Goal: Task Accomplishment & Management: Manage account settings

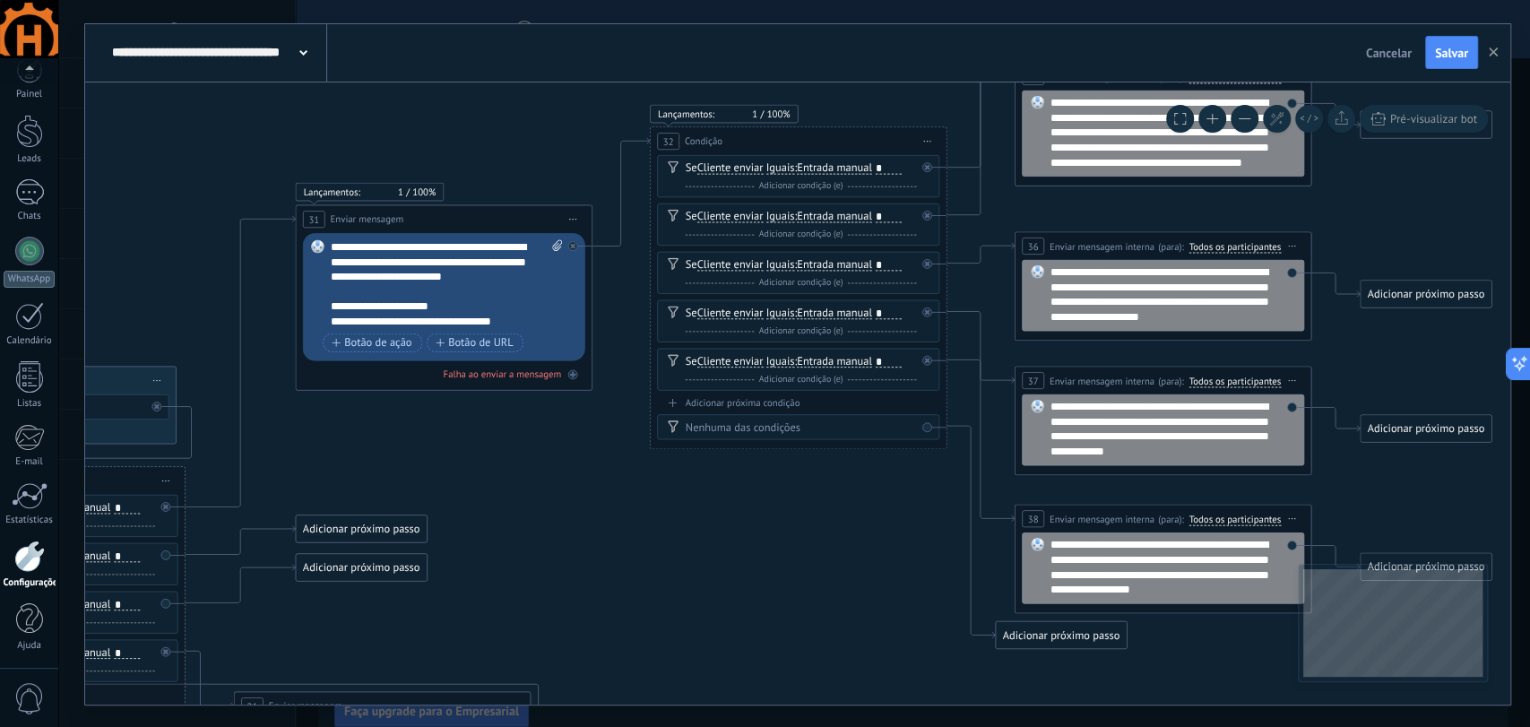
click at [539, 524] on icon at bounding box center [38, 434] width 3547 height 1782
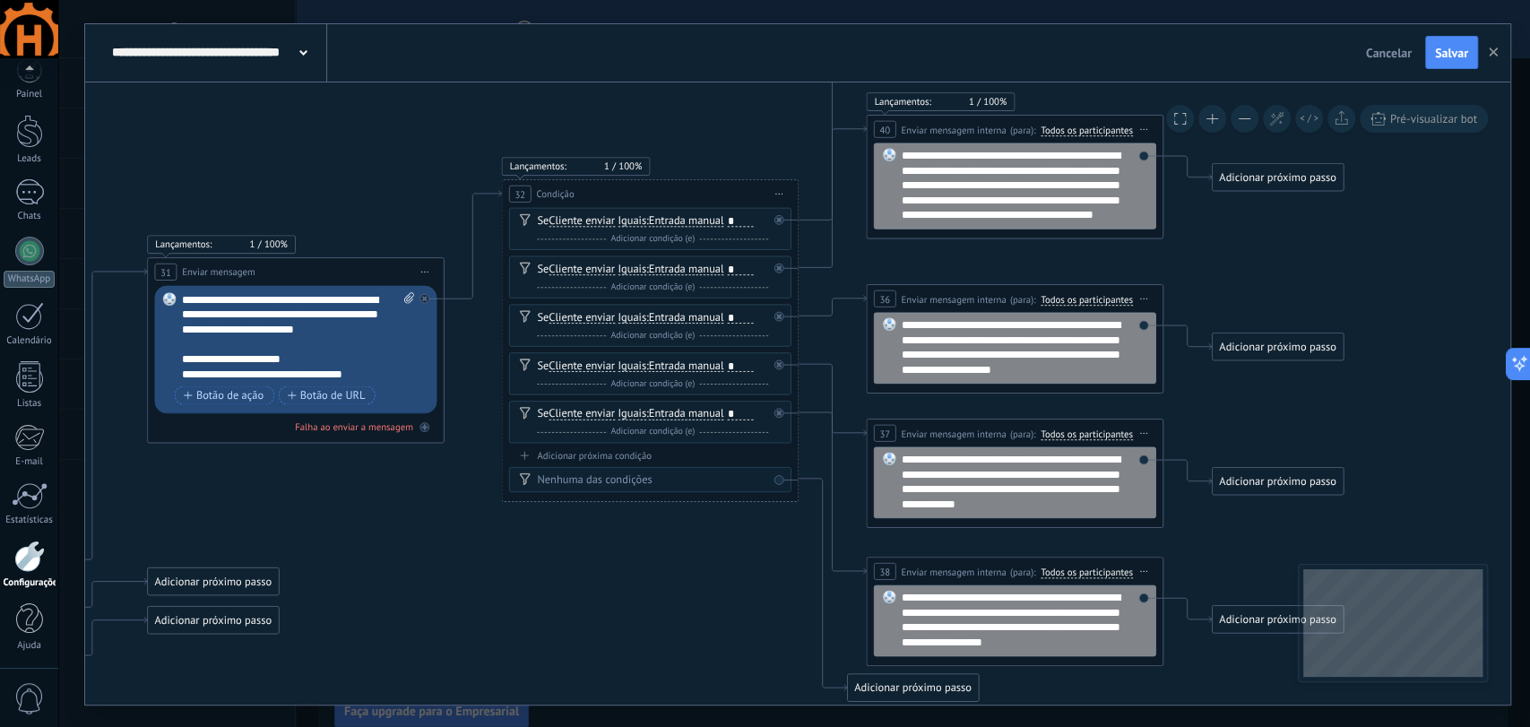
drag, startPoint x: 697, startPoint y: 586, endPoint x: 573, endPoint y: 612, distance: 126.4
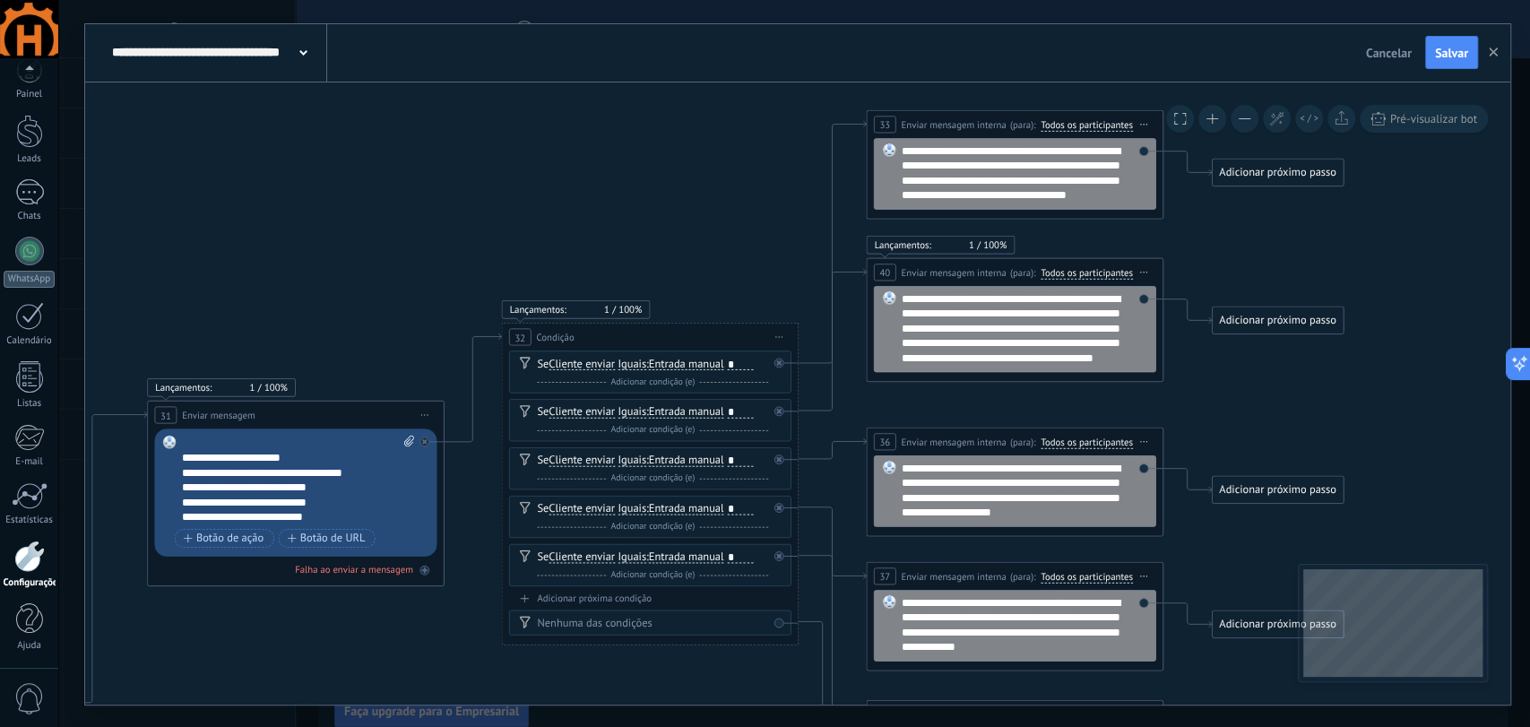
click at [1289, 177] on div "Adicionar próximo passo" at bounding box center [1277, 172] width 130 height 24
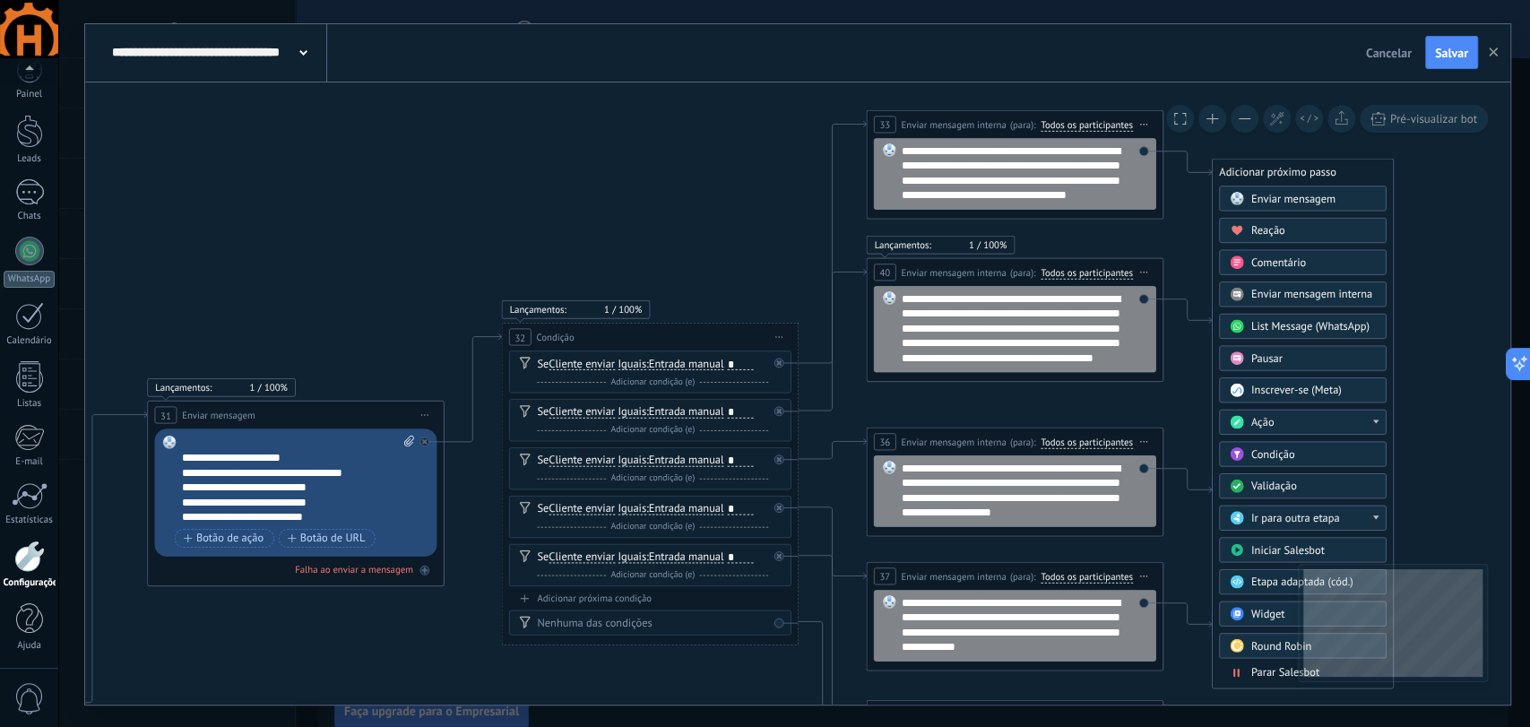
click at [1312, 410] on div "Ação" at bounding box center [1302, 421] width 167 height 25
click at [1307, 526] on div "Mudar o status do lead" at bounding box center [1303, 528] width 166 height 25
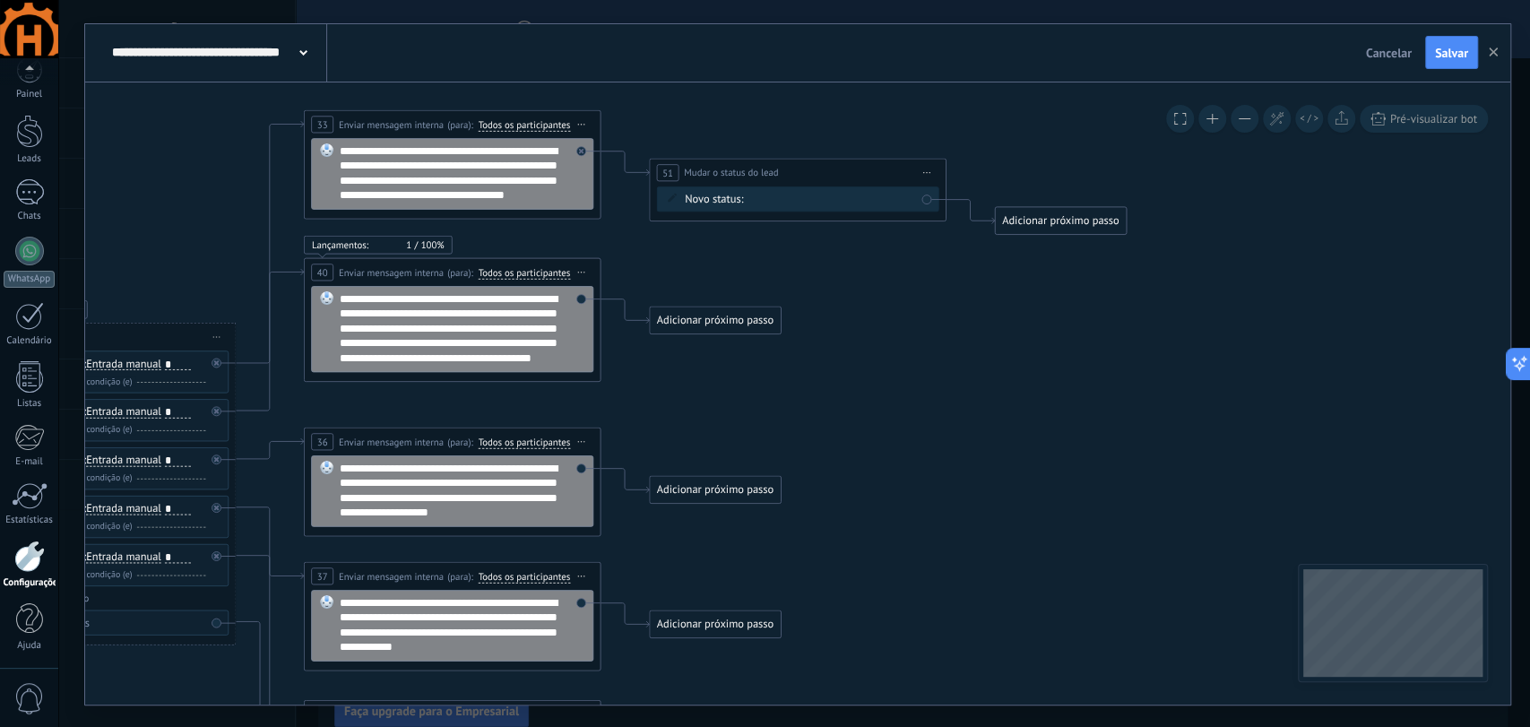
click at [0, 0] on div "Contato Inicial Qualificação (MQL - BANT) Proposta Enviada Follow Up (Acompanha…" at bounding box center [0, 0] width 0 height 0
click at [890, 211] on label at bounding box center [849, 204] width 203 height 30
click at [889, 168] on div at bounding box center [794, 363] width 1472 height 727
click at [1024, 221] on div "Adicionar próximo passo" at bounding box center [1060, 221] width 130 height 24
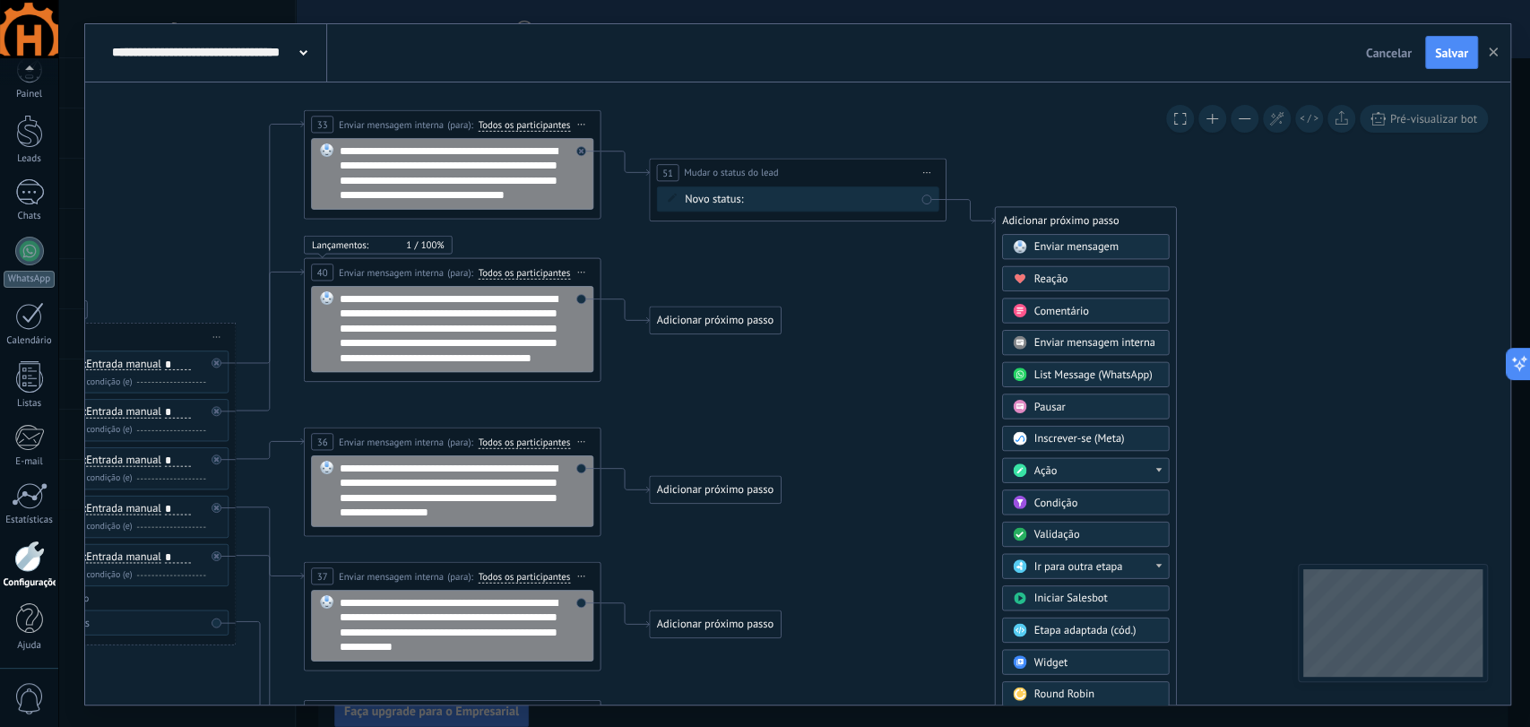
click at [1076, 344] on span "Enviar mensagem interna" at bounding box center [1094, 342] width 121 height 14
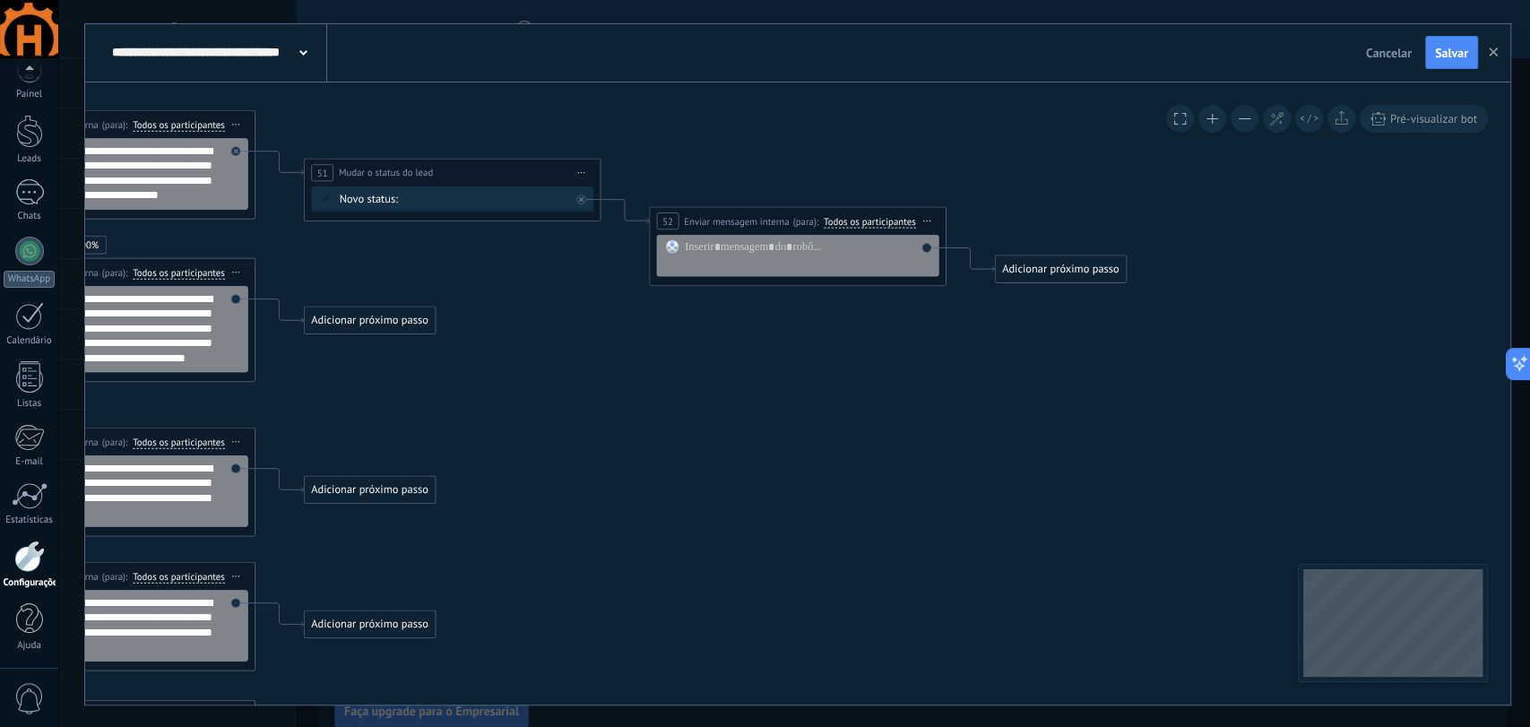
click at [854, 220] on span "Todos os participantes" at bounding box center [870, 221] width 92 height 12
click at [854, 220] on button "Todos os participantes" at bounding box center [909, 221] width 186 height 27
click at [872, 288] on span "[PERSON_NAME]" at bounding box center [898, 292] width 180 height 13
click at [717, 242] on div at bounding box center [808, 254] width 246 height 30
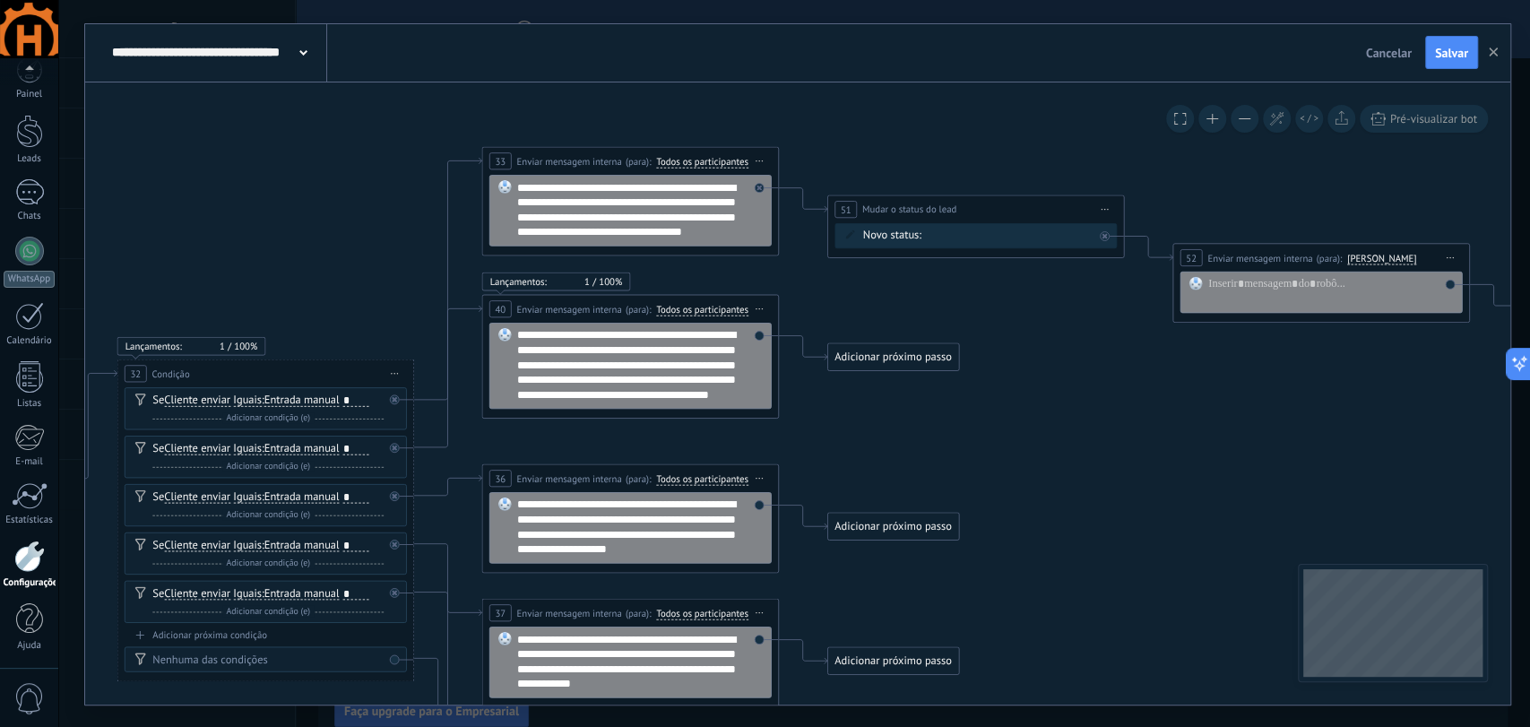
drag, startPoint x: 511, startPoint y: 278, endPoint x: 904, endPoint y: 307, distance: 393.7
click at [1114, 204] on span "Iniciar pré-visualização aqui [GEOGRAPHIC_DATA] Duplicar Excluir" at bounding box center [1105, 209] width 24 height 22
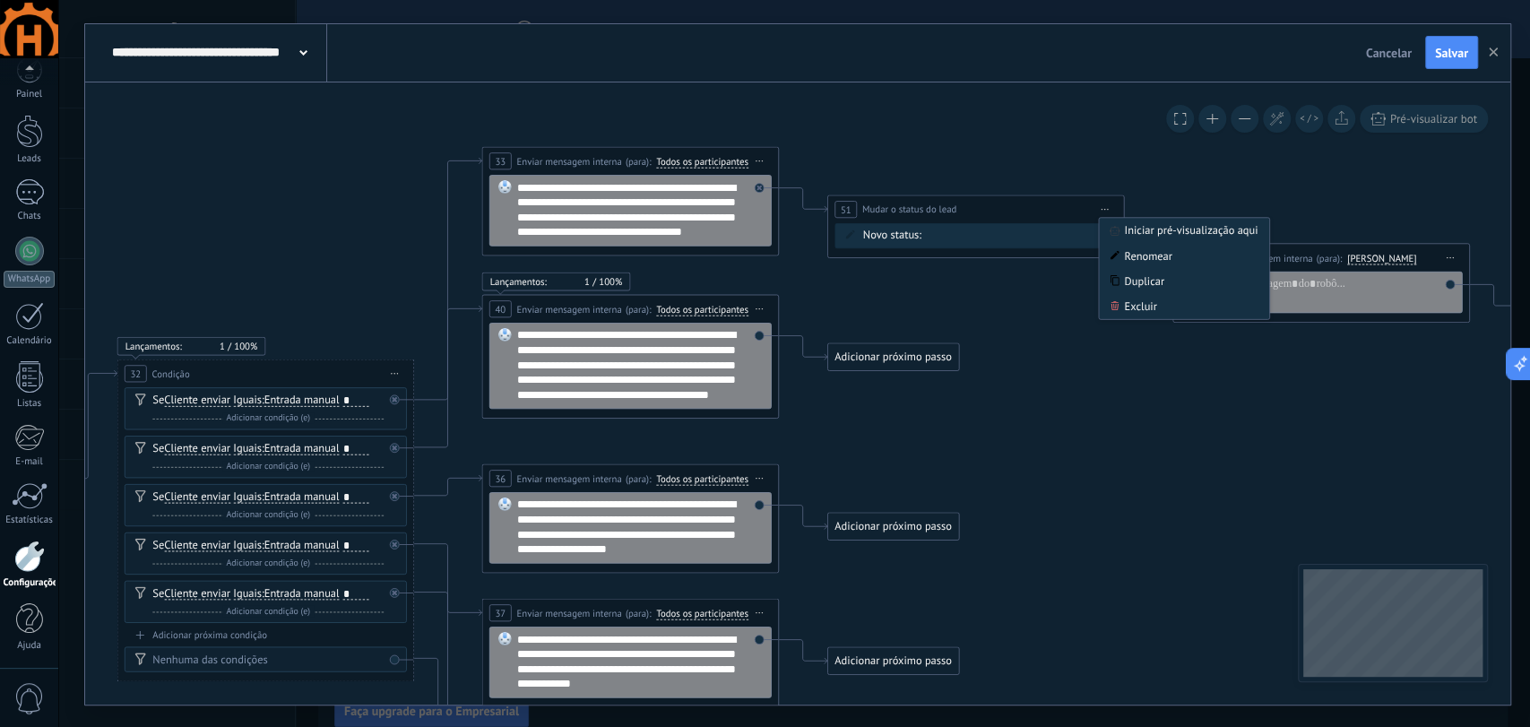
click at [1125, 259] on div "Renomear" at bounding box center [1184, 255] width 170 height 25
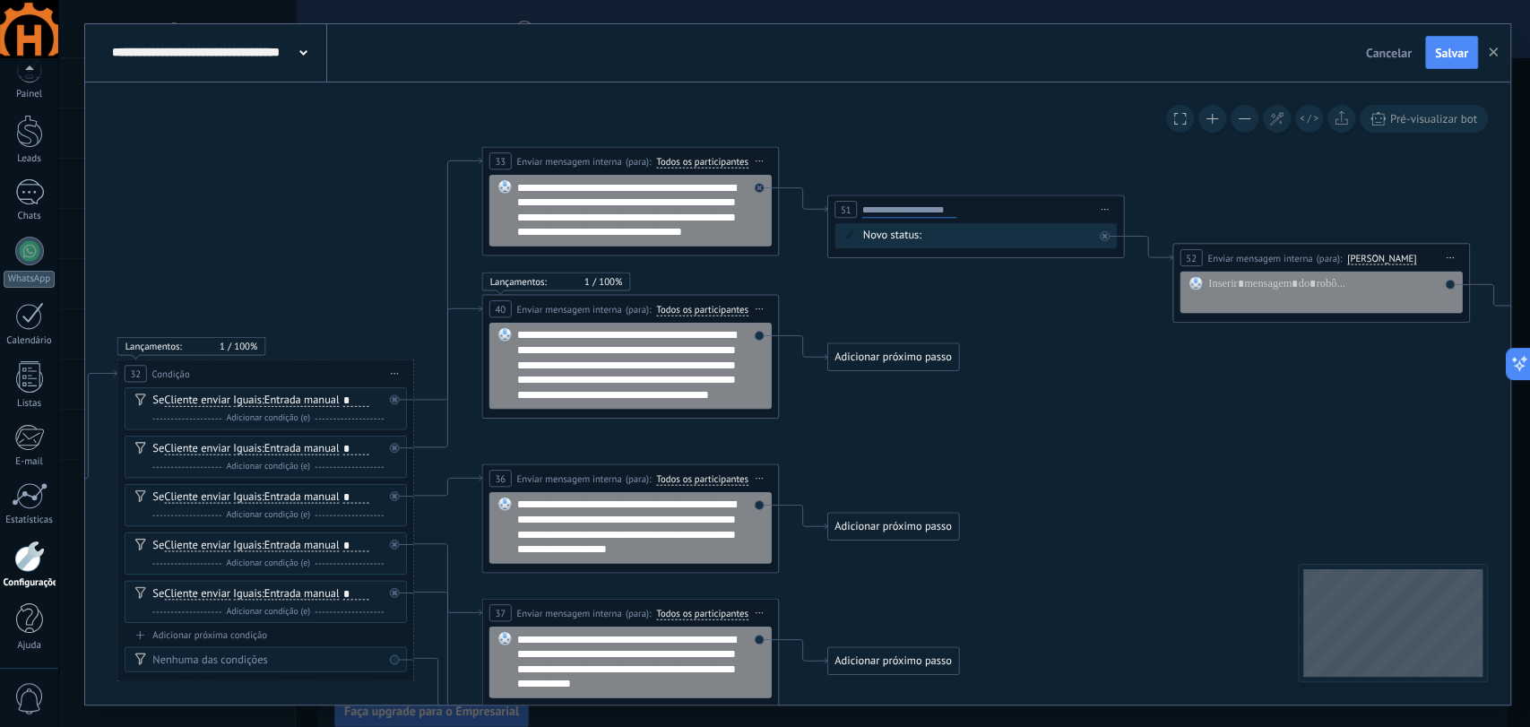
click at [913, 234] on span "Novo status:" at bounding box center [891, 235] width 58 height 15
click at [0, 0] on div "Contato Inicial Qualificação (MQL - BANT) Proposta Enviada Follow Up (Acompanha…" at bounding box center [0, 0] width 0 height 0
click at [0, 0] on label "Qualificação (MQL - BANT)" at bounding box center [0, 0] width 0 height 0
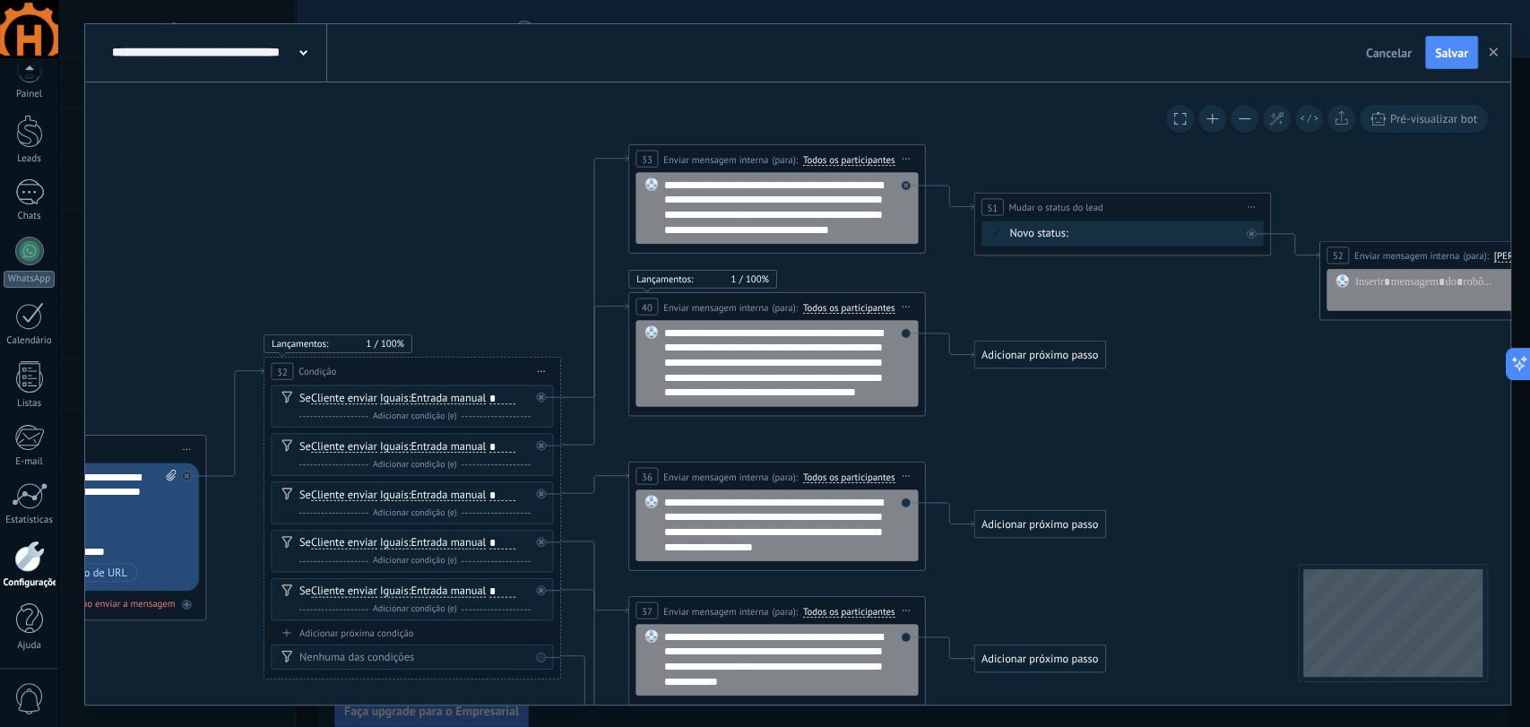
drag, startPoint x: 894, startPoint y: 287, endPoint x: 992, endPoint y: 294, distance: 98.0
drag, startPoint x: 732, startPoint y: 243, endPoint x: 640, endPoint y: 174, distance: 115.3
click at [640, 174] on div "**********" at bounding box center [777, 208] width 282 height 72
copy div "**********"
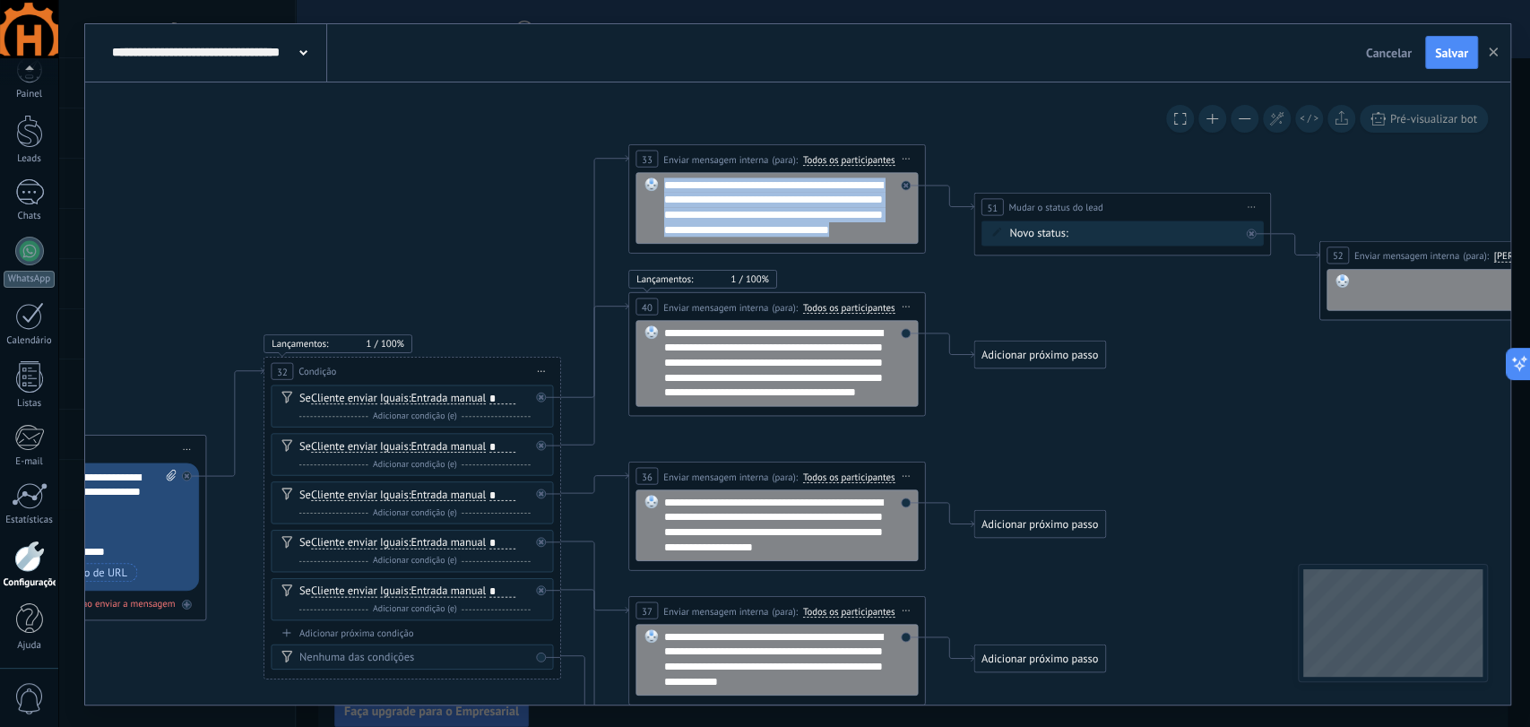
click at [1396, 290] on div at bounding box center [1478, 289] width 246 height 30
paste div
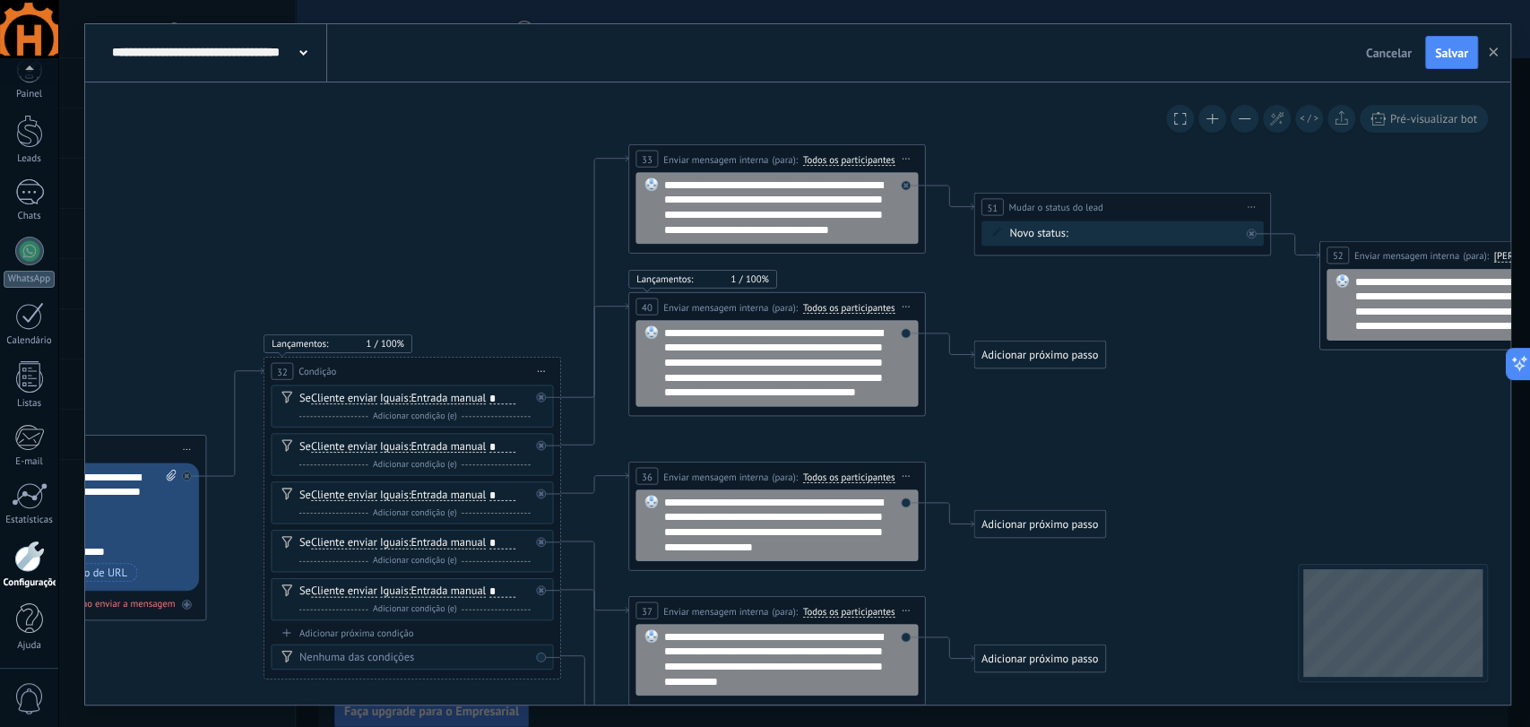
click at [900, 157] on span "Iniciar pré-visualização aqui [GEOGRAPHIC_DATA] Duplicar Excluir" at bounding box center [907, 159] width 24 height 22
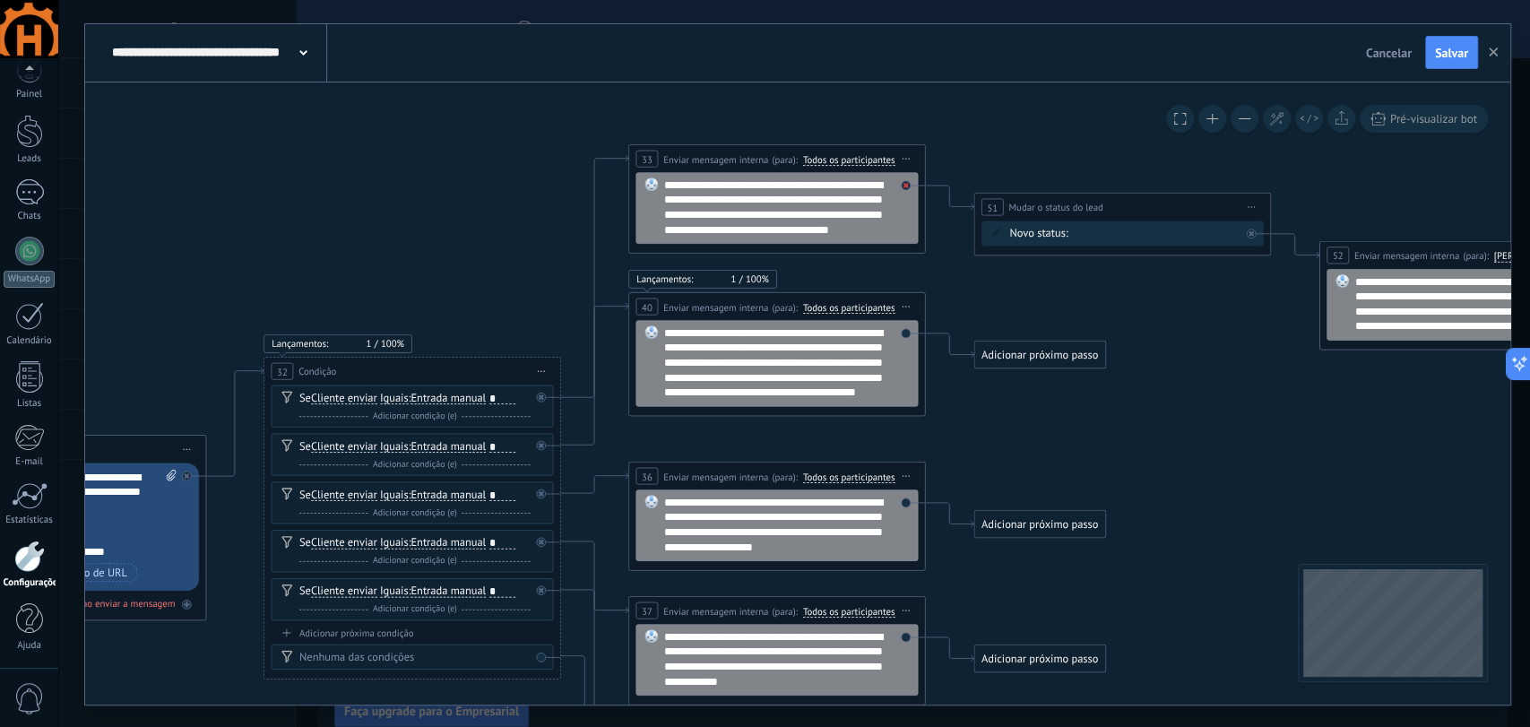
click at [908, 185] on div at bounding box center [906, 185] width 10 height 10
click at [905, 161] on span "Iniciar pré-visualização aqui [GEOGRAPHIC_DATA] Duplicar Excluir" at bounding box center [907, 159] width 24 height 22
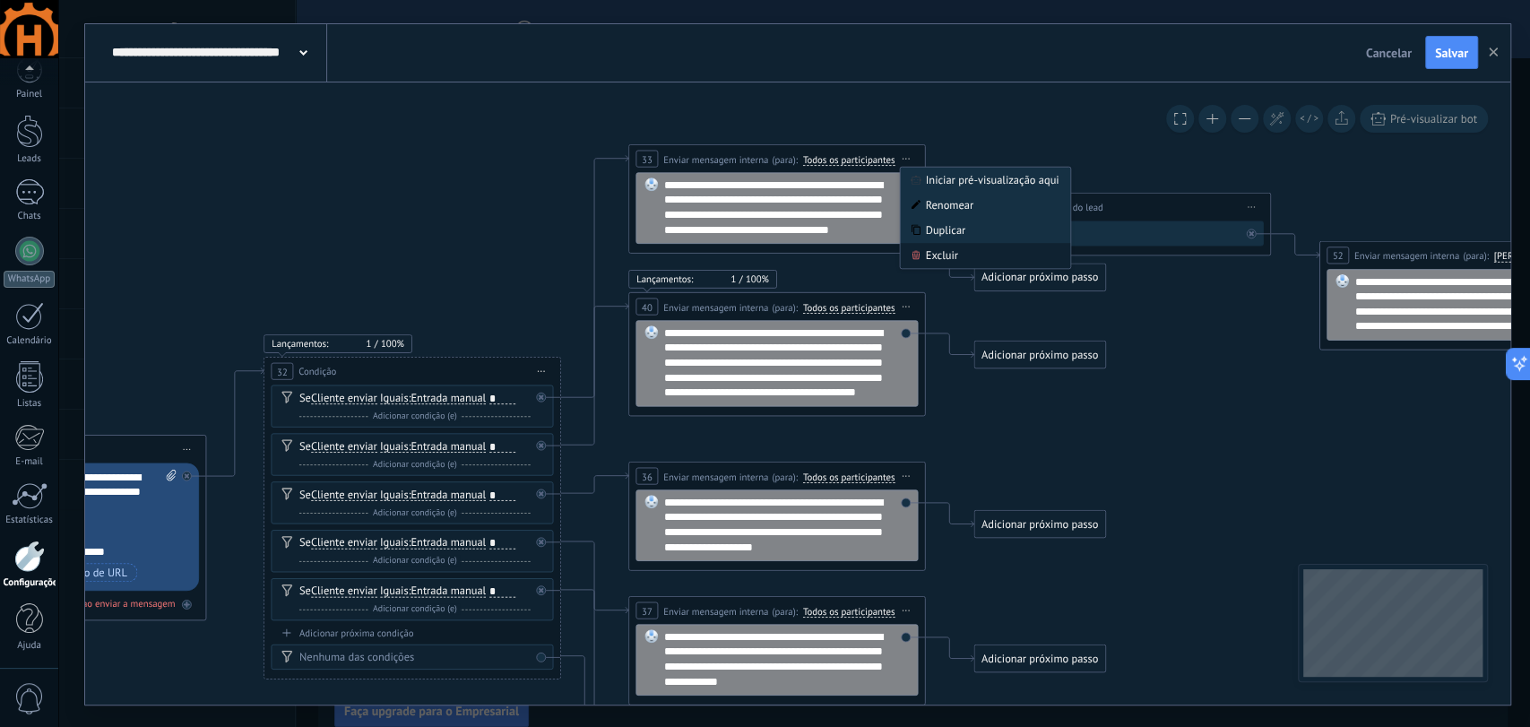
click at [941, 251] on div "Excluir" at bounding box center [985, 255] width 170 height 25
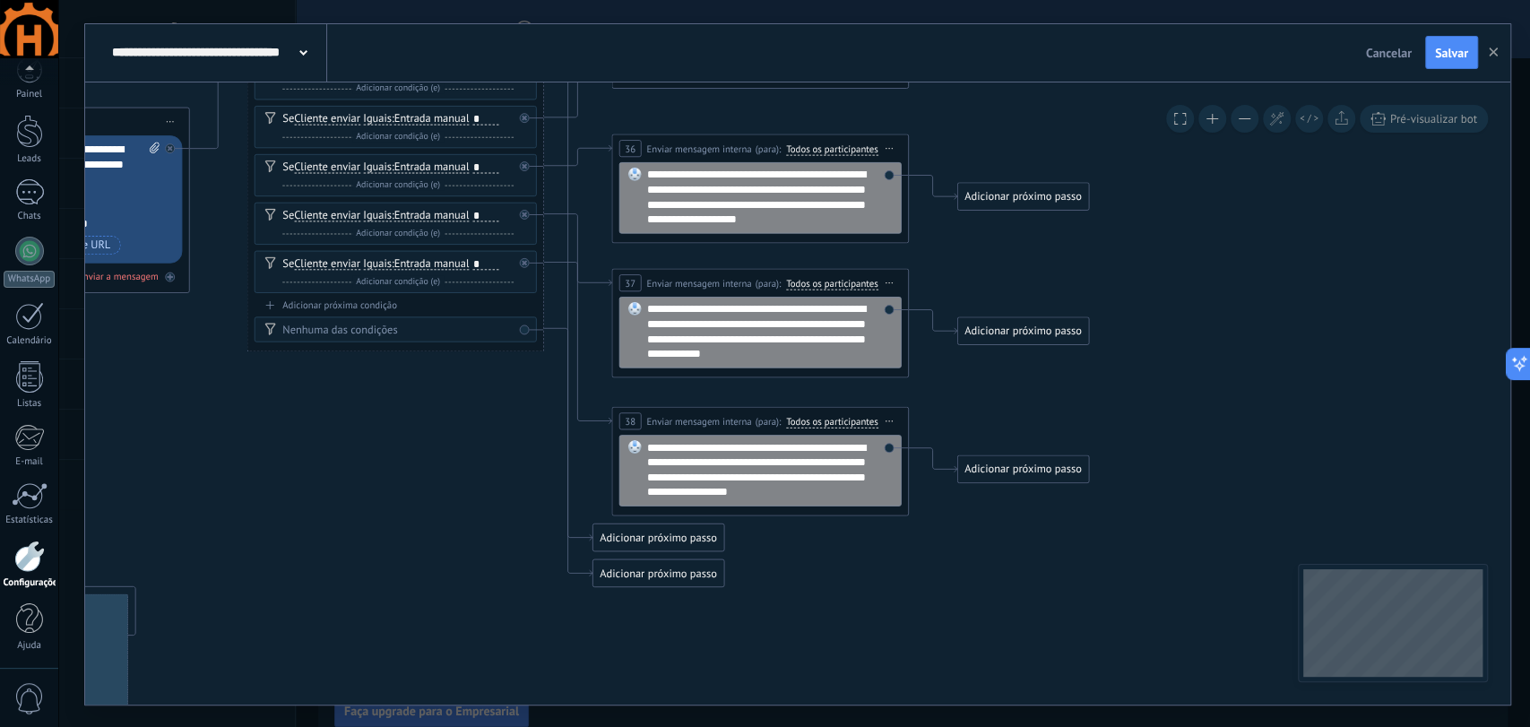
drag, startPoint x: 1054, startPoint y: 439, endPoint x: 1031, endPoint y: 132, distance: 308.4
drag, startPoint x: 688, startPoint y: 572, endPoint x: 958, endPoint y: 122, distance: 524.7
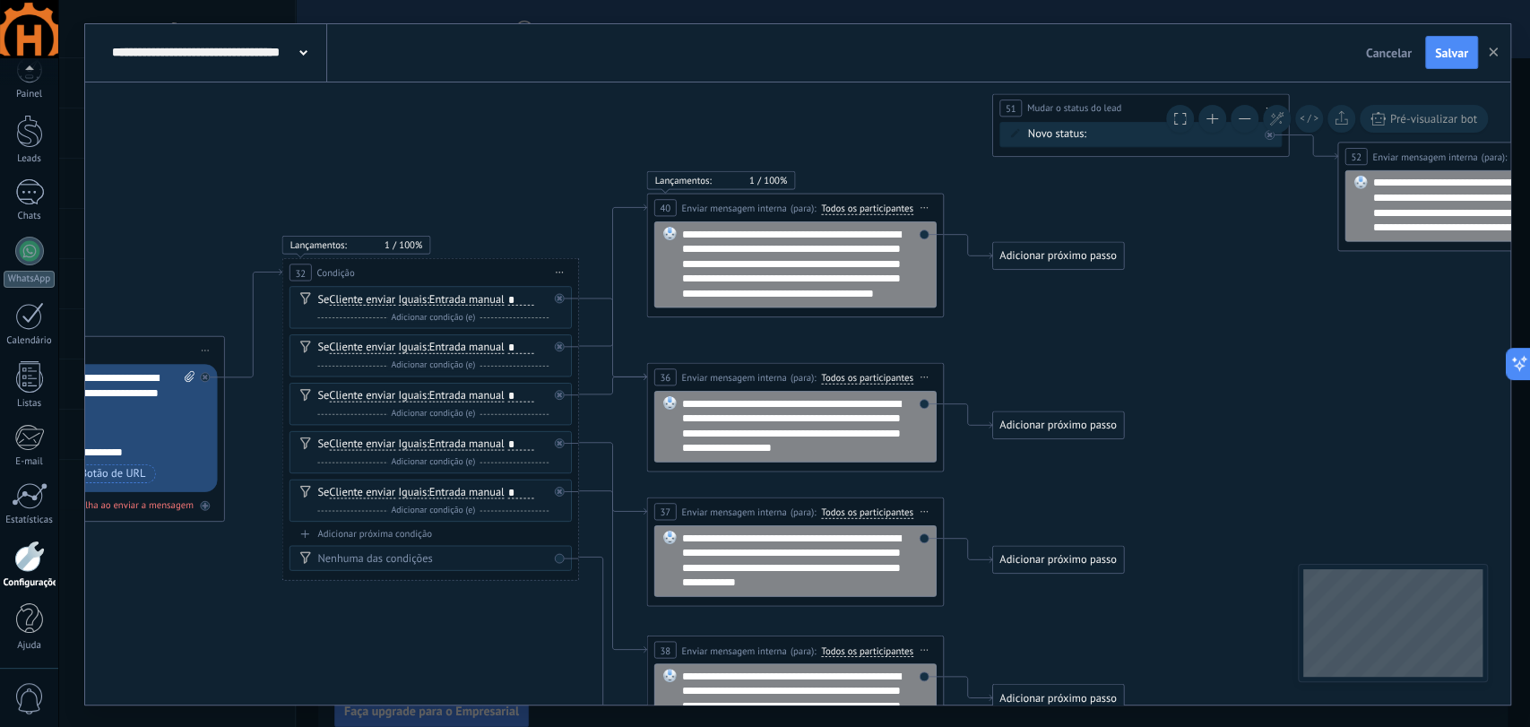
drag, startPoint x: 1176, startPoint y: 194, endPoint x: 1208, endPoint y: 394, distance: 203.2
click at [1208, 394] on icon at bounding box center [17, 589] width 4238 height 1734
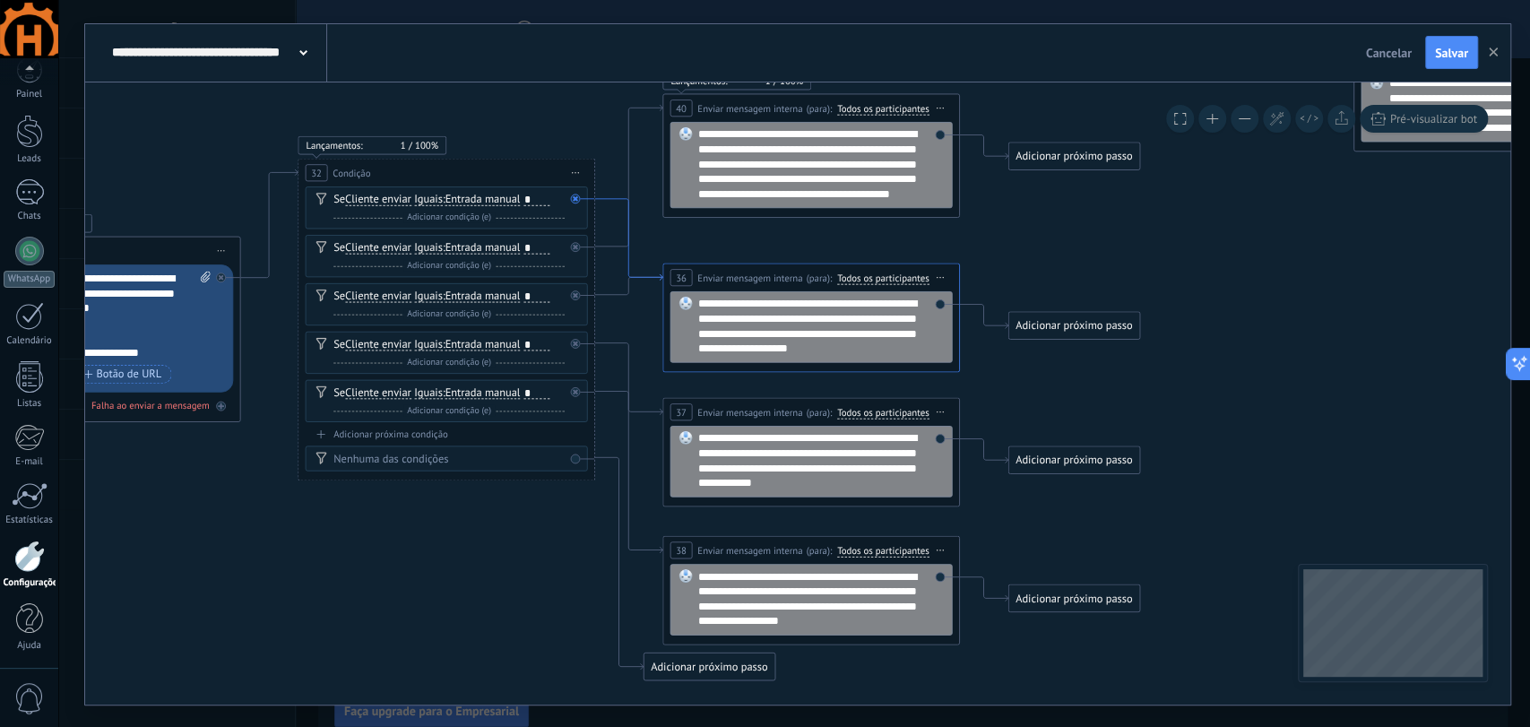
drag, startPoint x: 595, startPoint y: 296, endPoint x: 610, endPoint y: 203, distance: 94.3
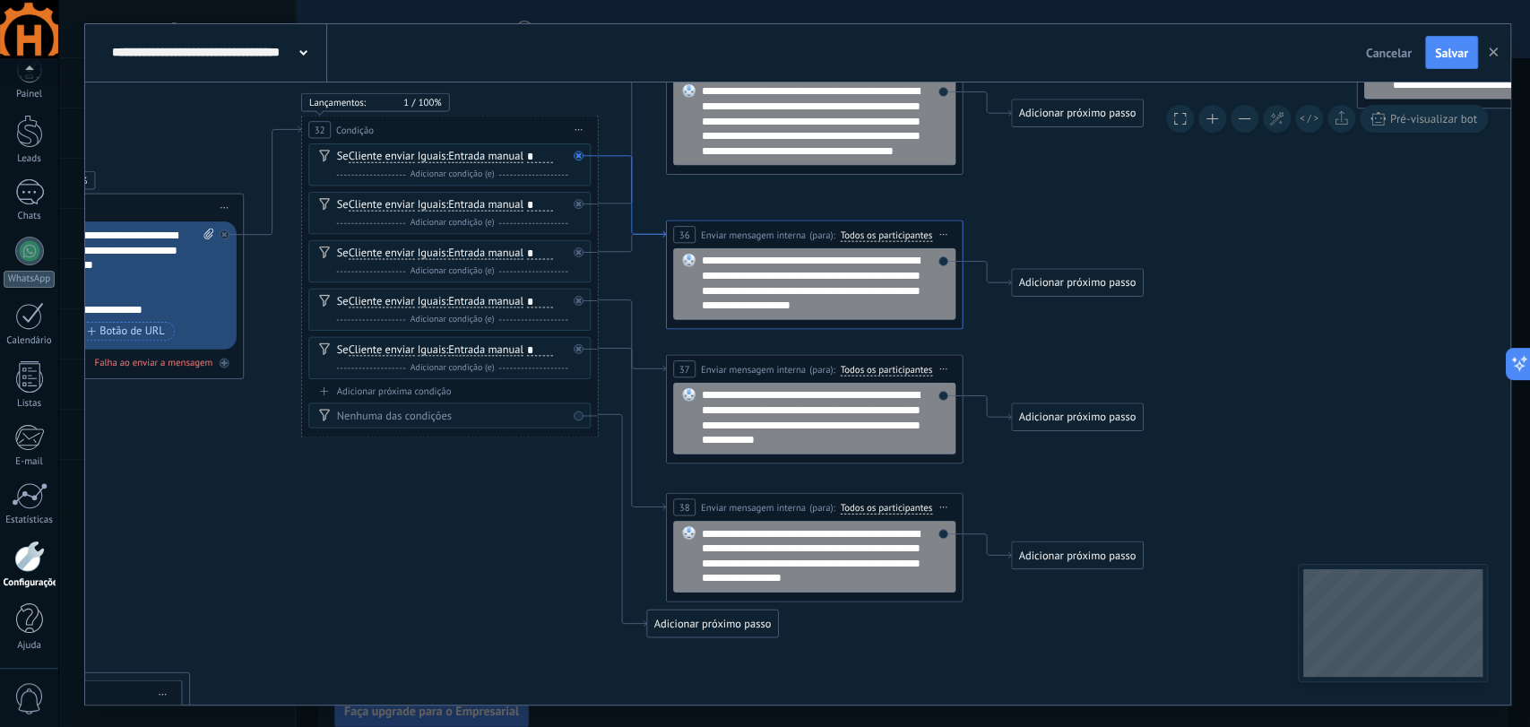
drag, startPoint x: 650, startPoint y: 276, endPoint x: 653, endPoint y: 235, distance: 41.3
click at [653, 235] on icon at bounding box center [631, 196] width 67 height 82
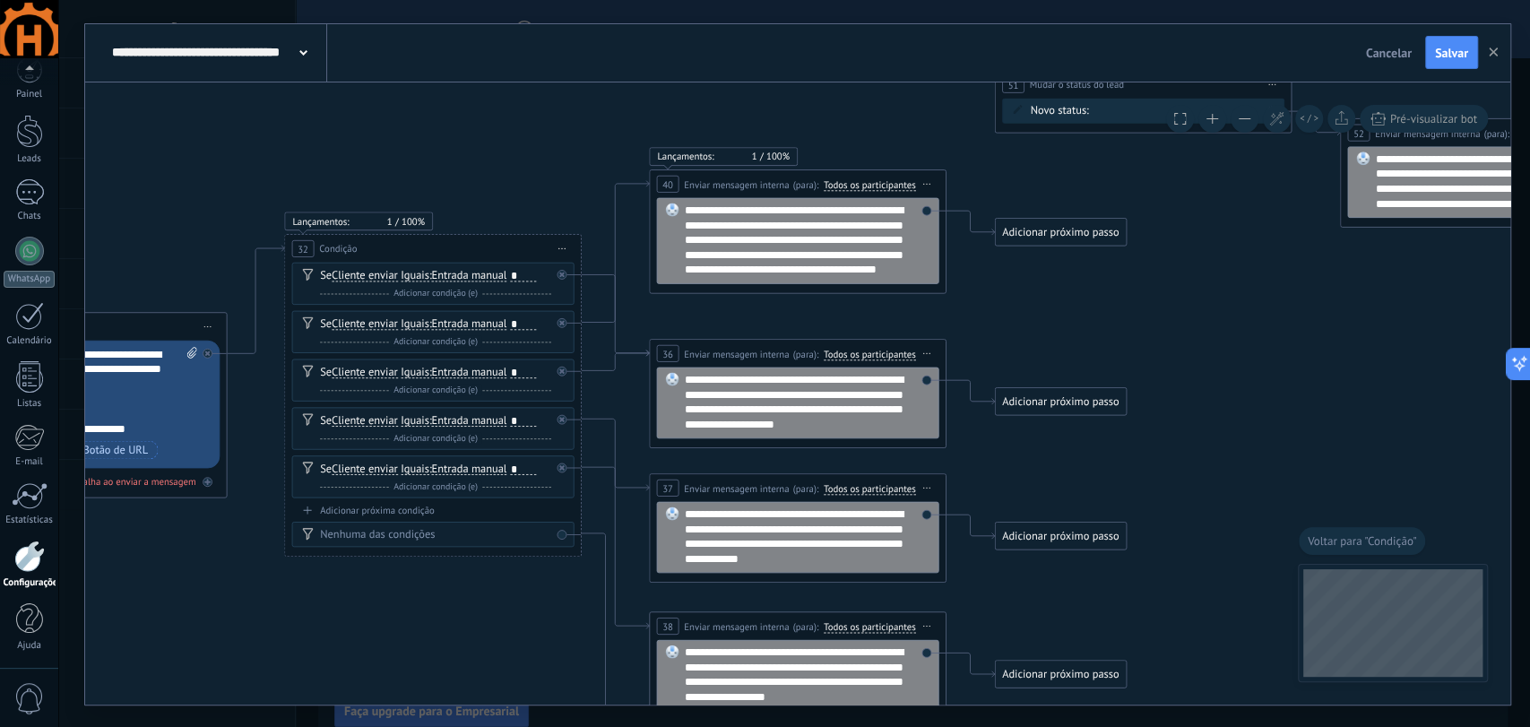
click at [654, 237] on div "**********" at bounding box center [798, 231] width 298 height 124
click at [640, 342] on icon at bounding box center [19, 565] width 4238 height 1734
click at [636, 353] on icon at bounding box center [615, 315] width 67 height 82
click at [564, 278] on div at bounding box center [565, 271] width 17 height 18
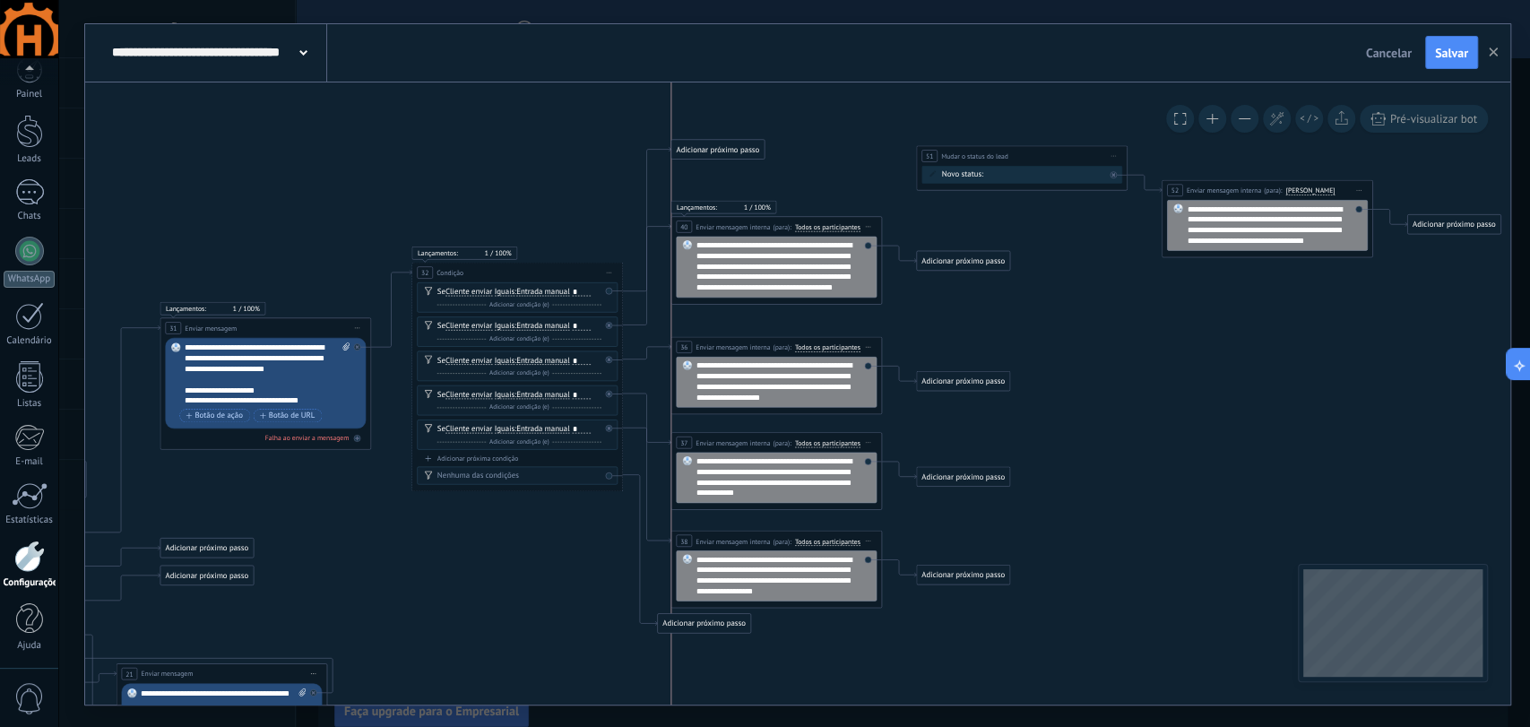
drag, startPoint x: 684, startPoint y: 649, endPoint x: 697, endPoint y: 151, distance: 498.6
click at [697, 151] on div "Adicionar próximo passo" at bounding box center [717, 149] width 92 height 17
click at [723, 152] on div "Adicionar próximo passo" at bounding box center [717, 149] width 92 height 17
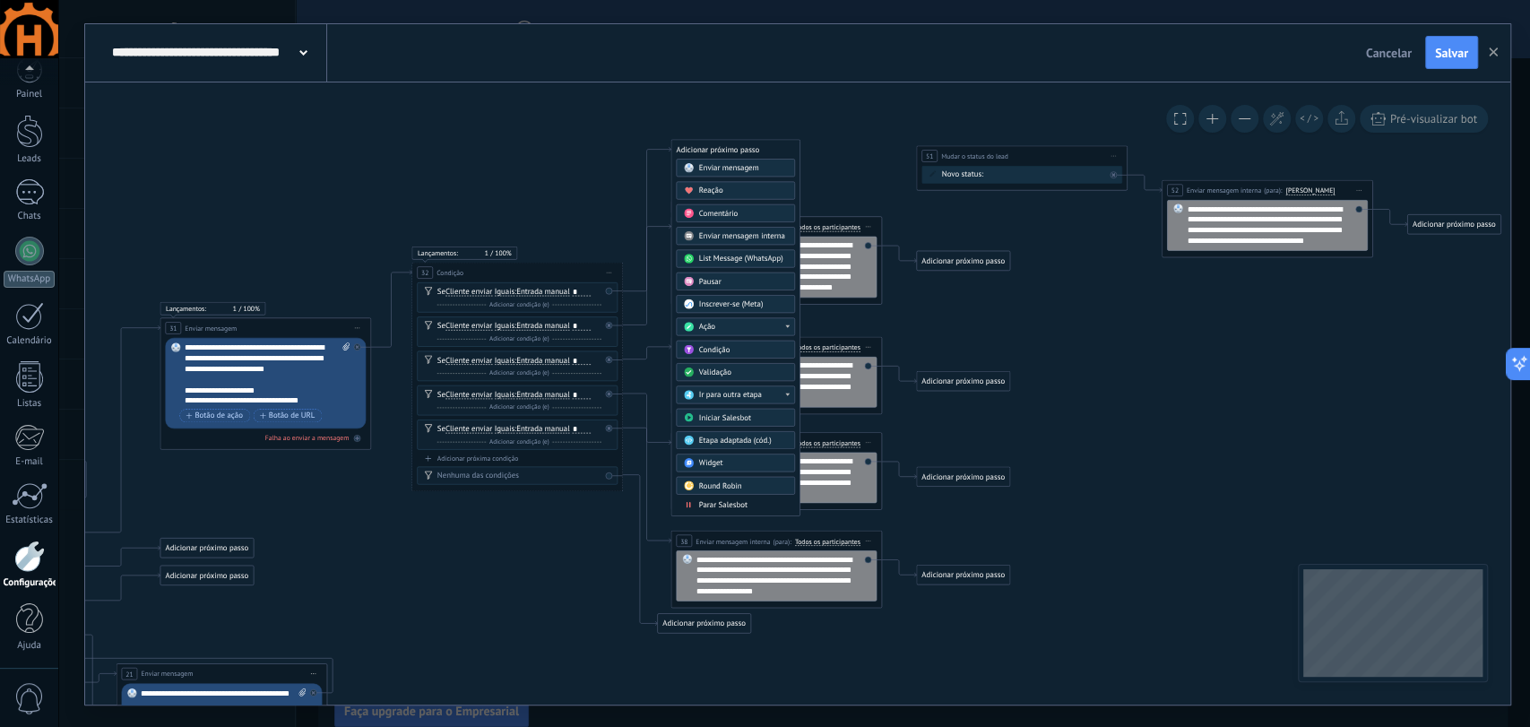
click at [765, 394] on div "Ir para outra etapa" at bounding box center [743, 395] width 89 height 11
click at [724, 467] on div "51: Mudar o status do lead" at bounding box center [735, 471] width 117 height 18
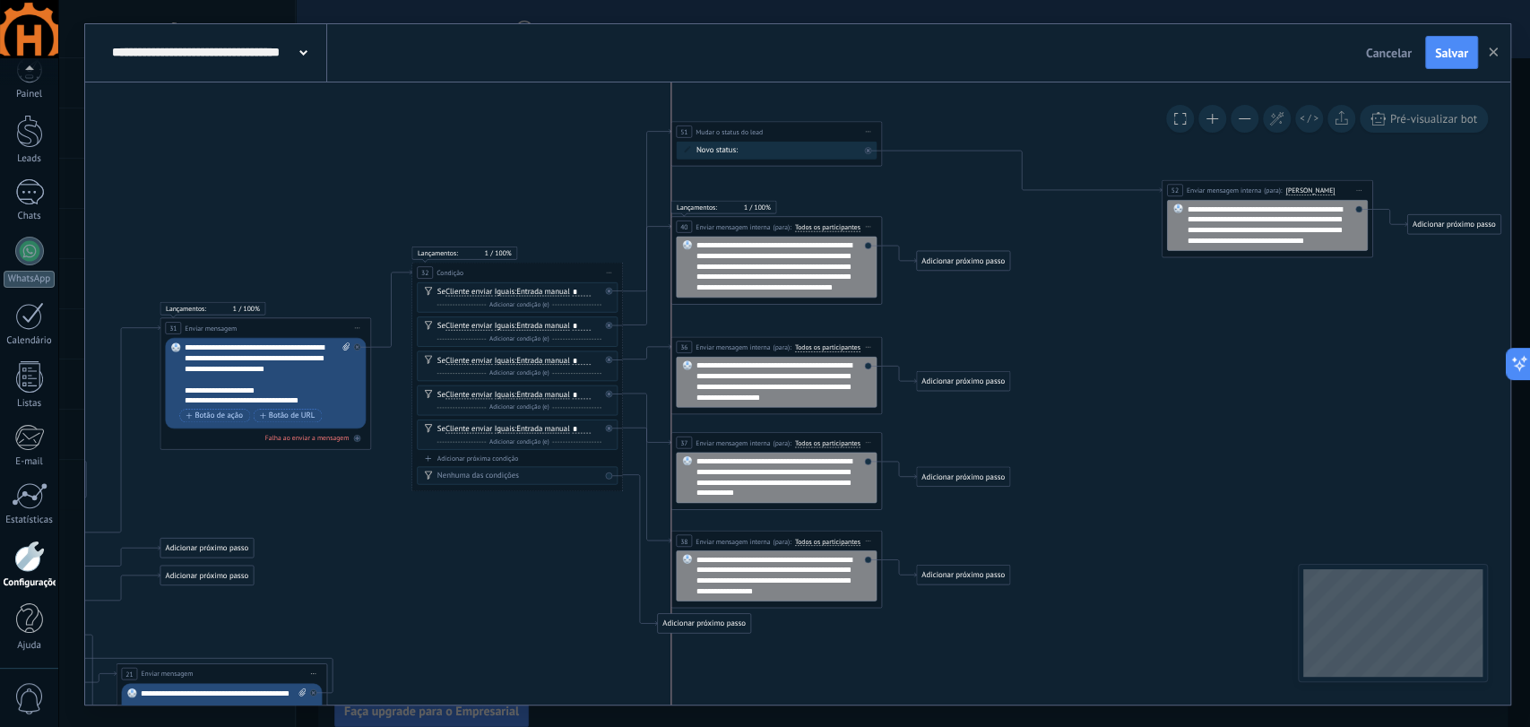
drag, startPoint x: 998, startPoint y: 149, endPoint x: 760, endPoint y: 126, distance: 238.6
click at [760, 126] on span "Mudar o status do lead" at bounding box center [729, 131] width 67 height 10
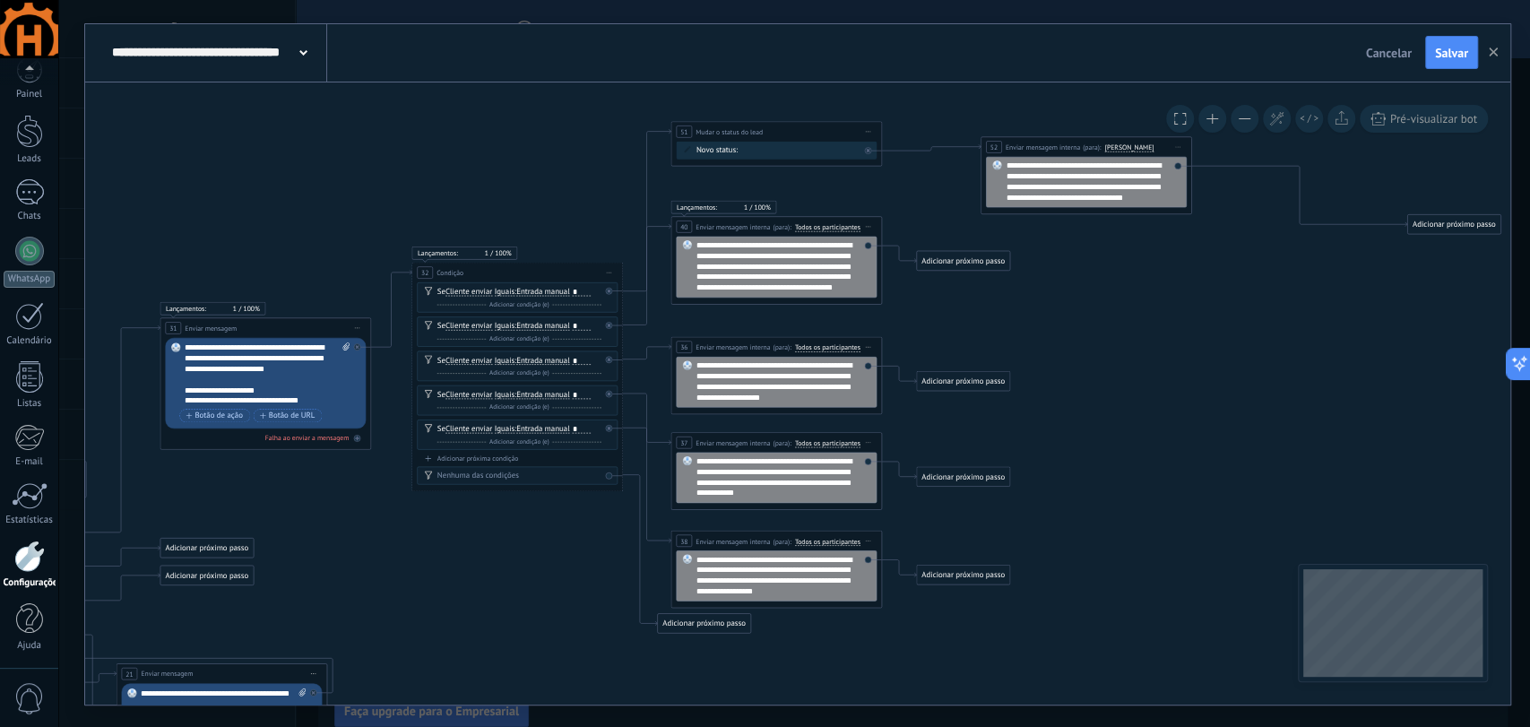
drag, startPoint x: 1212, startPoint y: 189, endPoint x: 1031, endPoint y: 146, distance: 186.1
click at [1031, 146] on span "Enviar mensagem interna" at bounding box center [1043, 147] width 74 height 10
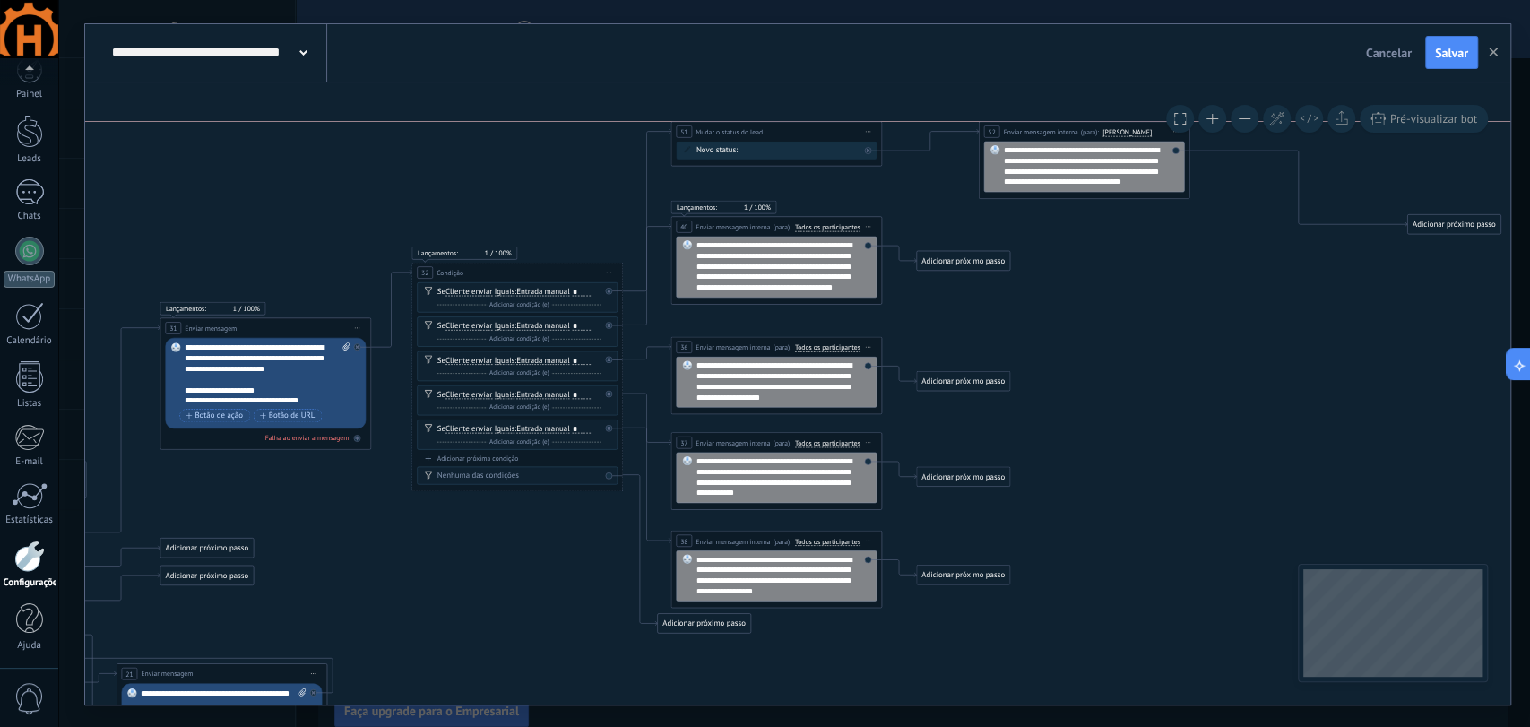
drag, startPoint x: 1081, startPoint y: 149, endPoint x: 1079, endPoint y: 131, distance: 18.0
click at [1079, 131] on div "(para): [PERSON_NAME] Usuário responsável Todos os participantes Seção de venda…" at bounding box center [1115, 131] width 74 height 10
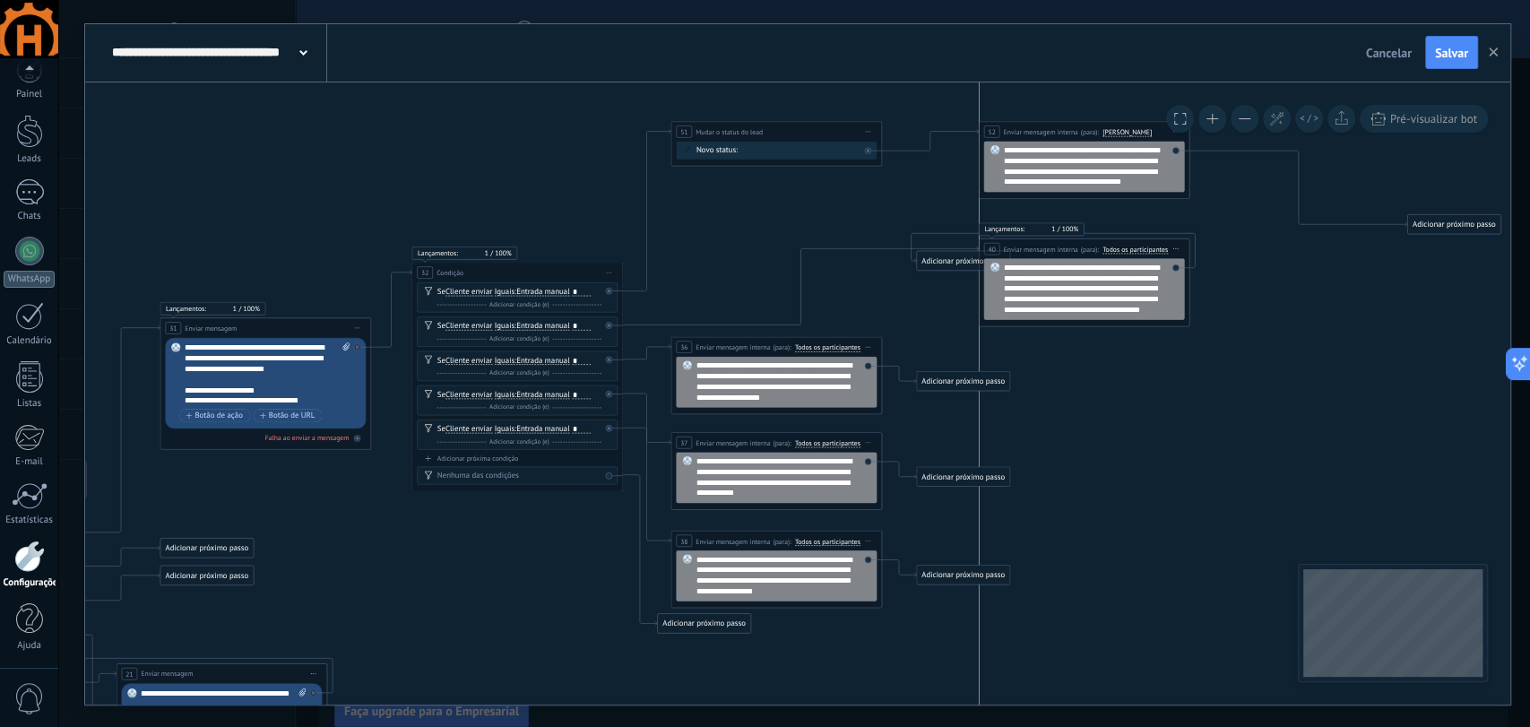
drag, startPoint x: 826, startPoint y: 222, endPoint x: 1130, endPoint y: 245, distance: 305.6
click at [1130, 245] on span "Todos os participantes" at bounding box center [1135, 249] width 65 height 8
click at [1130, 245] on button "Todos os participantes" at bounding box center [1163, 248] width 132 height 19
drag, startPoint x: 964, startPoint y: 263, endPoint x: 1452, endPoint y: 285, distance: 489.1
click at [1452, 285] on div "Adicionar próximo passo" at bounding box center [1453, 282] width 92 height 17
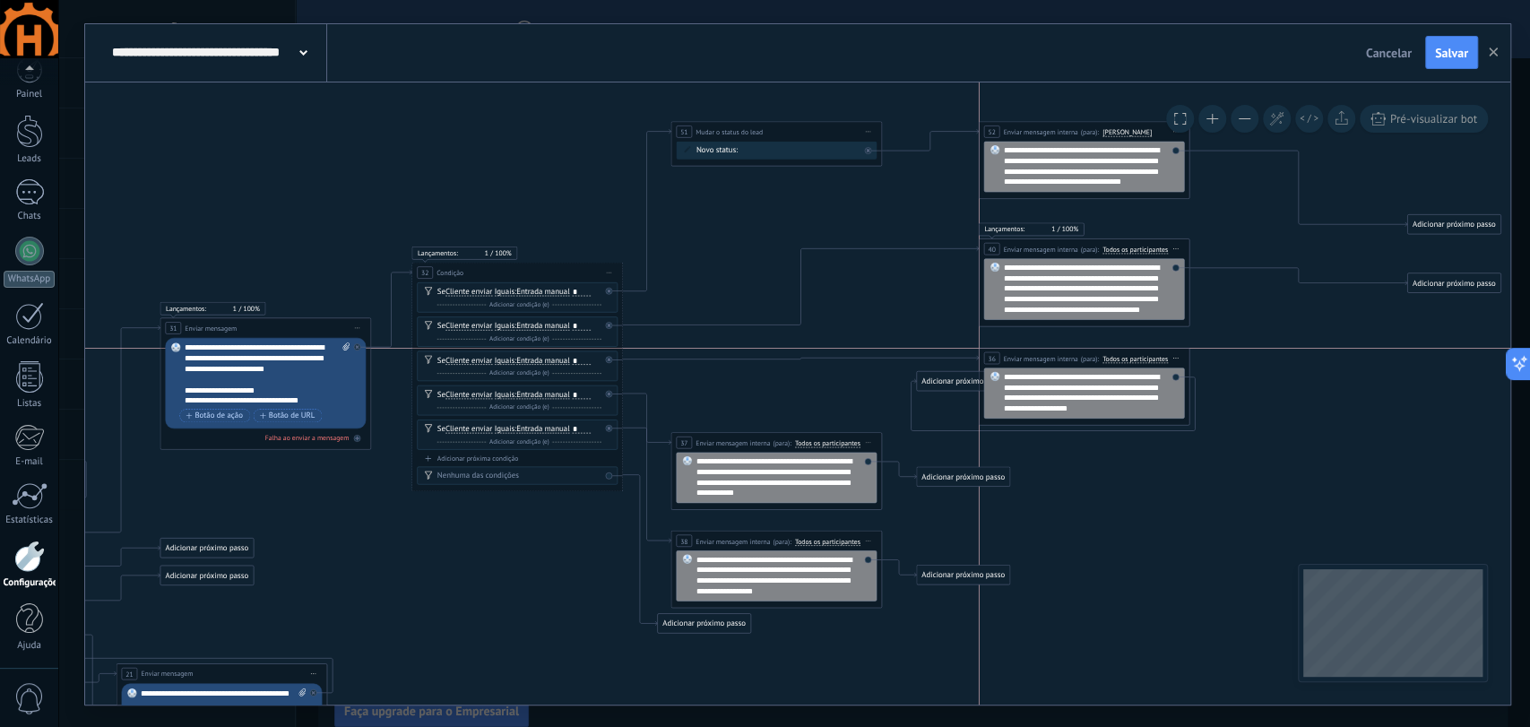
drag, startPoint x: 837, startPoint y: 344, endPoint x: 1148, endPoint y: 354, distance: 311.2
click at [1148, 354] on span "Todos os participantes" at bounding box center [1135, 358] width 65 height 8
click at [1148, 354] on button "Todos os participantes" at bounding box center [1163, 358] width 132 height 19
drag, startPoint x: 942, startPoint y: 383, endPoint x: 1433, endPoint y: 360, distance: 490.9
click at [1433, 360] on div "Adicionar próximo passo" at bounding box center [1453, 357] width 92 height 17
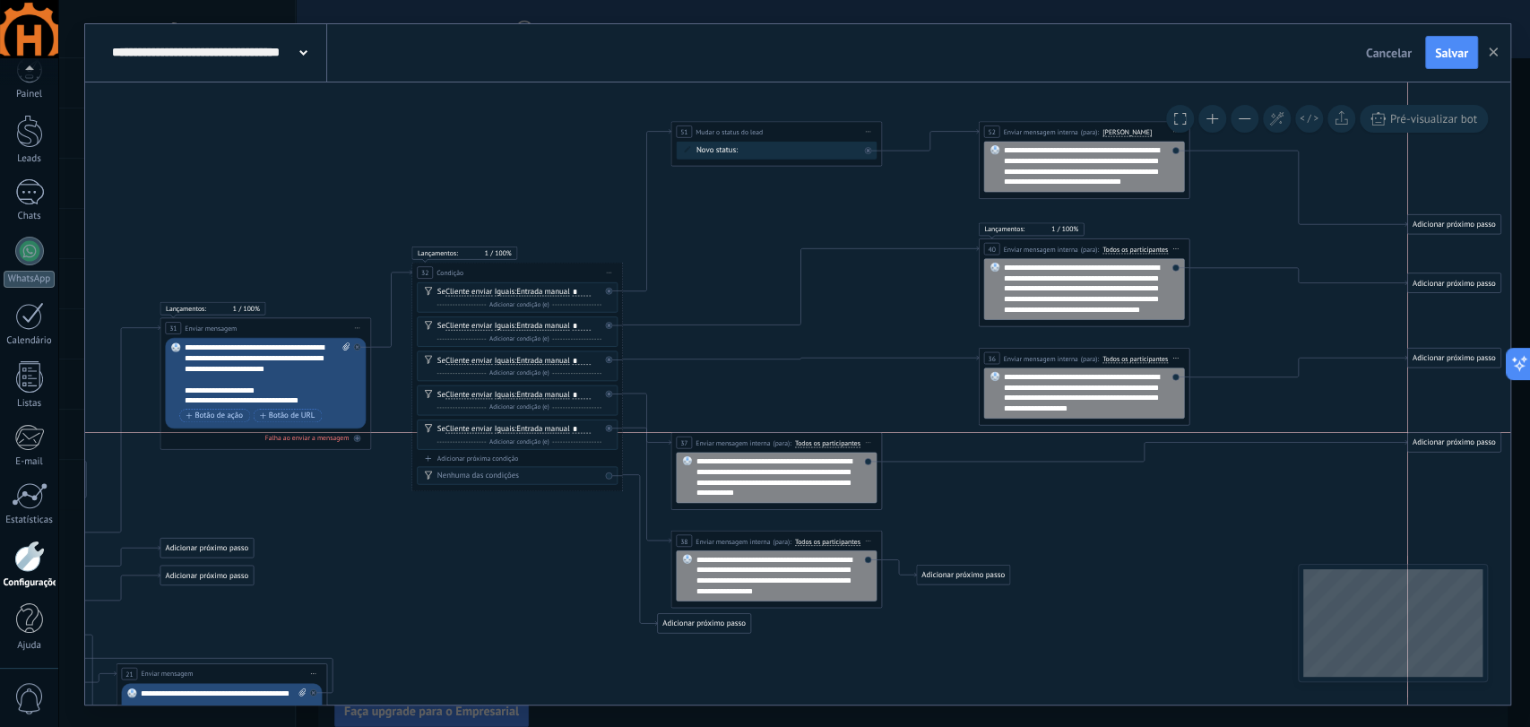
drag, startPoint x: 971, startPoint y: 478, endPoint x: 1446, endPoint y: 440, distance: 476.6
click at [1446, 440] on div "Adicionar próximo passo" at bounding box center [1453, 442] width 92 height 17
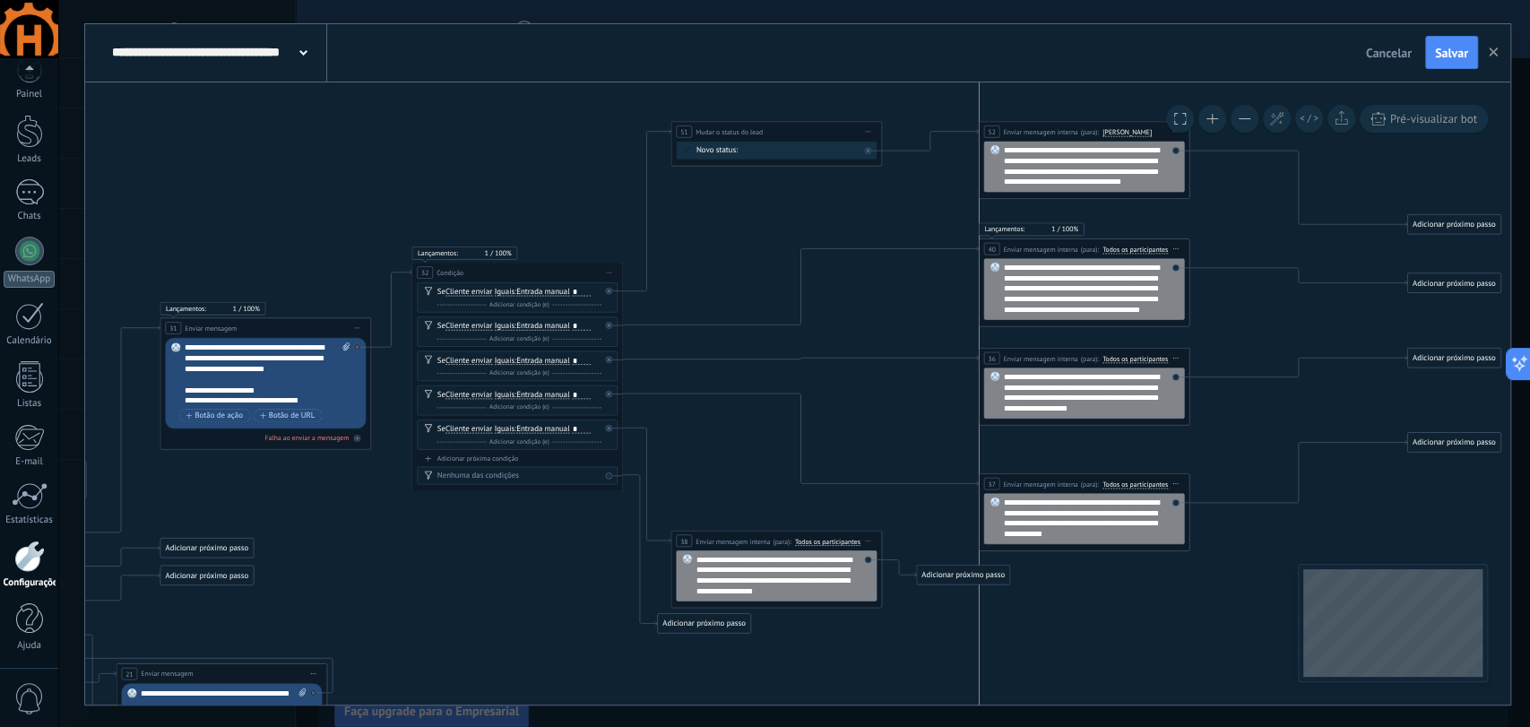
drag, startPoint x: 859, startPoint y: 445, endPoint x: 1160, endPoint y: 481, distance: 303.5
click at [1160, 481] on span "Todos os participantes" at bounding box center [1135, 484] width 65 height 8
click at [1160, 481] on button "Todos os participantes" at bounding box center [1163, 483] width 132 height 19
drag, startPoint x: 996, startPoint y: 576, endPoint x: 1451, endPoint y: 554, distance: 455.0
click at [1451, 554] on div "Adicionar próximo passo" at bounding box center [1453, 558] width 92 height 17
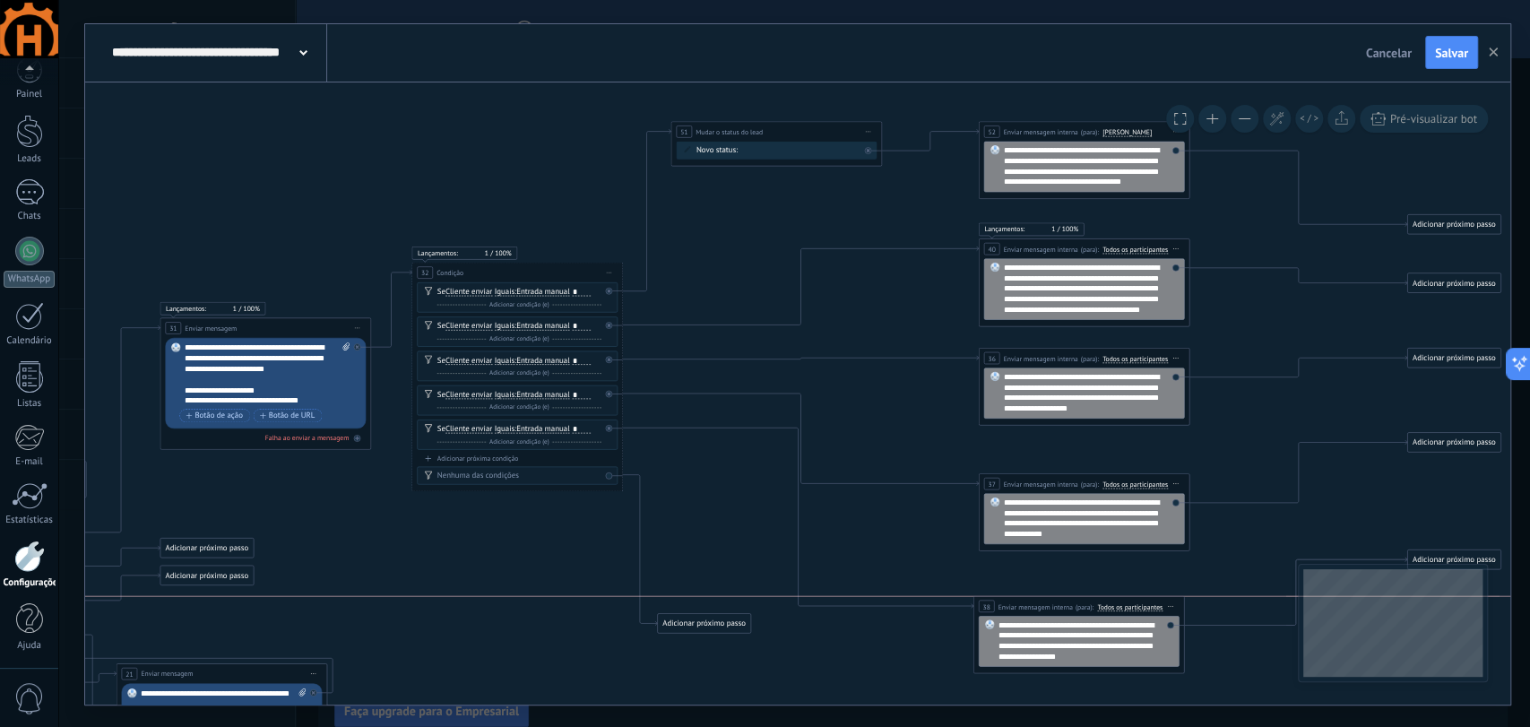
drag, startPoint x: 873, startPoint y: 563, endPoint x: 1142, endPoint y: 611, distance: 273.3
click at [1142, 611] on div "**********" at bounding box center [1079, 606] width 210 height 20
click at [1154, 608] on span "Todos os participantes" at bounding box center [1135, 606] width 65 height 8
click at [1154, 608] on button "Todos os participantes" at bounding box center [1163, 606] width 132 height 19
click at [610, 292] on icon at bounding box center [609, 291] width 4 height 4
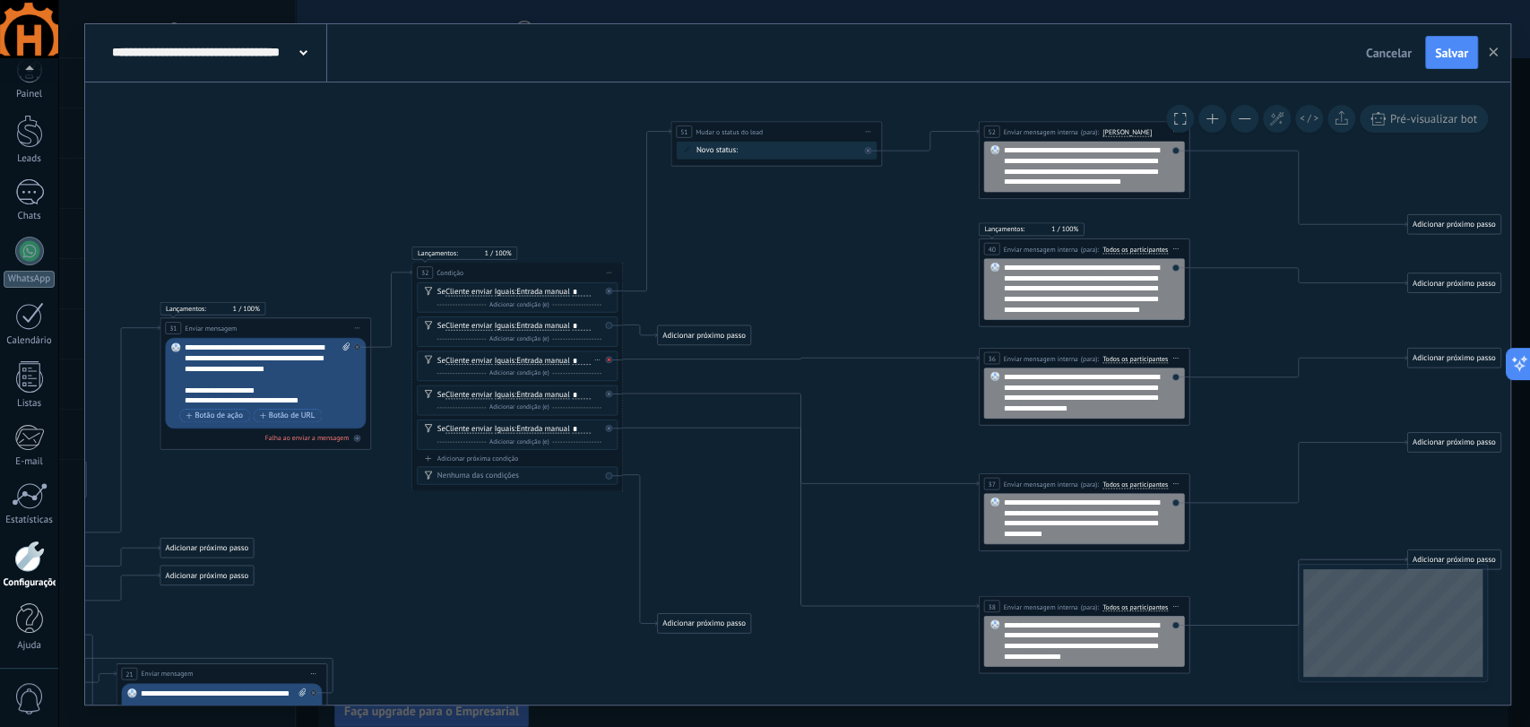
click at [611, 361] on div at bounding box center [611, 357] width 13 height 13
click at [612, 394] on div at bounding box center [611, 391] width 13 height 13
click at [606, 435] on div "Se Cliente enviar Cliente enviar Emoção da conversa Comentário do cliente Clien…" at bounding box center [517, 435] width 201 height 30
click at [607, 292] on icon at bounding box center [609, 291] width 4 height 4
click at [711, 332] on div "Adicionar próximo passo" at bounding box center [704, 334] width 92 height 17
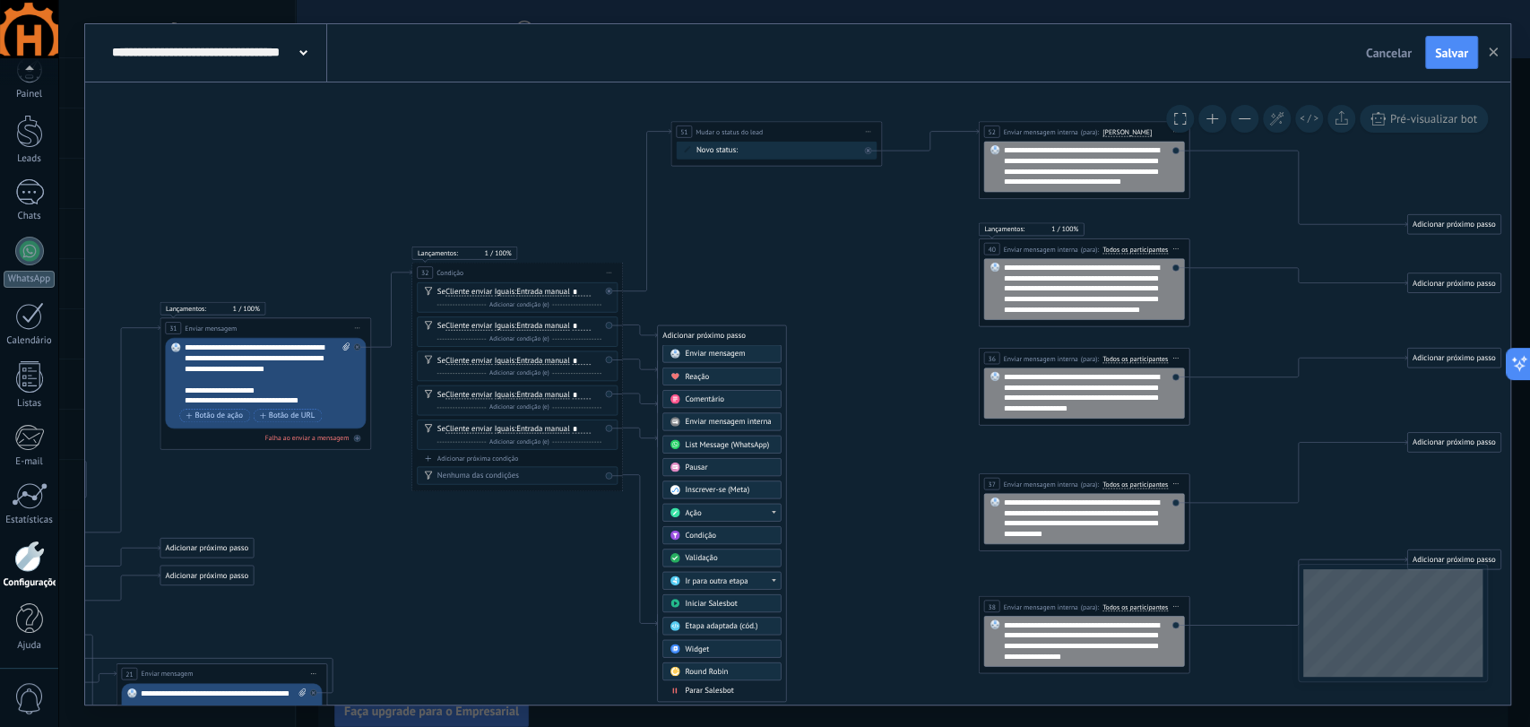
click at [751, 580] on div "Ir para outra etapa" at bounding box center [729, 581] width 89 height 11
click at [706, 608] on div "40: Enviar mensagem interna" at bounding box center [721, 611] width 117 height 18
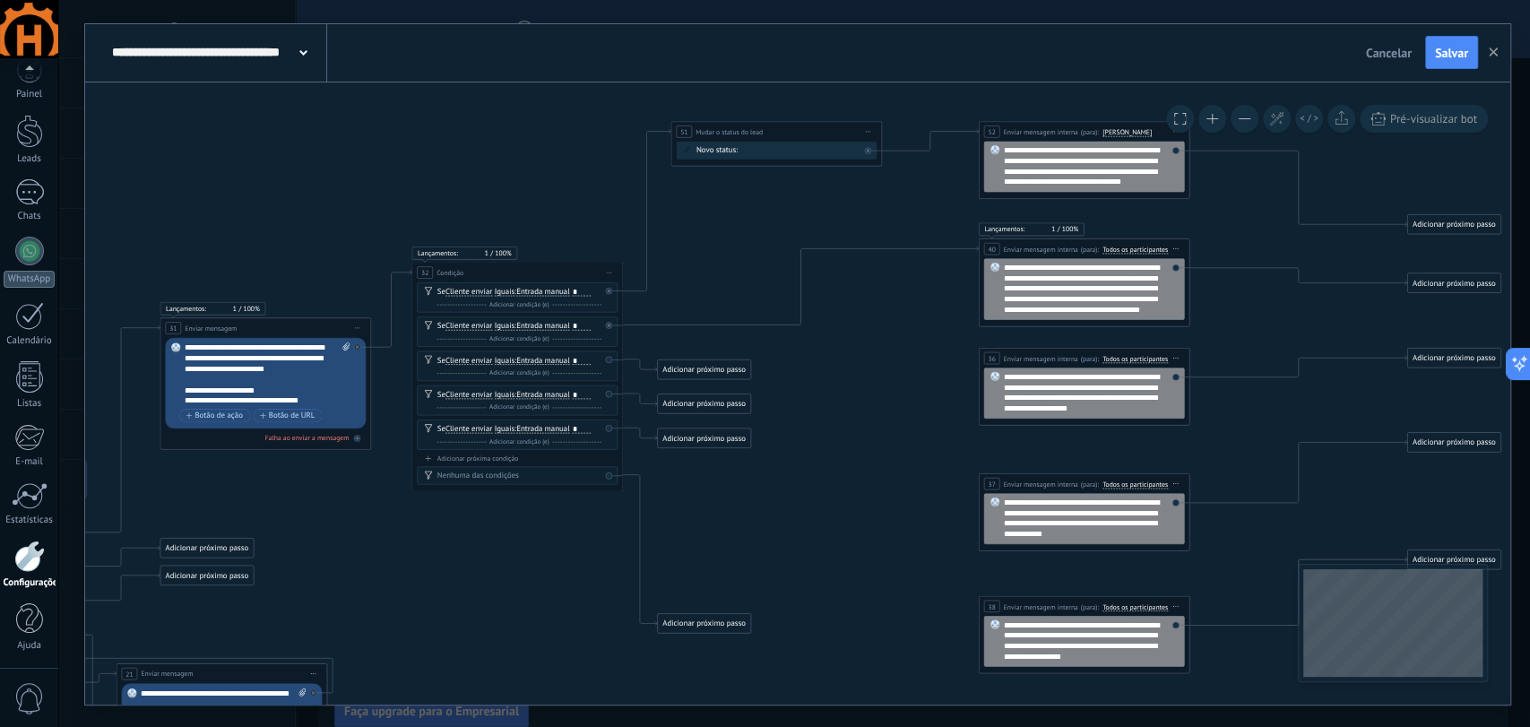
click at [705, 366] on div "Adicionar próximo passo" at bounding box center [704, 368] width 92 height 17
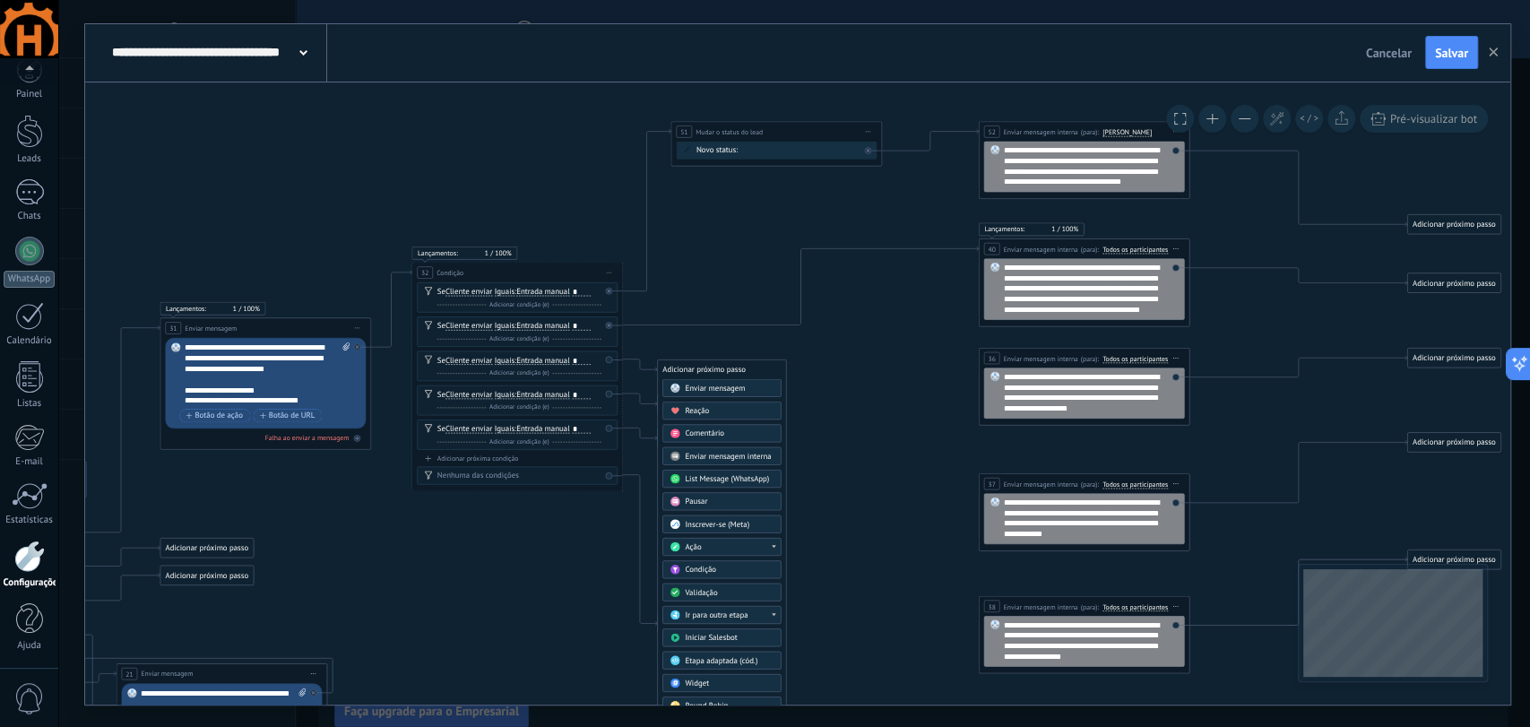
click at [743, 613] on span "Ir para outra etapa" at bounding box center [716, 615] width 63 height 10
click at [709, 633] on div "36: Enviar mensagem interna" at bounding box center [721, 629] width 117 height 18
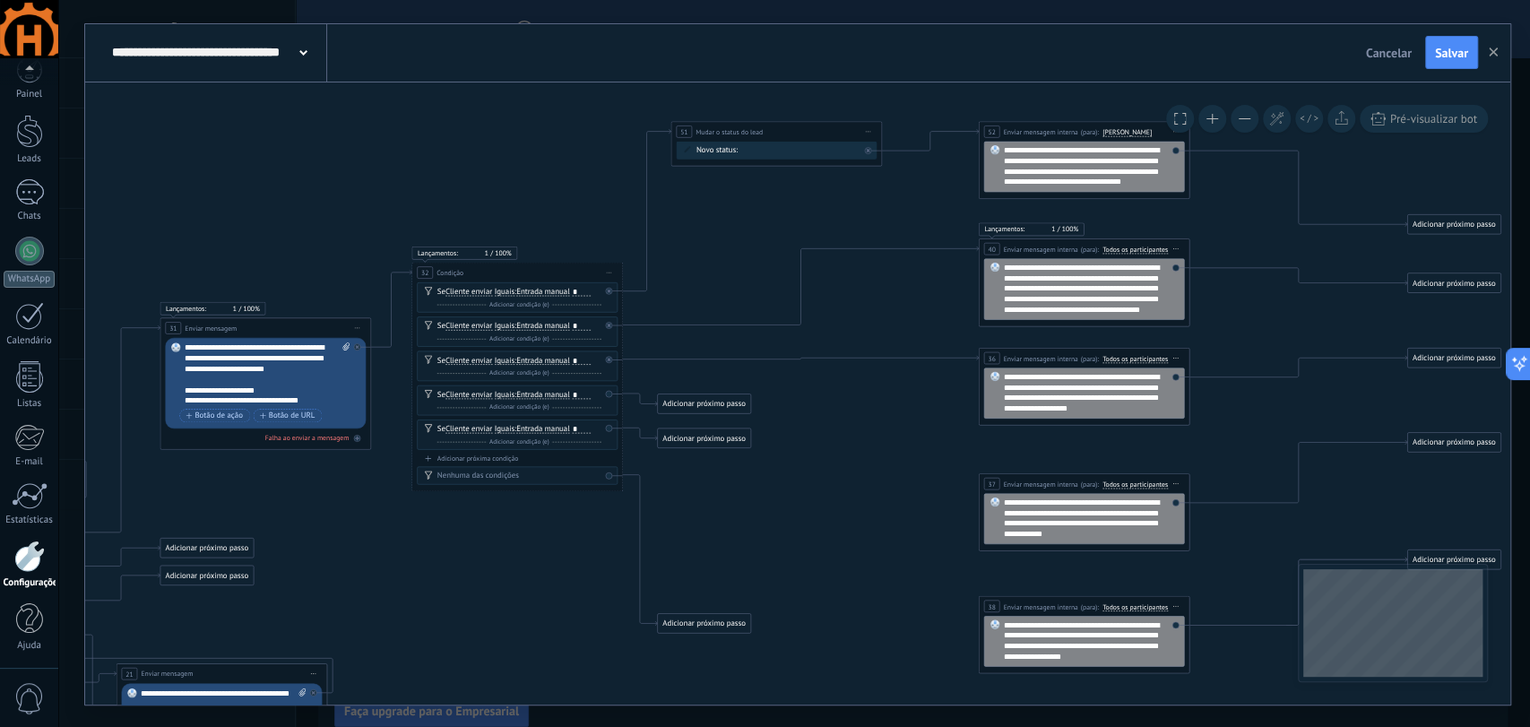
click at [720, 404] on div "Adicionar próximo passo" at bounding box center [704, 403] width 92 height 17
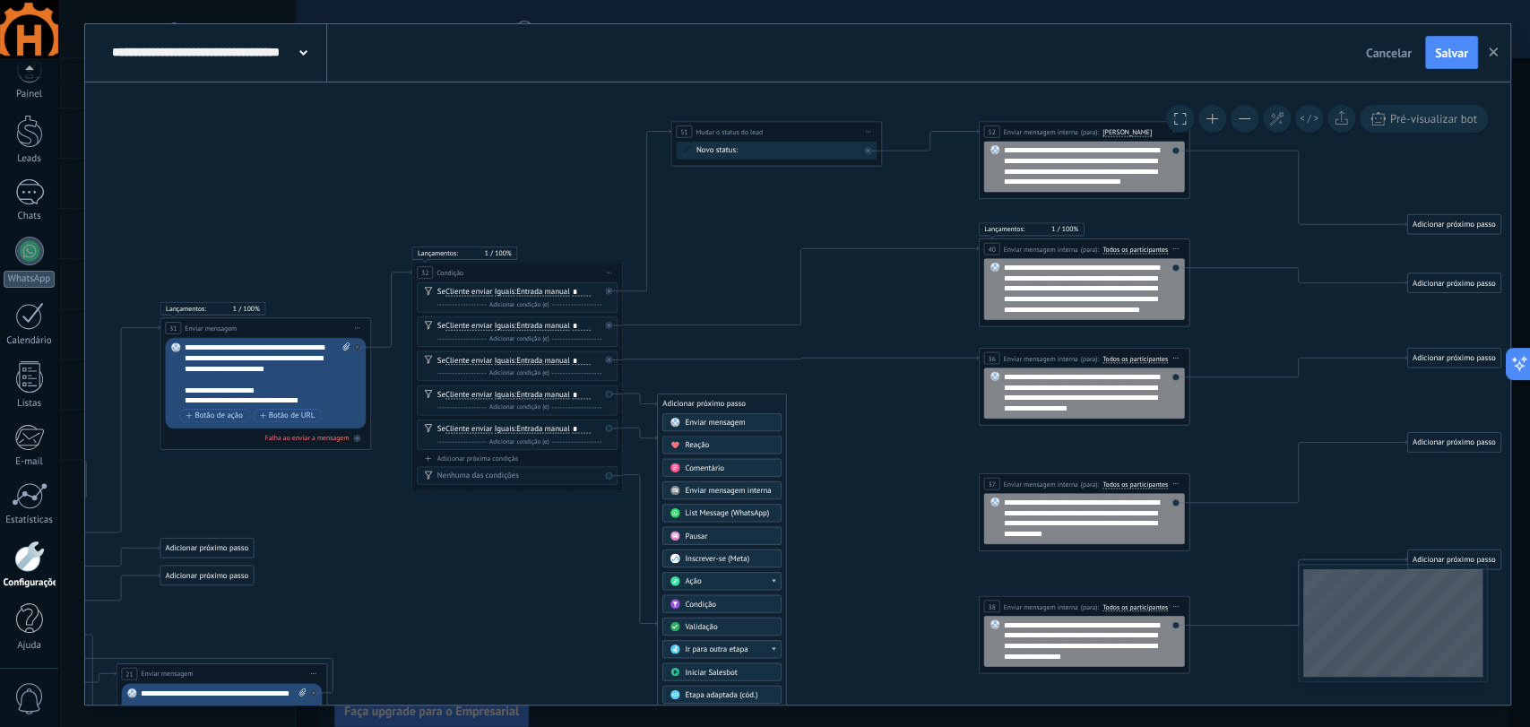
click at [742, 654] on div "Ir para outra etapa" at bounding box center [721, 649] width 118 height 18
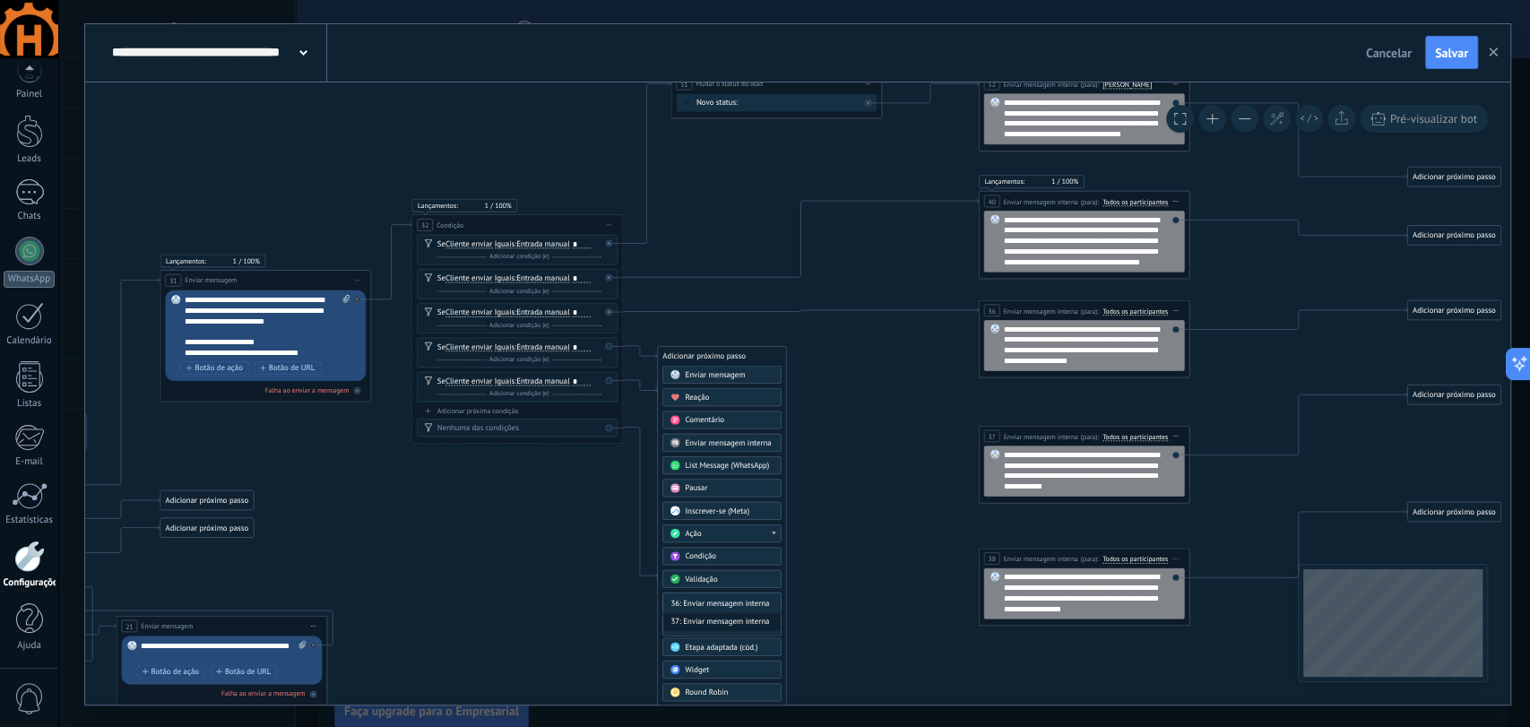
scroll to position [299, 0]
click at [729, 604] on div "37: Enviar mensagem interna" at bounding box center [721, 605] width 117 height 18
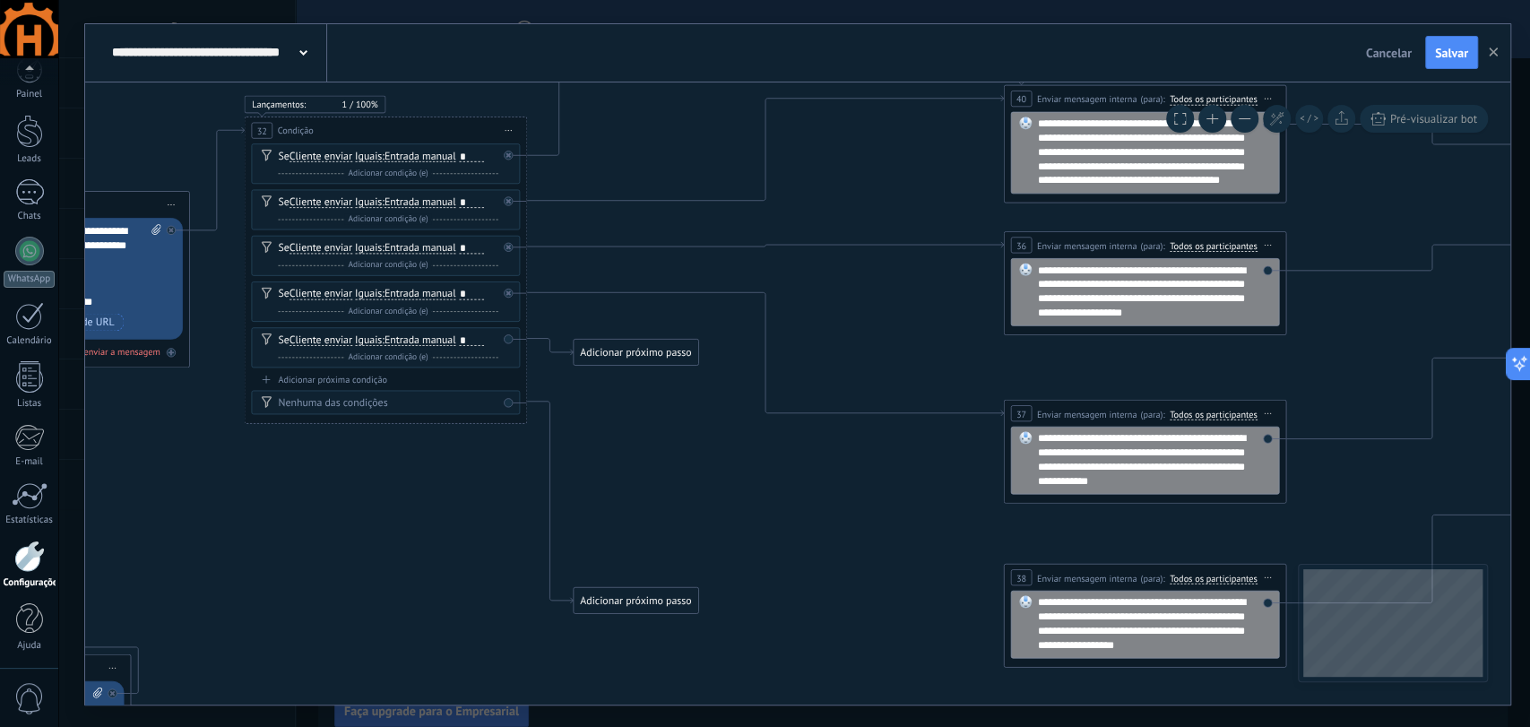
click at [650, 358] on div "Adicionar próximo passo" at bounding box center [636, 352] width 124 height 23
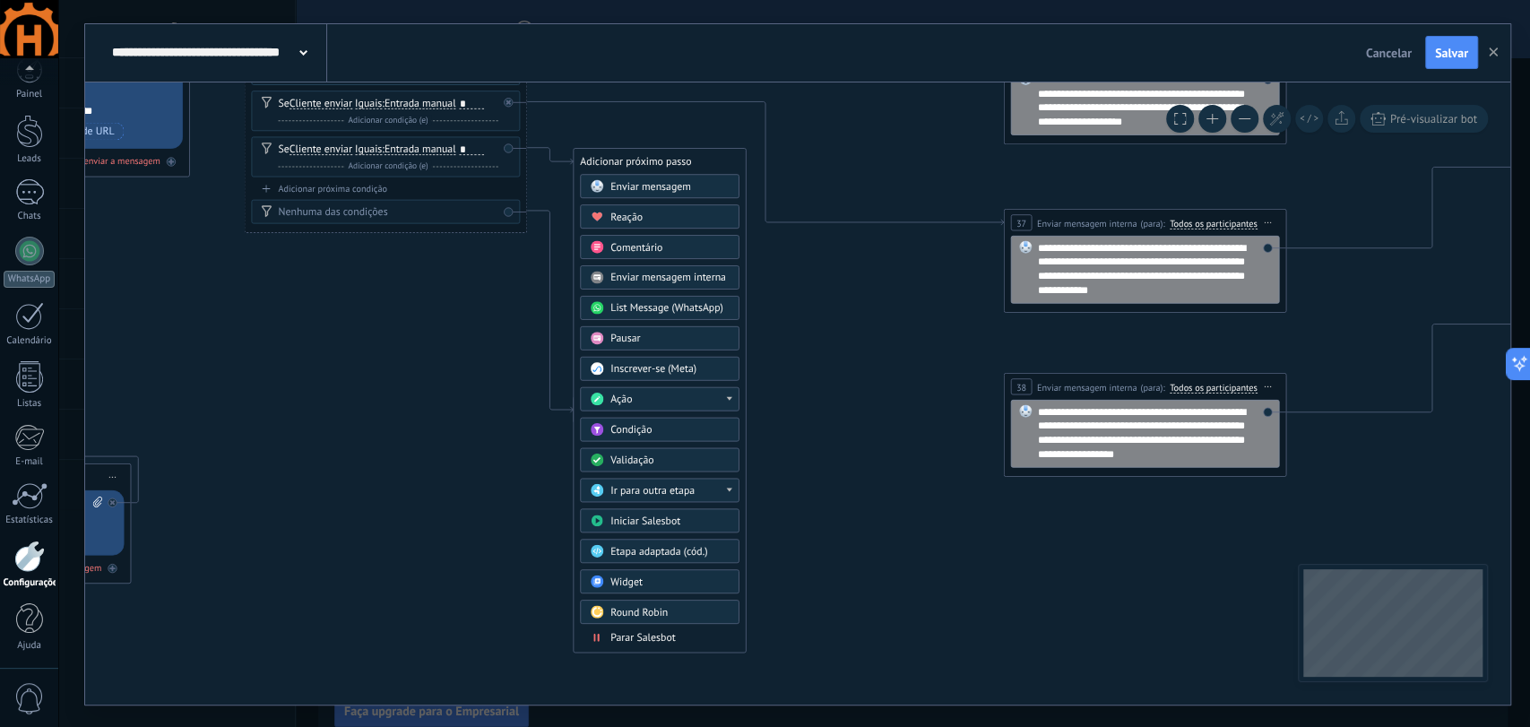
click at [706, 491] on div "Ir para outra etapa" at bounding box center [670, 490] width 119 height 14
click at [650, 601] on div "38: Enviar mensagem interna" at bounding box center [660, 598] width 158 height 24
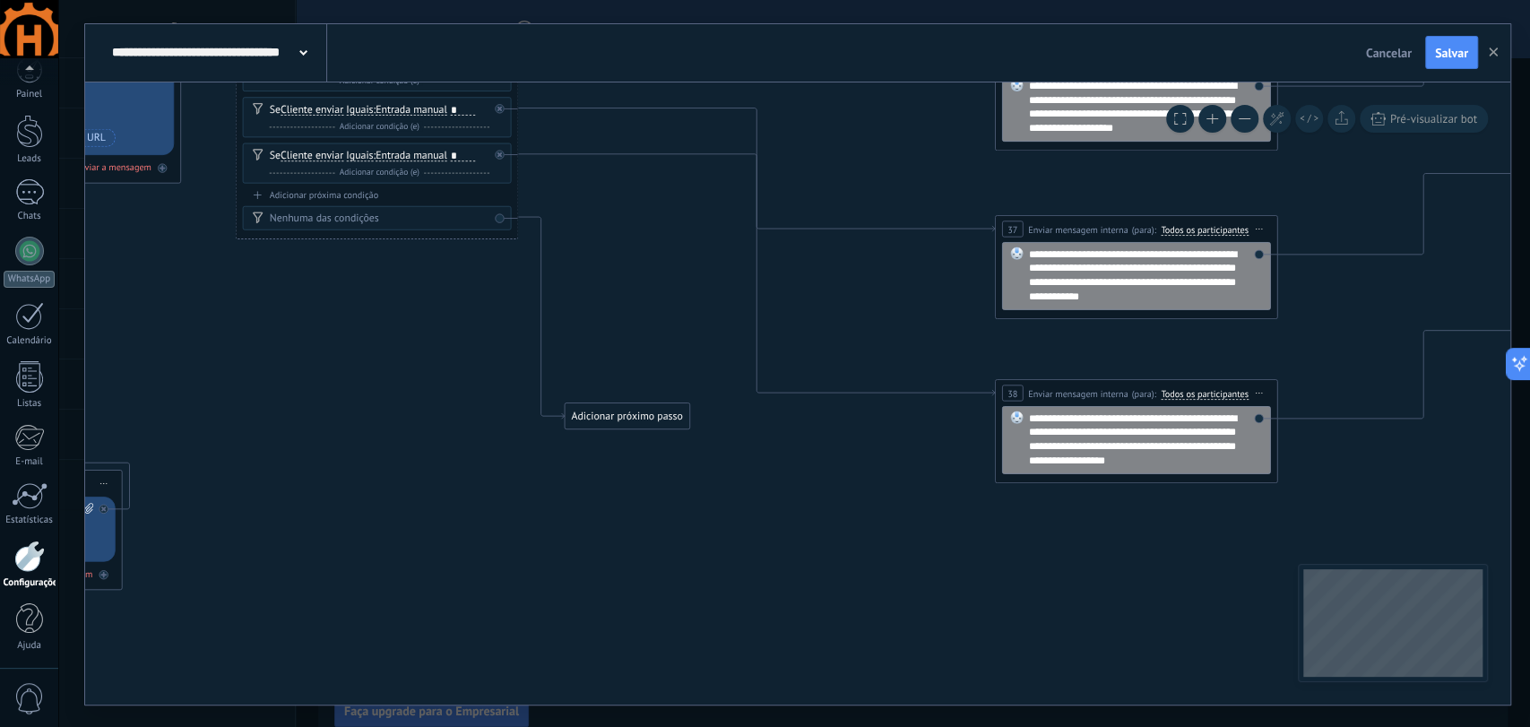
drag, startPoint x: 868, startPoint y: 590, endPoint x: 844, endPoint y: 520, distance: 73.7
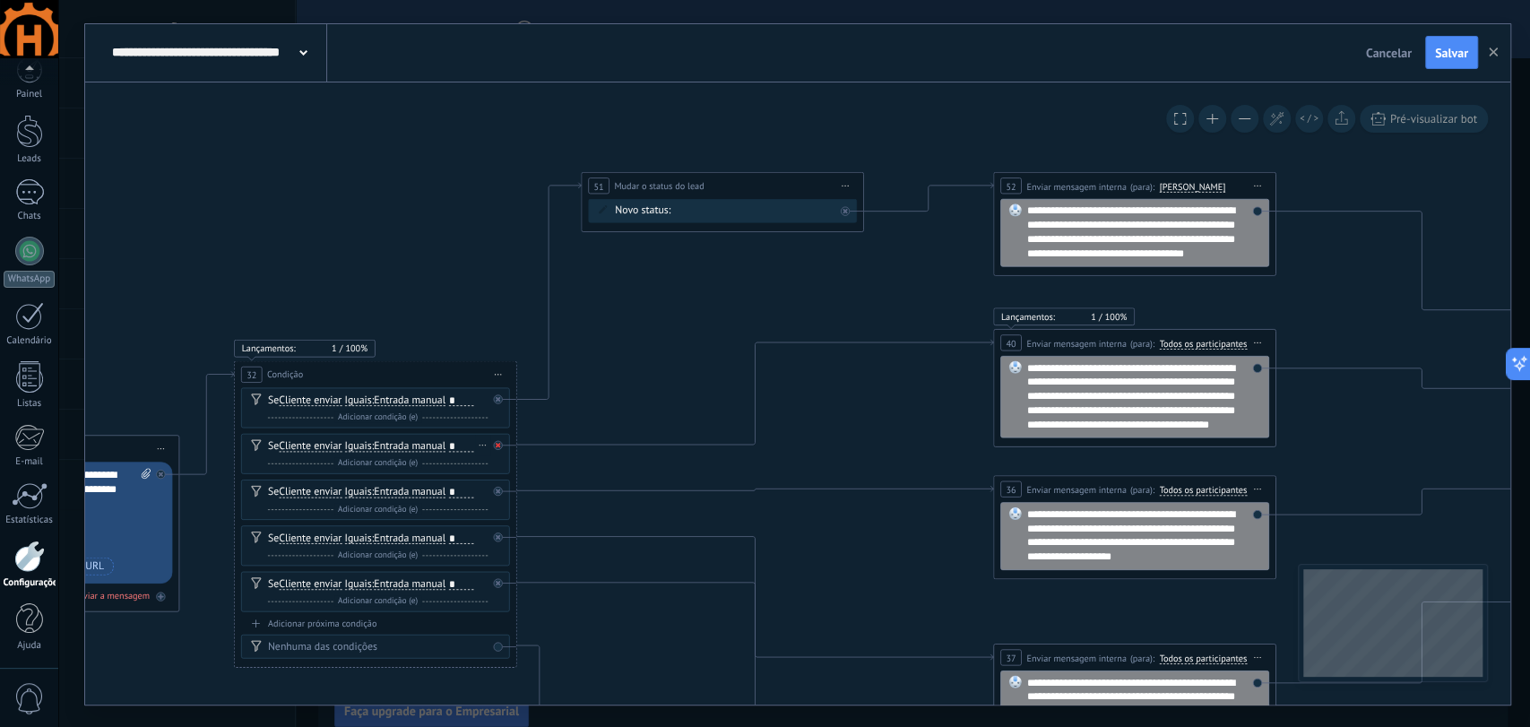
click at [501, 444] on div at bounding box center [497, 444] width 9 height 9
click at [500, 495] on div "Se Cliente enviar Cliente enviar Emoção da conversa Comentário do cliente Clien…" at bounding box center [375, 500] width 269 height 40
click at [498, 540] on div at bounding box center [497, 537] width 9 height 9
click at [502, 492] on div at bounding box center [501, 487] width 16 height 17
click at [495, 585] on div at bounding box center [497, 582] width 9 height 9
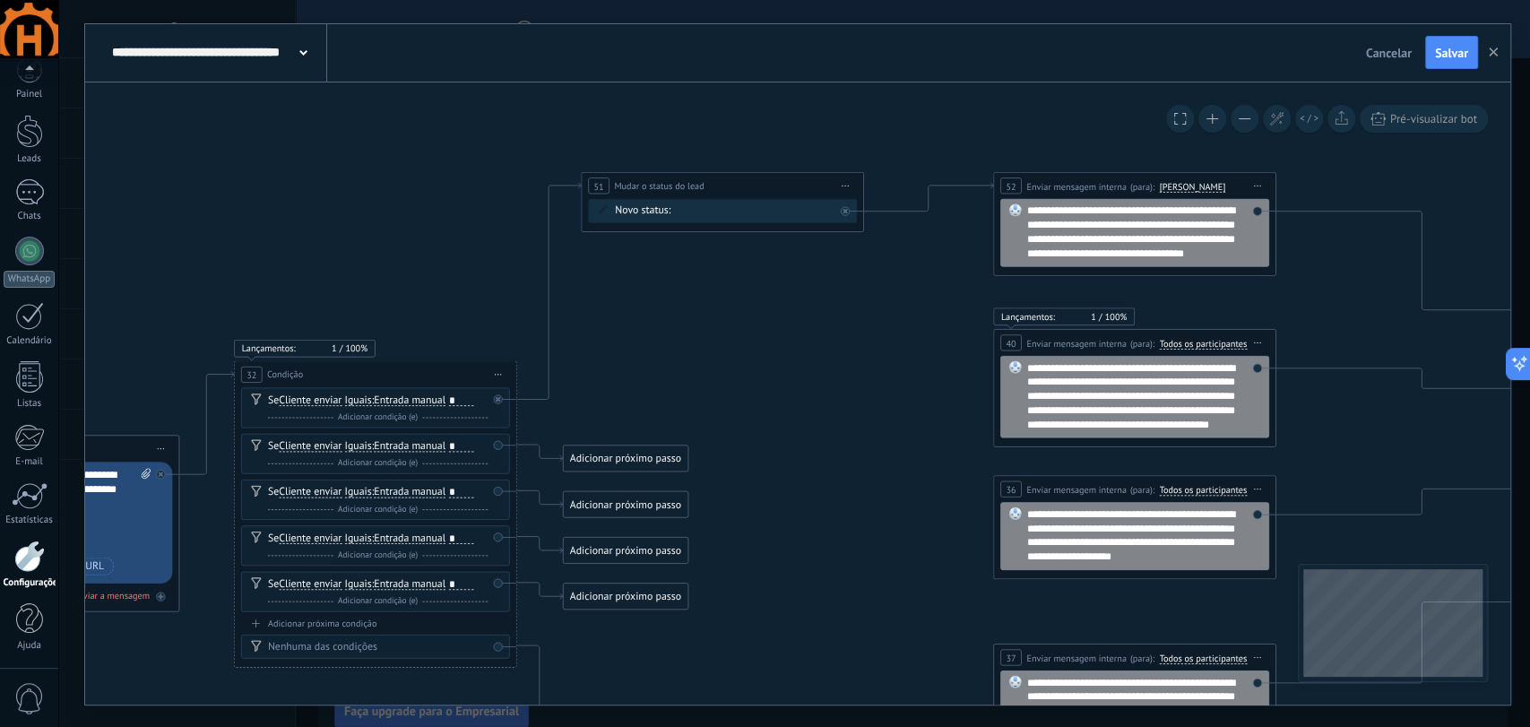
click at [631, 463] on div "Adicionar próximo passo" at bounding box center [625, 457] width 124 height 23
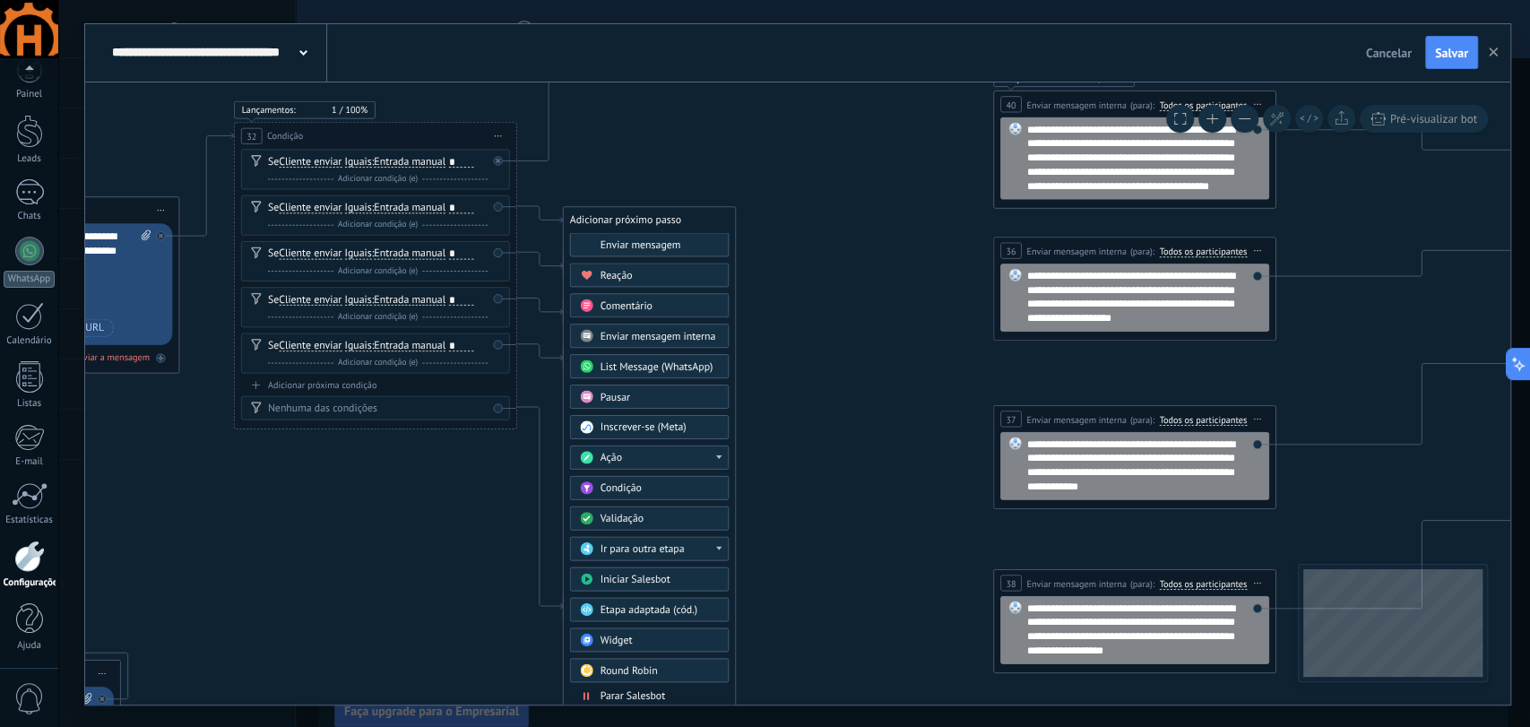
click at [673, 453] on div "Ação" at bounding box center [659, 458] width 119 height 14
click at [667, 559] on div "Mudar o status do lead" at bounding box center [649, 559] width 158 height 24
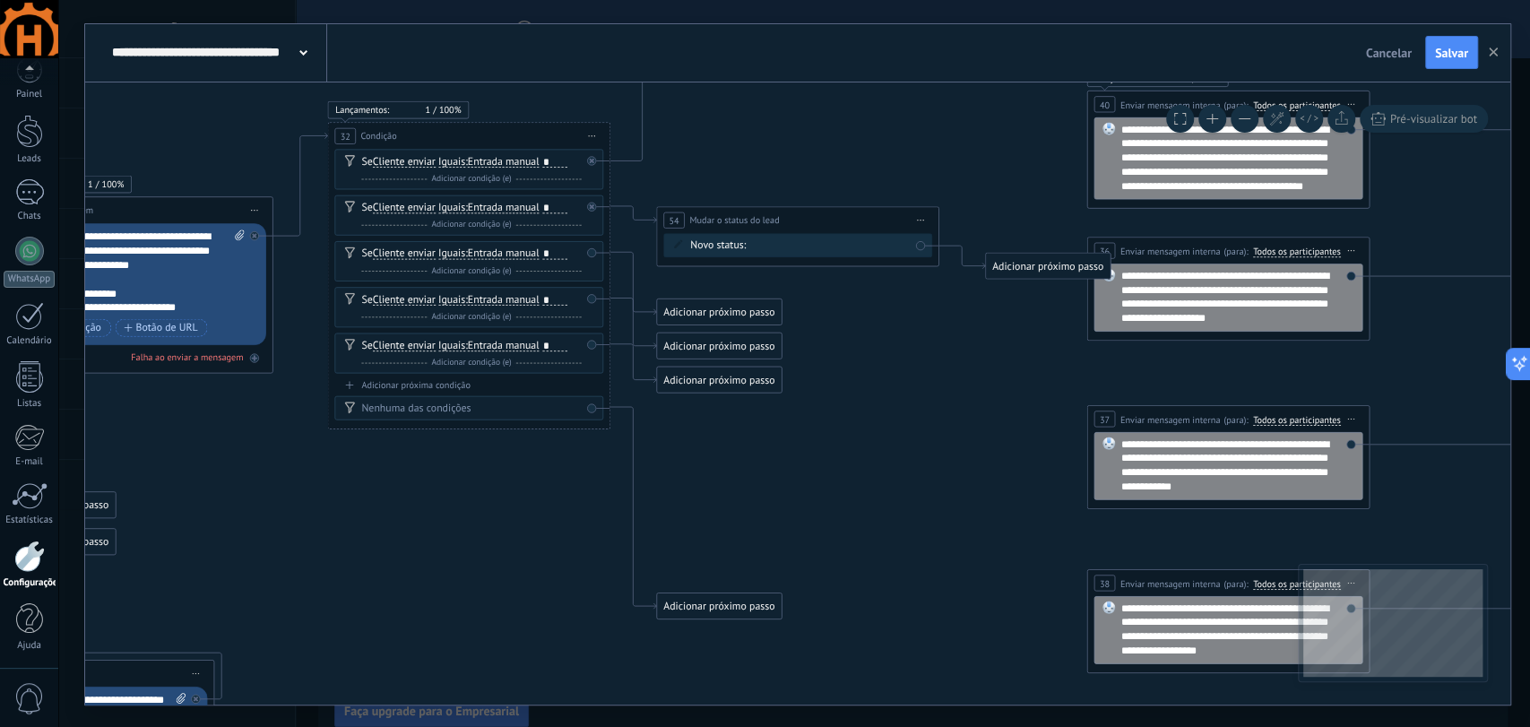
click at [0, 0] on div "Contato Inicial Qualificação (MQL - BANT) Proposta Enviada Follow Up (Acompanha…" at bounding box center [0, 0] width 0 height 0
click at [0, 0] on label "Qualificação (MQL - BANT)" at bounding box center [0, 0] width 0 height 0
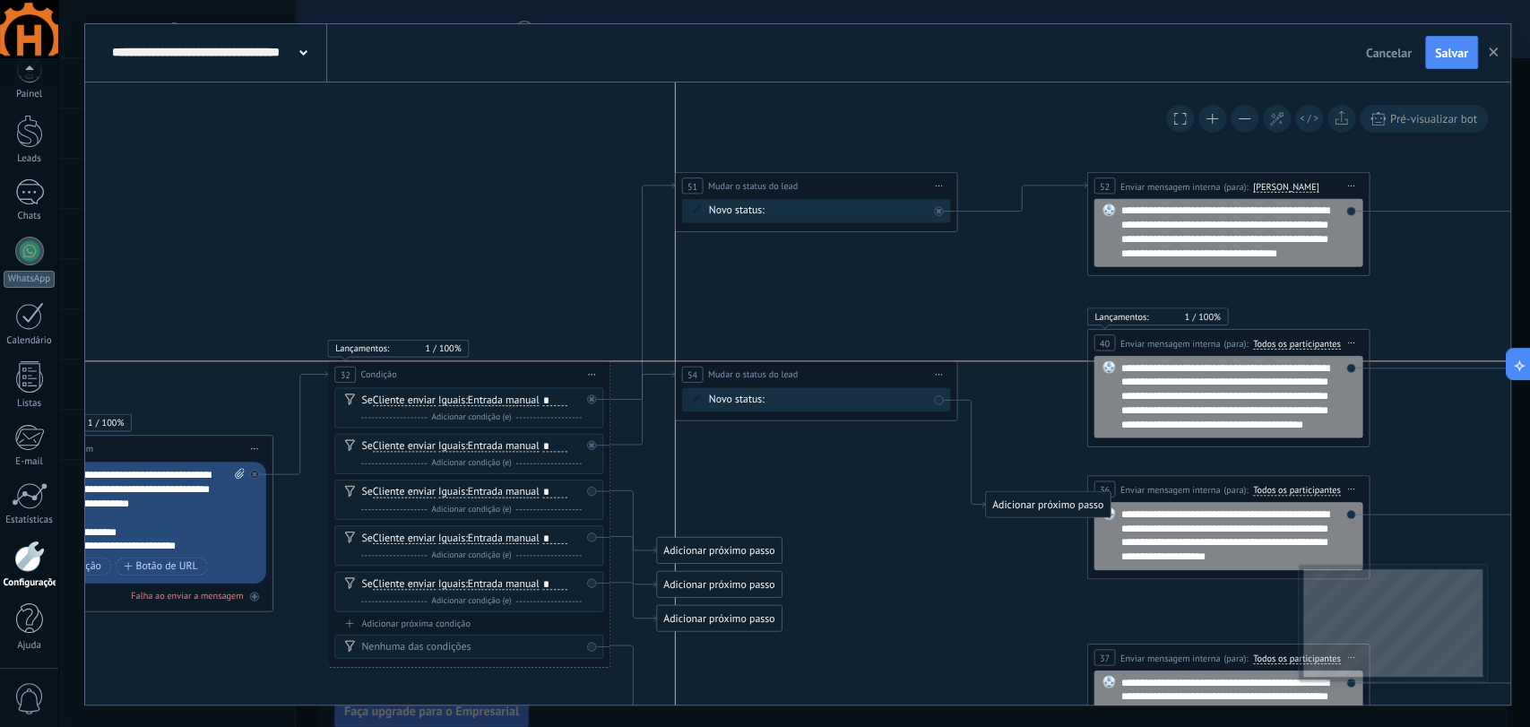
drag, startPoint x: 801, startPoint y: 455, endPoint x: 822, endPoint y: 373, distance: 85.2
click at [822, 373] on div "**********" at bounding box center [815, 374] width 281 height 26
click at [1042, 504] on div "Adicionar próximo passo" at bounding box center [1048, 504] width 124 height 23
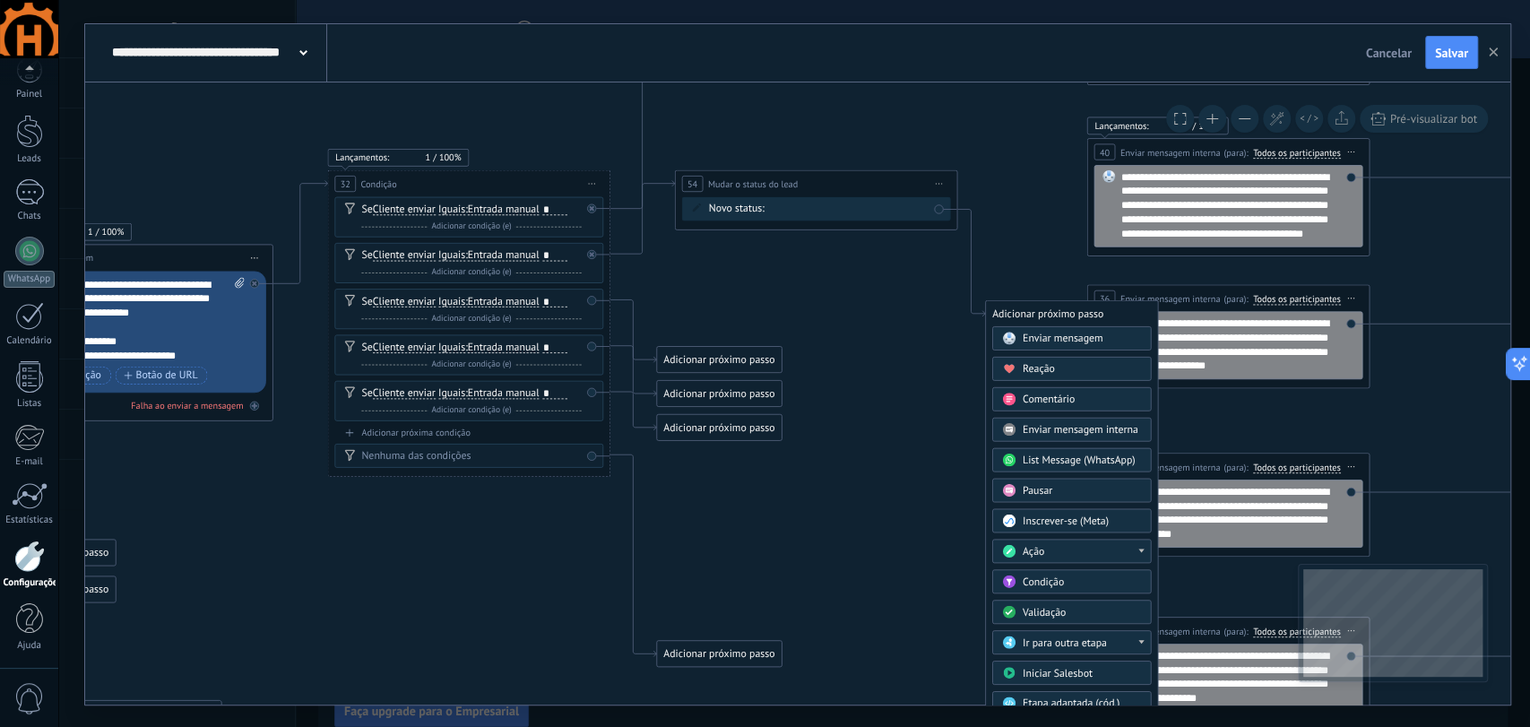
click at [1067, 640] on span "Ir para outra etapa" at bounding box center [1065, 642] width 84 height 13
click at [1058, 642] on div "40: Enviar mensagem interna" at bounding box center [1072, 641] width 158 height 24
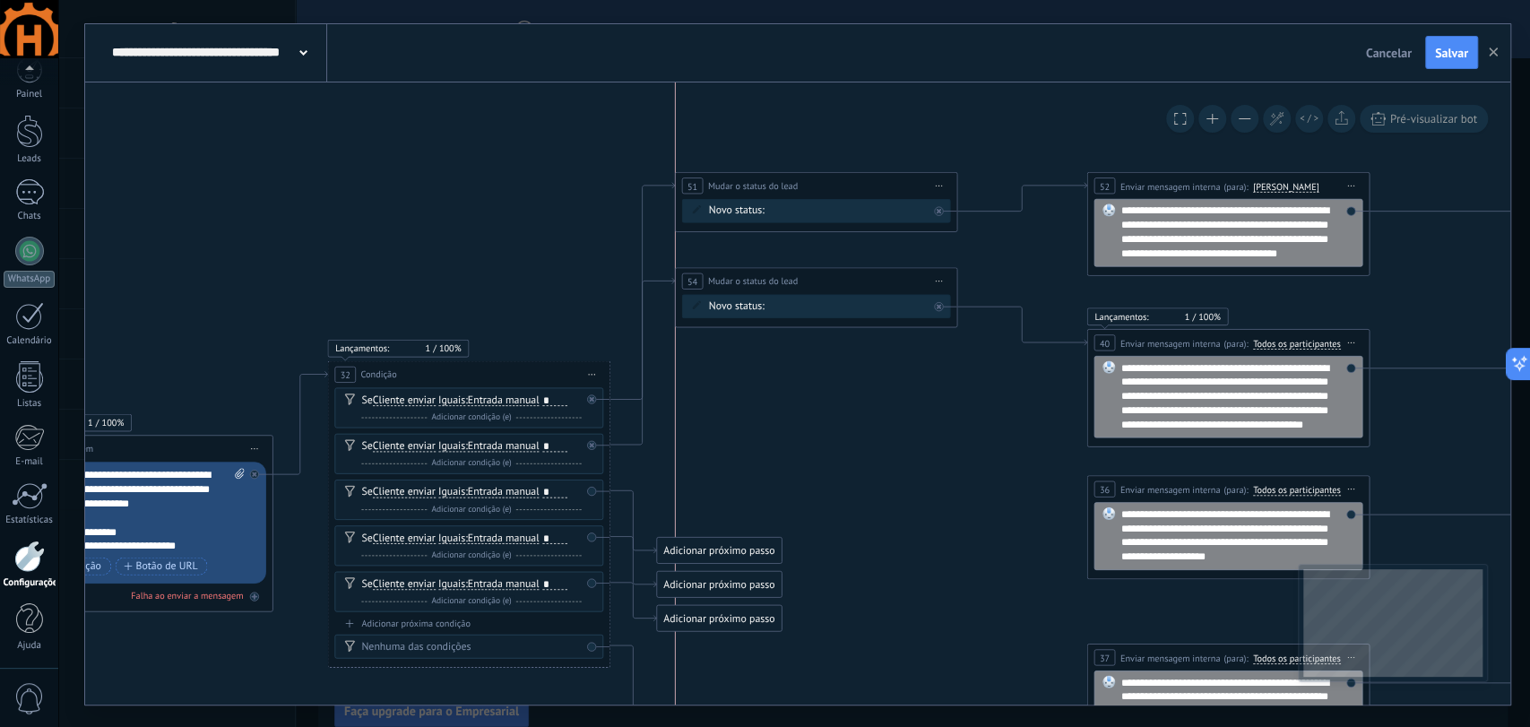
drag, startPoint x: 870, startPoint y: 332, endPoint x: 870, endPoint y: 274, distance: 57.4
click at [870, 274] on div "**********" at bounding box center [815, 281] width 281 height 26
drag, startPoint x: 746, startPoint y: 541, endPoint x: 763, endPoint y: 391, distance: 151.6
click at [763, 391] on div "Adicionar próximo passo" at bounding box center [737, 399] width 124 height 23
click at [764, 397] on div "Adicionar próximo passo" at bounding box center [737, 399] width 124 height 23
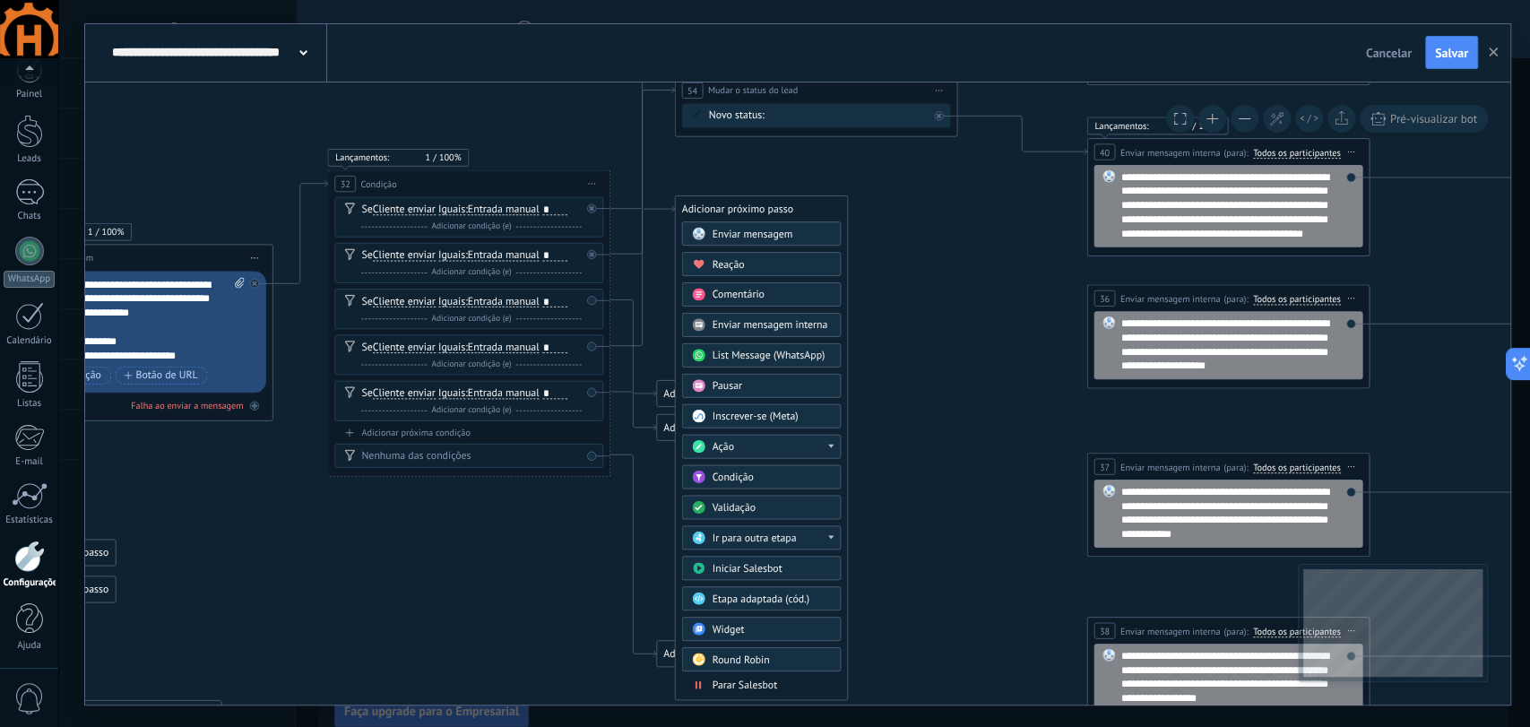
click at [782, 435] on div "Ação" at bounding box center [760, 446] width 159 height 24
click at [792, 543] on div "Mudar o status do lead" at bounding box center [761, 548] width 158 height 24
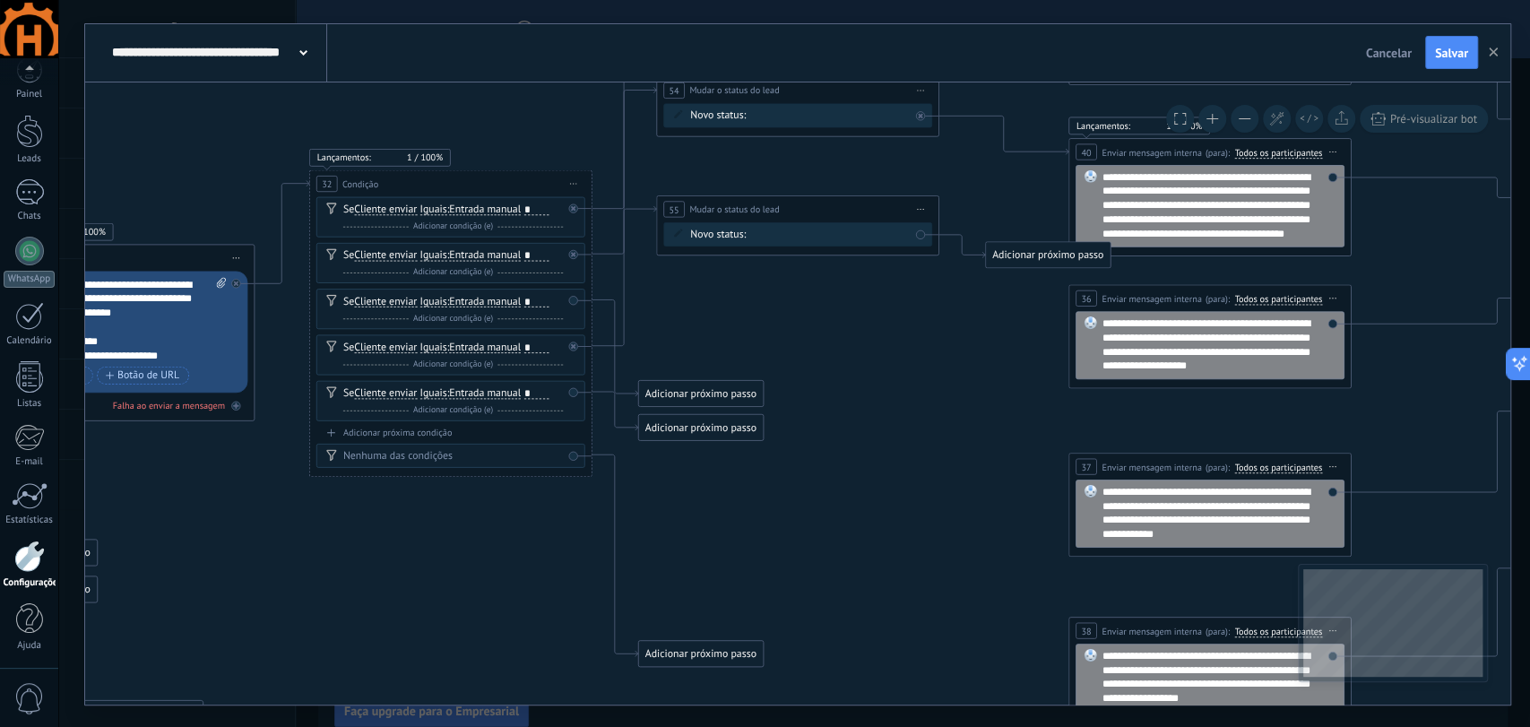
click at [860, 222] on div "Novo status: Contato Inicial Qualificação (MQL - BANT) Proposta Enviada Follow …" at bounding box center [797, 234] width 269 height 24
click at [0, 0] on div "Contato Inicial Qualificação (MQL - BANT) Proposta Enviada Follow Up (Acompanha…" at bounding box center [0, 0] width 0 height 0
click at [0, 0] on label "Qualificação (MQL - BANT)" at bounding box center [0, 0] width 0 height 0
click at [1006, 253] on div "Adicionar próximo passo" at bounding box center [1048, 254] width 124 height 23
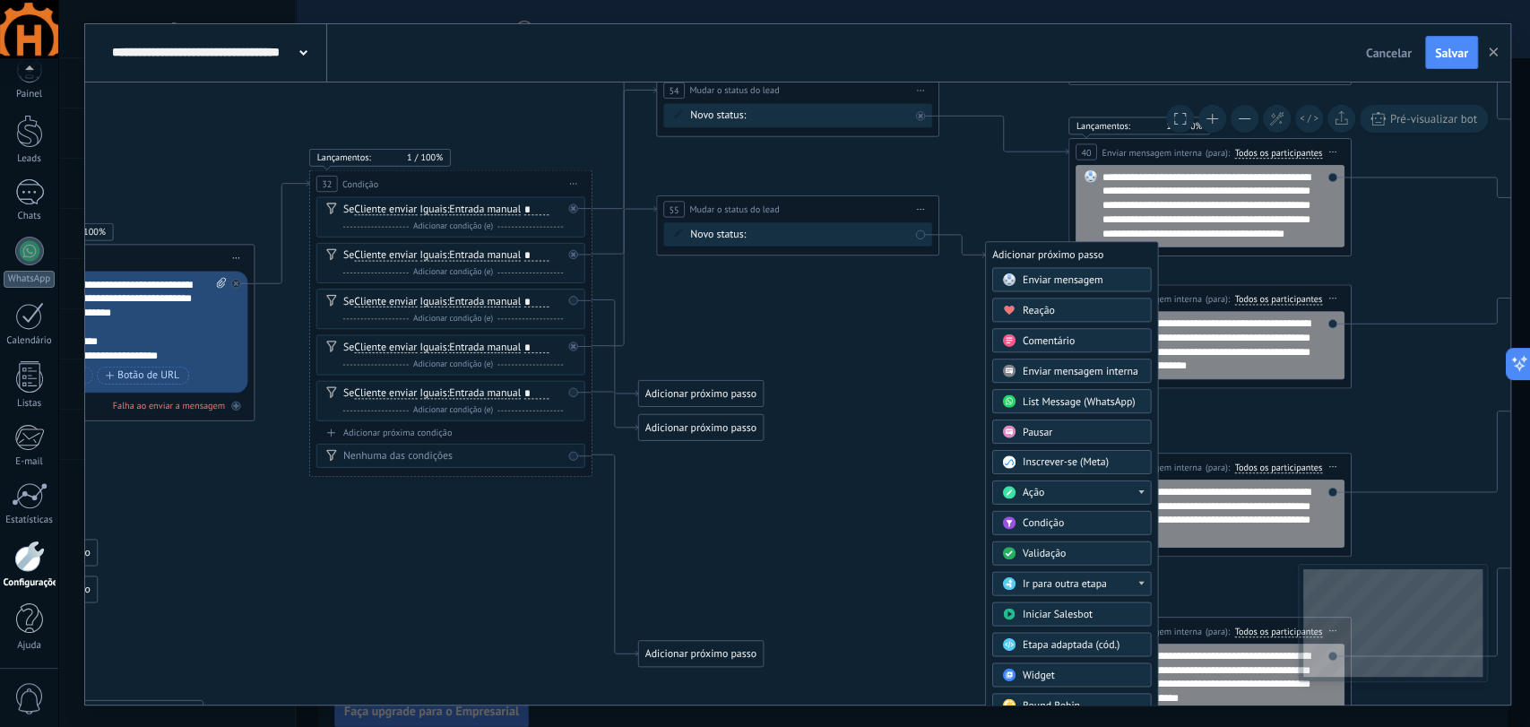
click at [1066, 581] on span "Ir para outra etapa" at bounding box center [1065, 583] width 84 height 13
click at [934, 325] on icon at bounding box center [56, 468] width 4033 height 1683
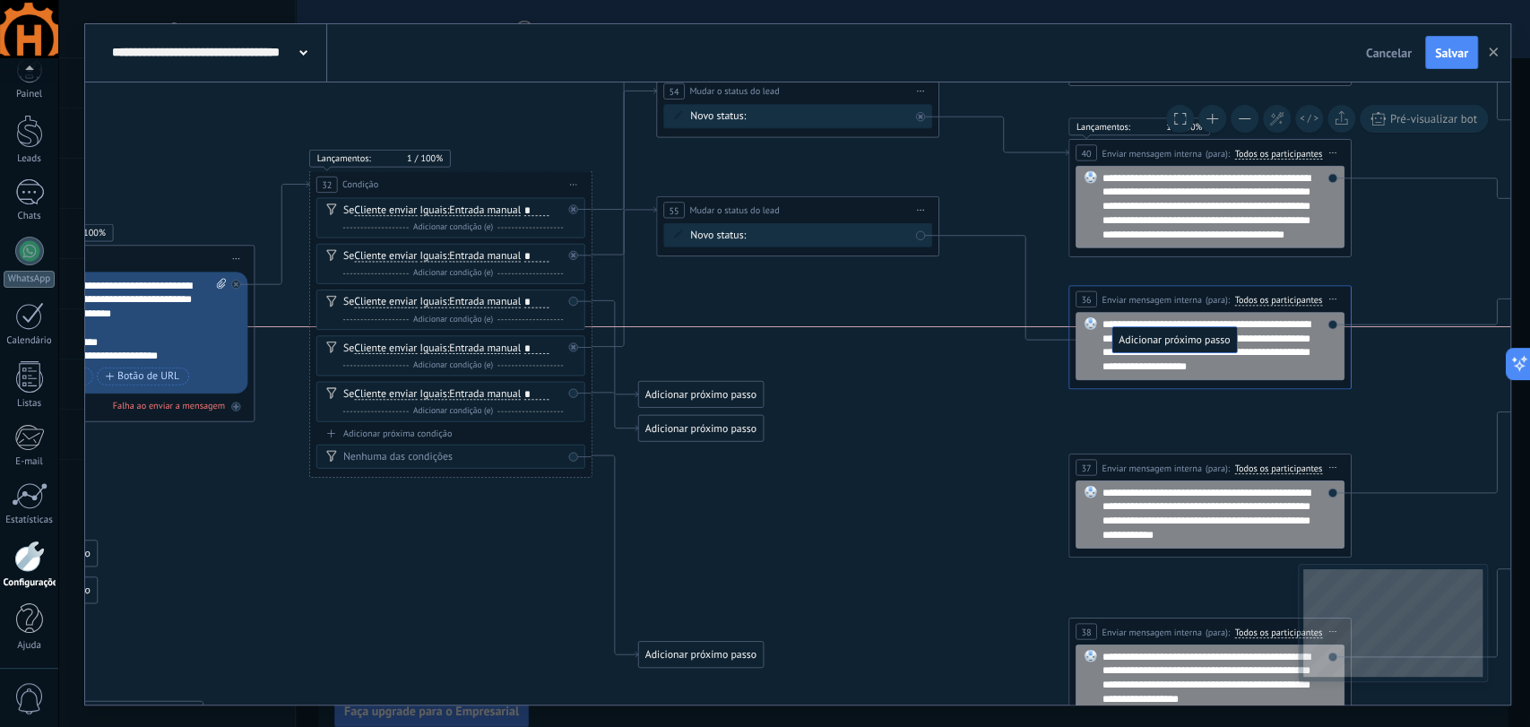
drag, startPoint x: 1009, startPoint y: 248, endPoint x: 1135, endPoint y: 339, distance: 155.5
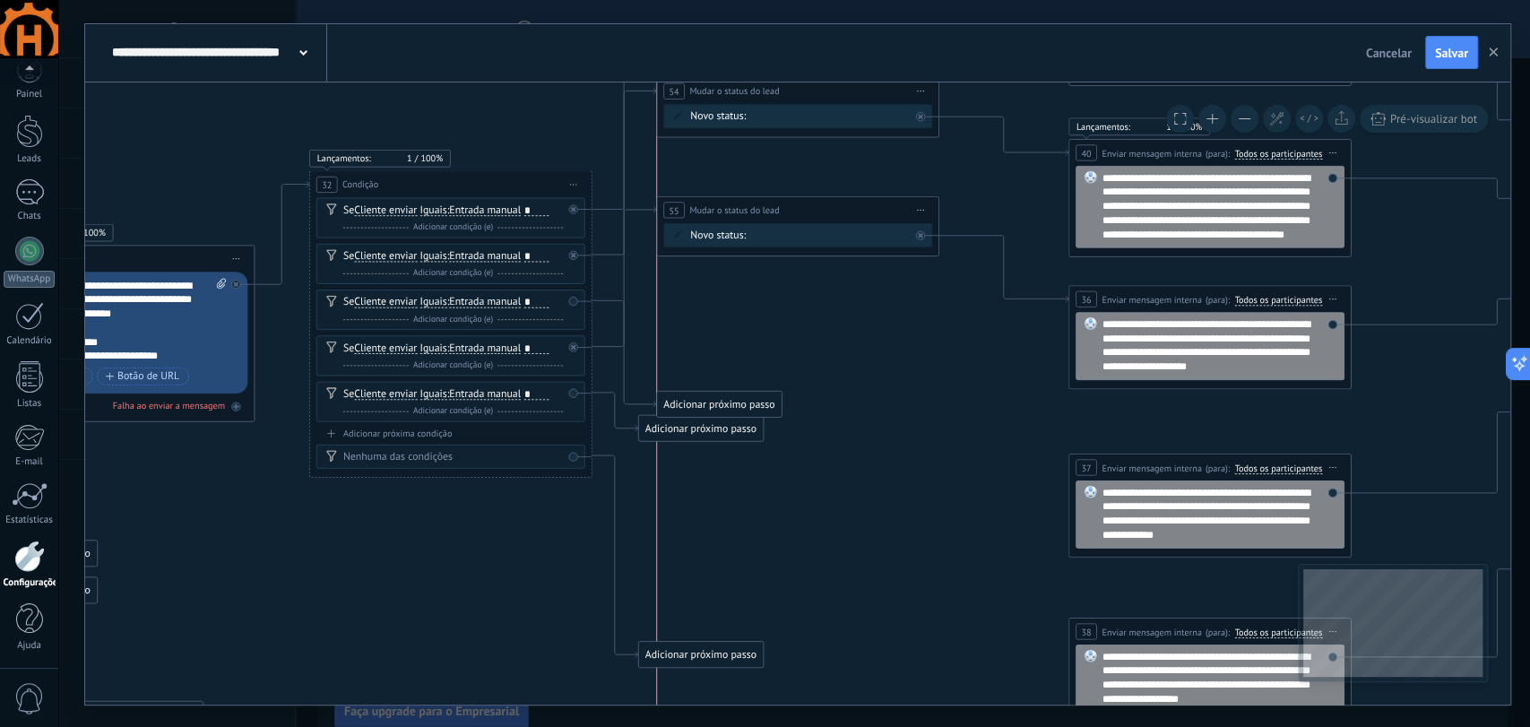
drag, startPoint x: 706, startPoint y: 396, endPoint x: 711, endPoint y: 404, distance: 9.7
click at [711, 404] on div "Adicionar próximo passo" at bounding box center [719, 404] width 124 height 23
drag, startPoint x: 720, startPoint y: 473, endPoint x: 764, endPoint y: 545, distance: 84.1
click at [764, 515] on div "Adicionar próximo passo" at bounding box center [759, 503] width 124 height 23
drag, startPoint x: 731, startPoint y: 410, endPoint x: 728, endPoint y: 326, distance: 83.4
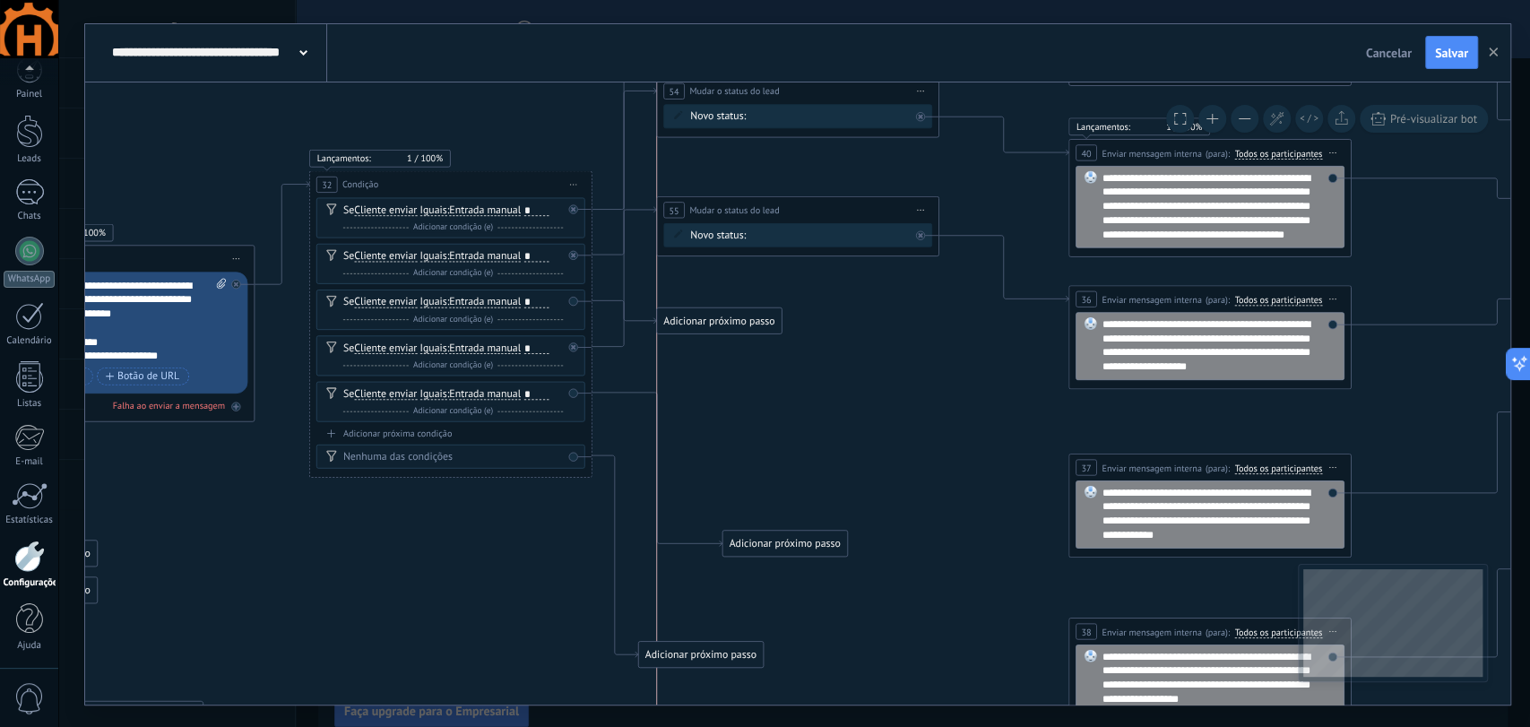
click at [728, 326] on div "Adicionar próximo passo" at bounding box center [719, 320] width 124 height 23
drag, startPoint x: 764, startPoint y: 550, endPoint x: 695, endPoint y: 380, distance: 183.0
click at [695, 380] on div "Adicionar próximo passo" at bounding box center [719, 372] width 124 height 23
drag, startPoint x: 737, startPoint y: 317, endPoint x: 1214, endPoint y: 509, distance: 514.1
click at [575, 302] on div at bounding box center [572, 301] width 9 height 9
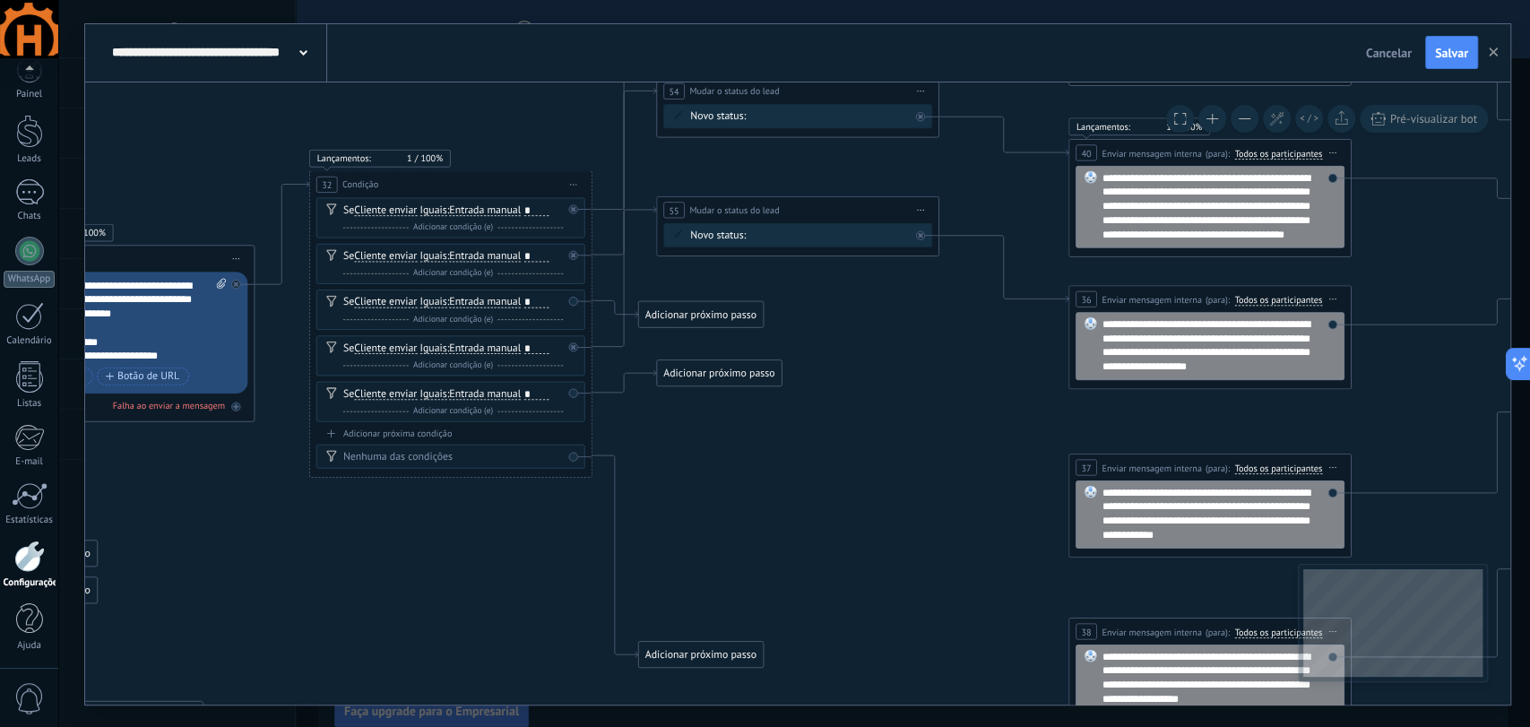
click at [687, 317] on div "Adicionar próximo passo" at bounding box center [700, 314] width 124 height 23
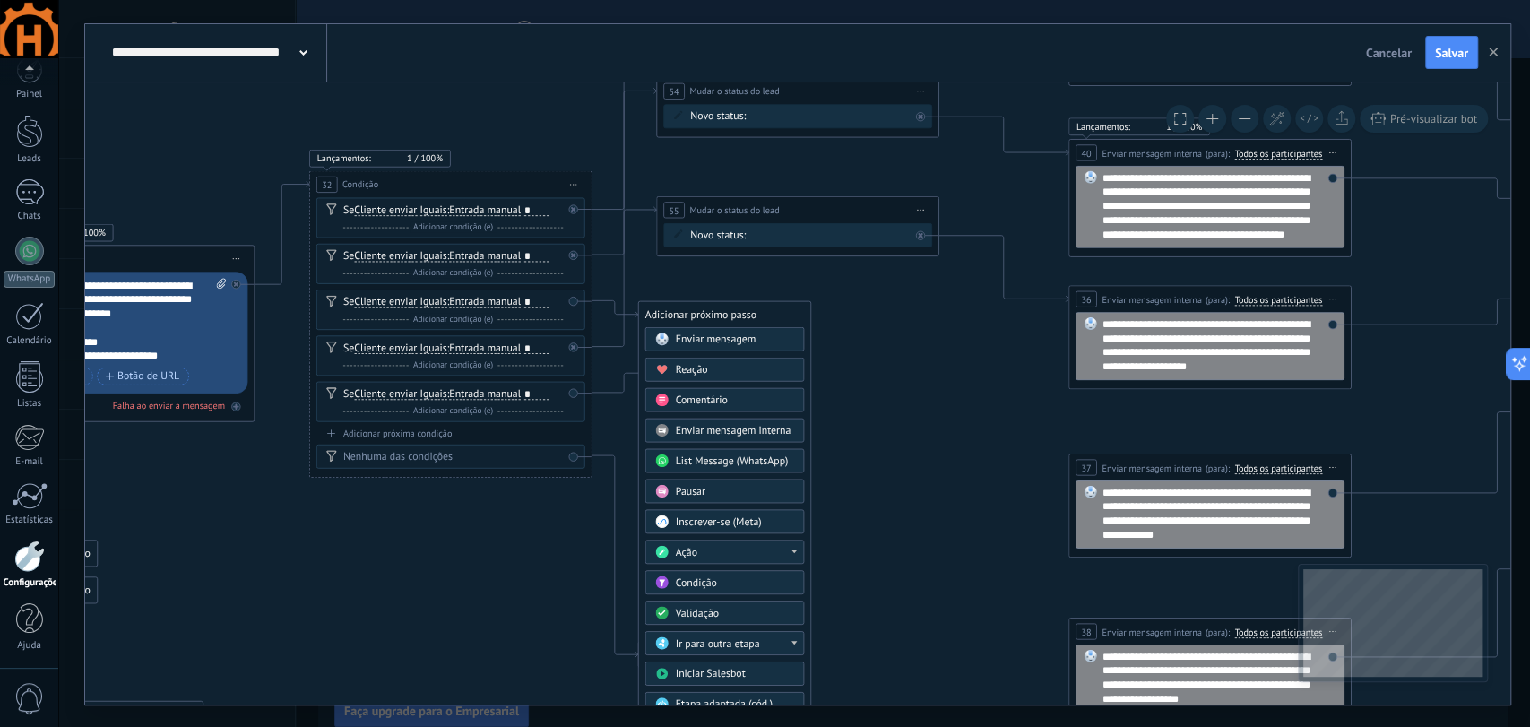
click at [760, 542] on div "Ação" at bounding box center [724, 552] width 159 height 24
click at [755, 634] on div "Mudar o status do lead" at bounding box center [724, 640] width 158 height 24
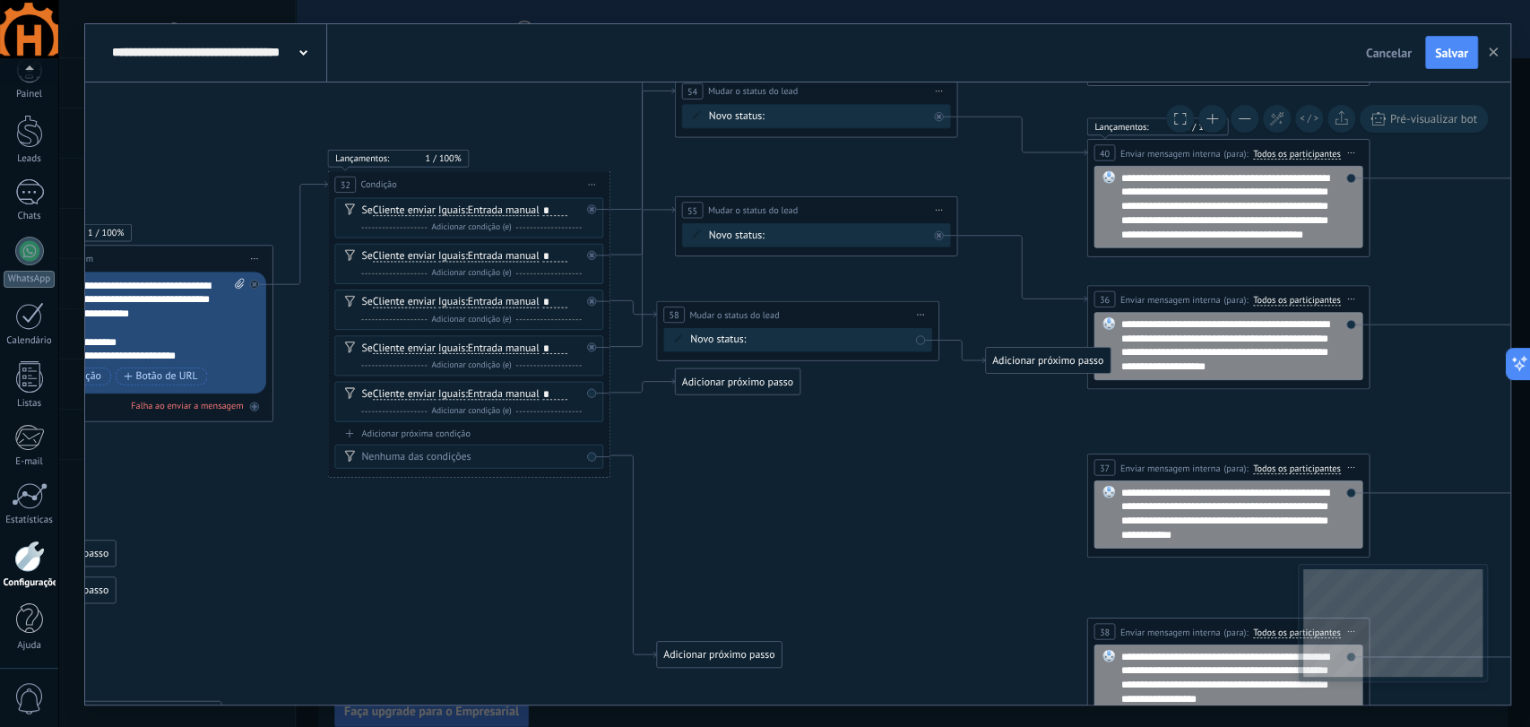
click at [0, 0] on div "Contato Inicial Qualificação (MQL - BANT) Proposta Enviada Follow Up (Acompanha…" at bounding box center [0, 0] width 0 height 0
click at [0, 0] on label "Qualificação (MQL - BANT)" at bounding box center [0, 0] width 0 height 0
drag, startPoint x: 1018, startPoint y: 362, endPoint x: 1149, endPoint y: 500, distance: 190.2
drag, startPoint x: 724, startPoint y: 375, endPoint x: 705, endPoint y: 427, distance: 55.6
click at [705, 427] on div "Adicionar próximo passo" at bounding box center [719, 425] width 124 height 23
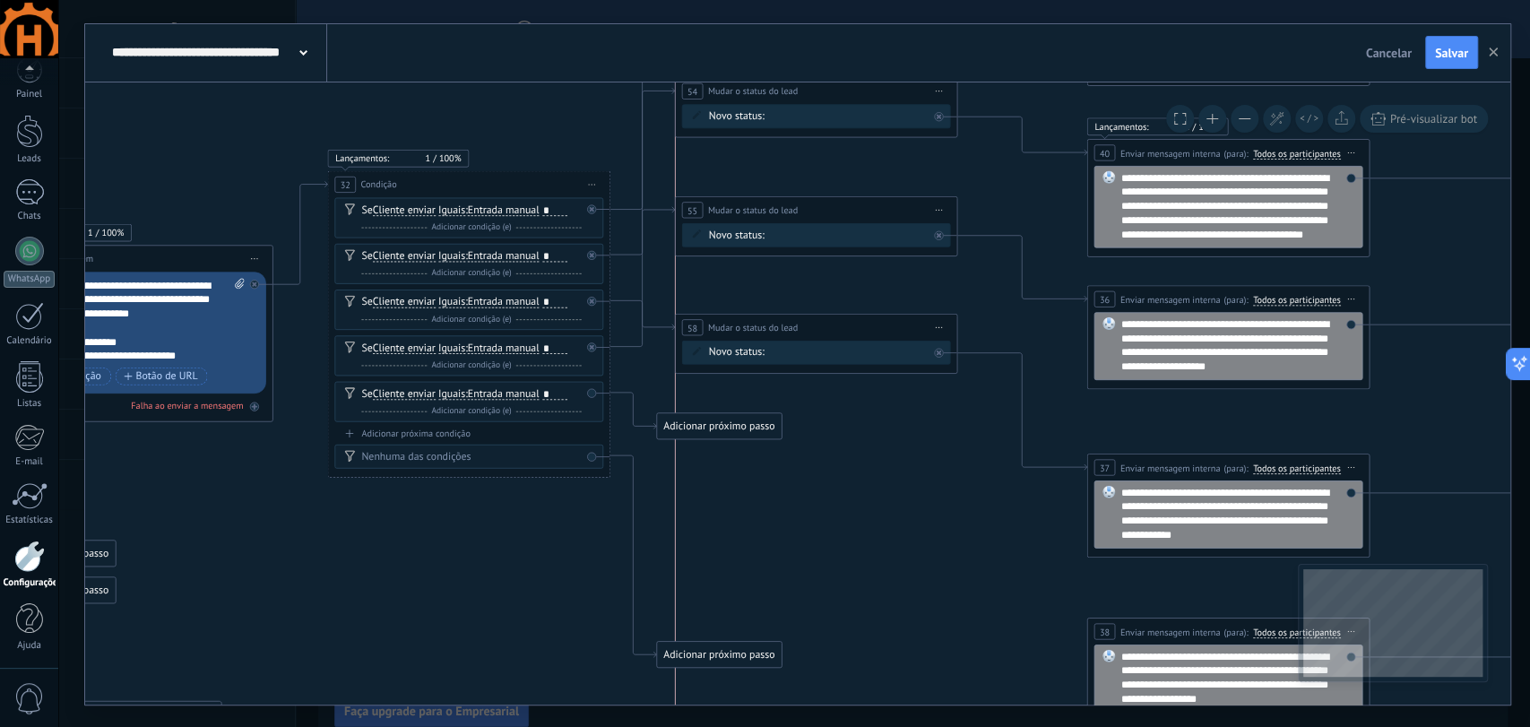
drag, startPoint x: 749, startPoint y: 317, endPoint x: 739, endPoint y: 318, distance: 10.8
click at [739, 318] on div "**********" at bounding box center [815, 327] width 281 height 26
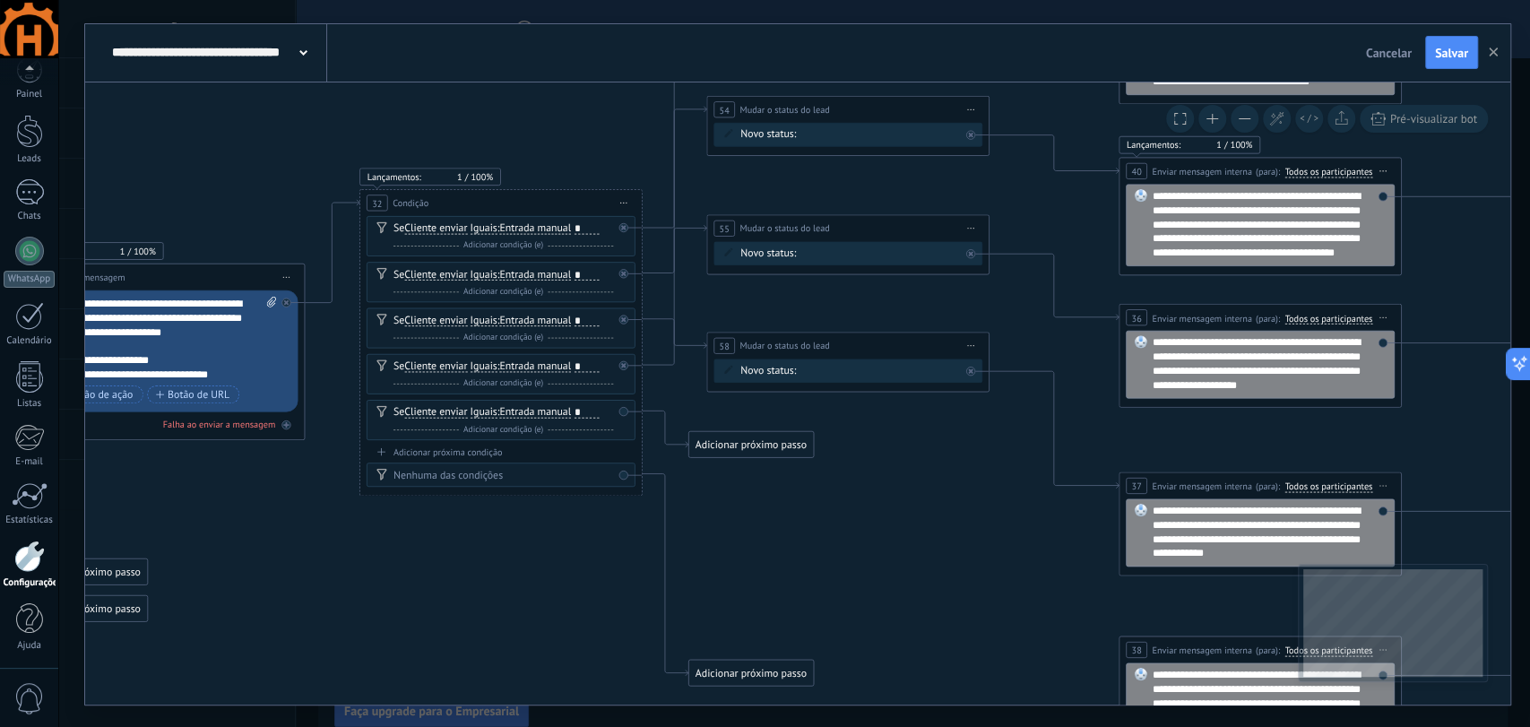
drag, startPoint x: 735, startPoint y: 420, endPoint x: 760, endPoint y: 433, distance: 28.5
click at [760, 433] on icon at bounding box center [107, 488] width 4033 height 1683
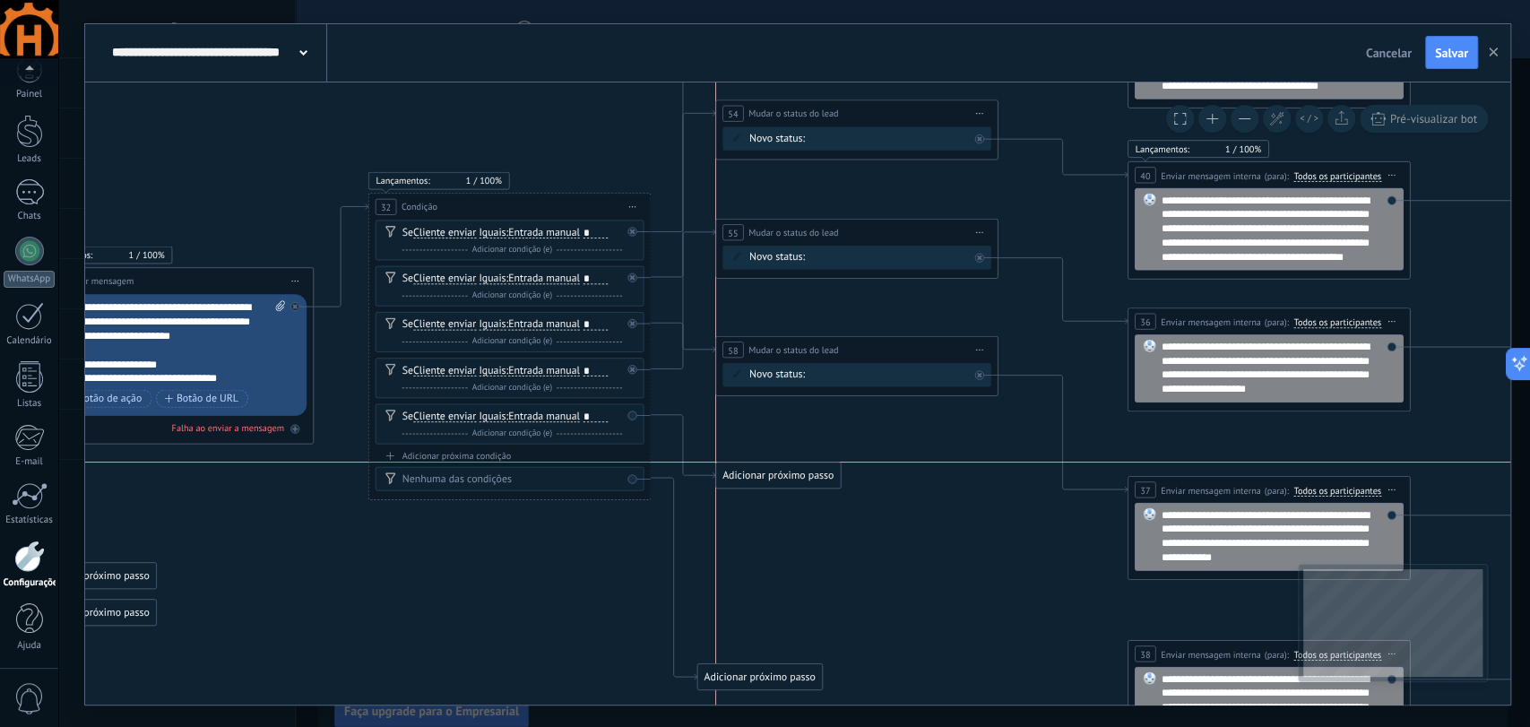
drag, startPoint x: 777, startPoint y: 455, endPoint x: 765, endPoint y: 477, distance: 24.9
click at [765, 477] on div "Adicionar próximo passo" at bounding box center [778, 474] width 124 height 23
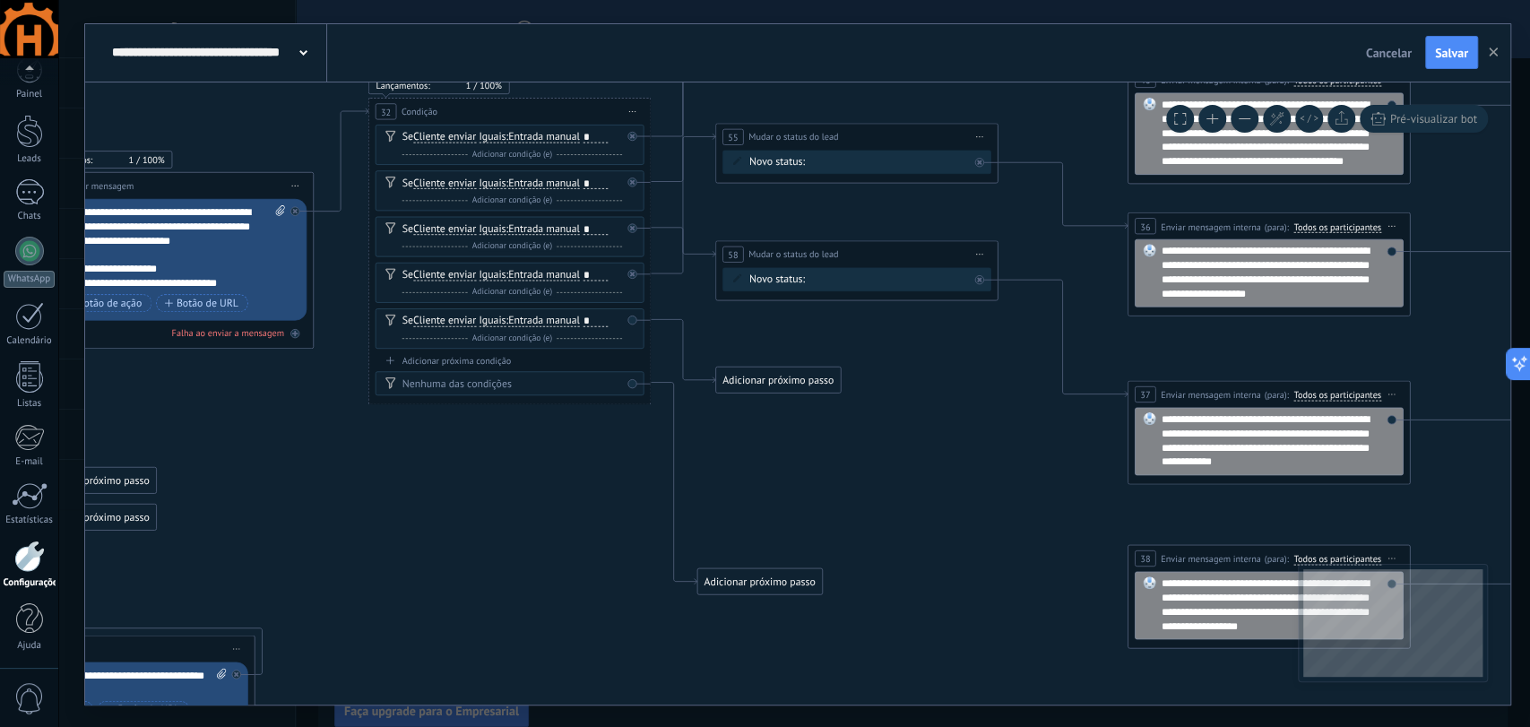
click at [825, 385] on div "Adicionar próximo passo" at bounding box center [778, 379] width 124 height 23
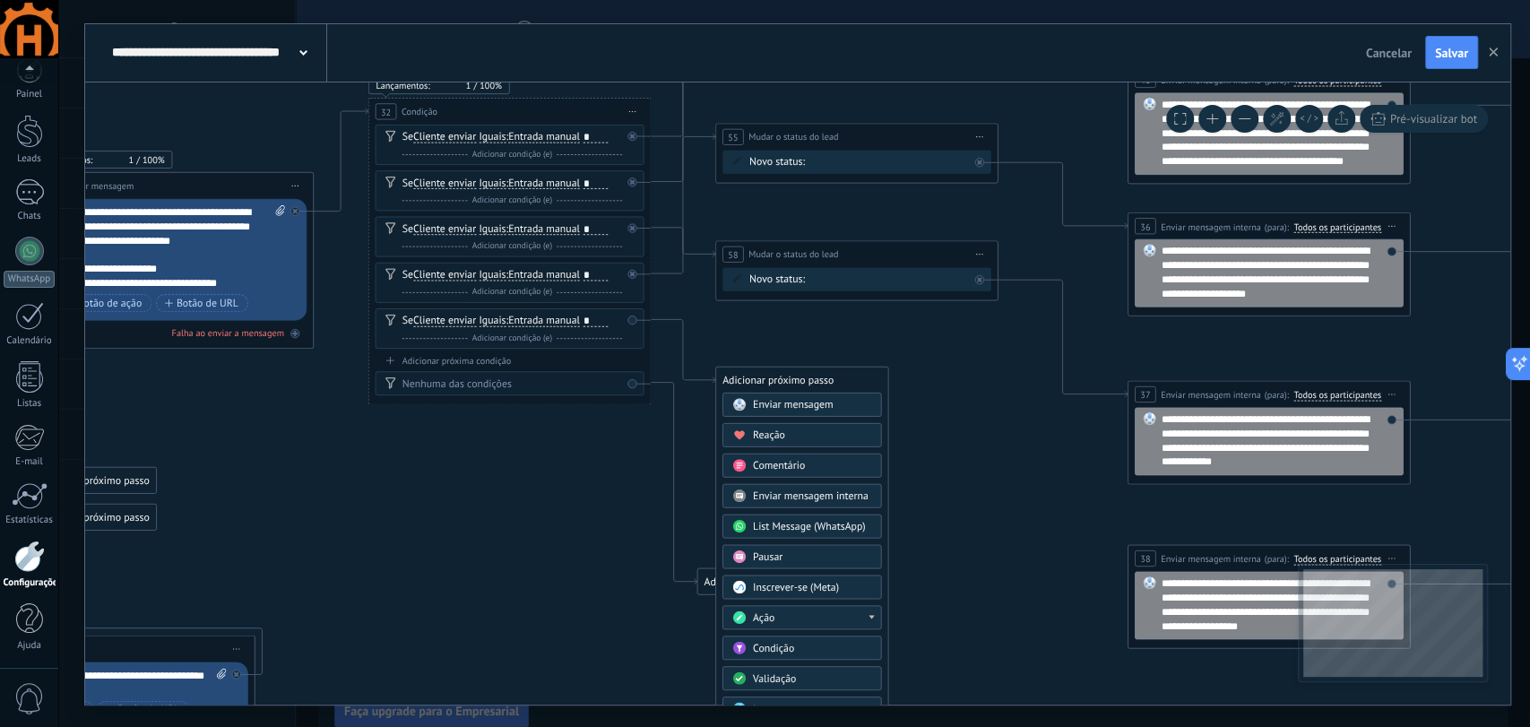
click at [842, 613] on div "Ação" at bounding box center [812, 618] width 119 height 14
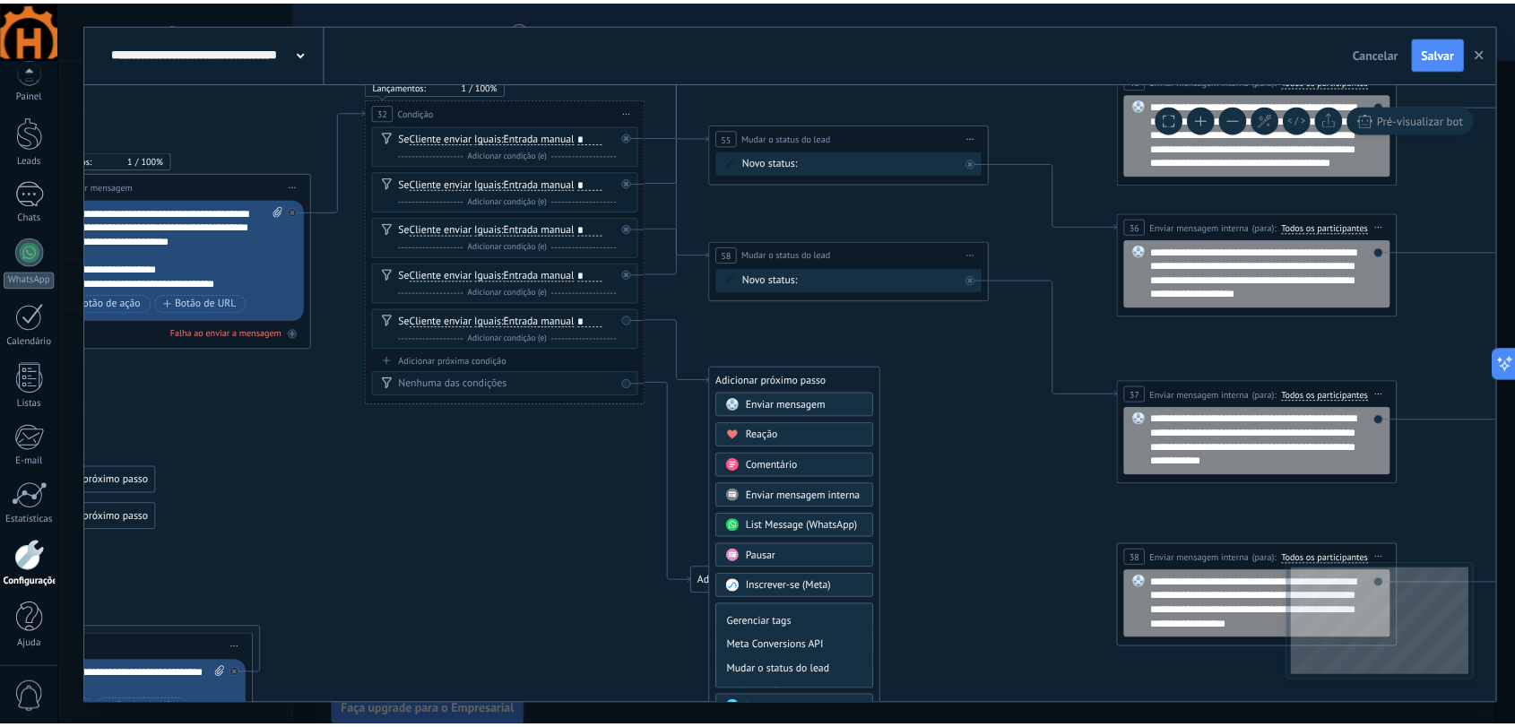
scroll to position [319, 0]
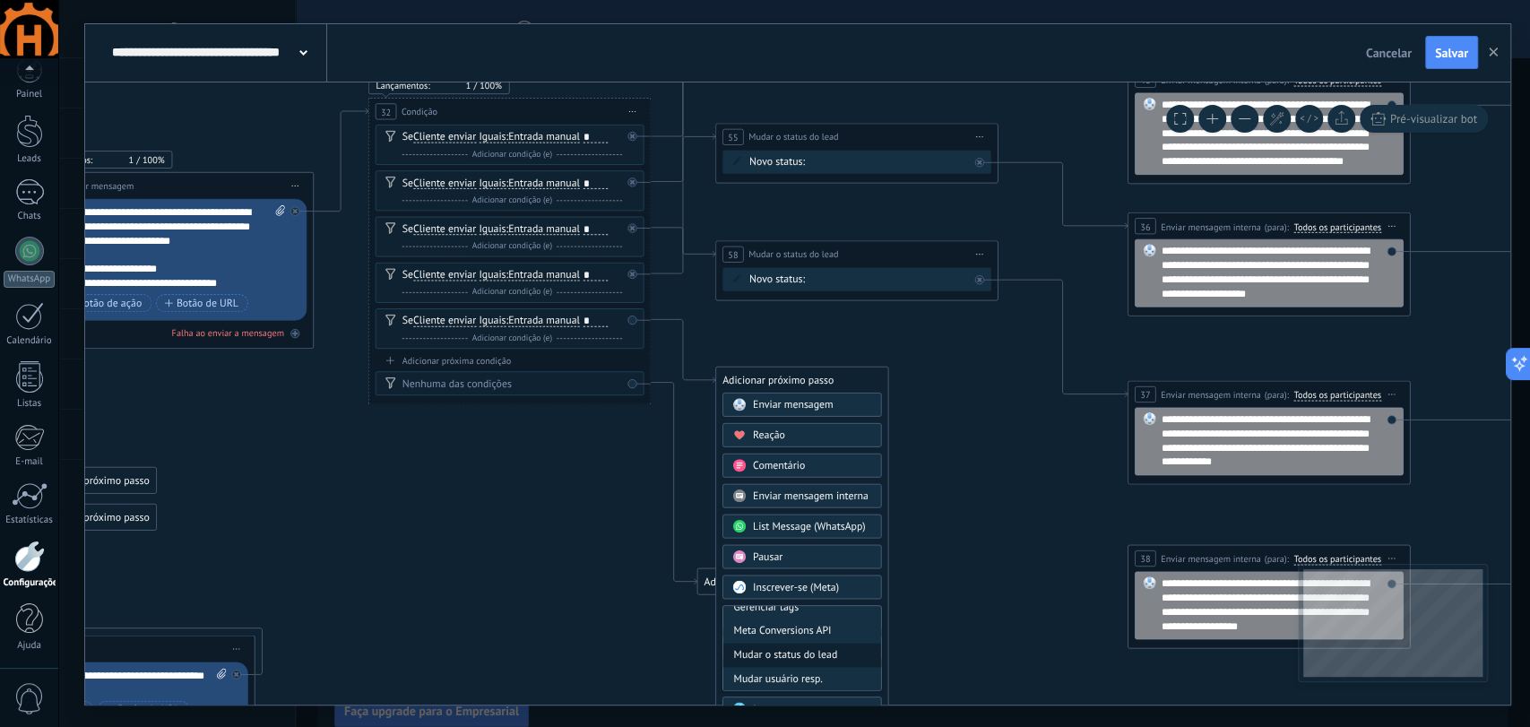
click at [811, 654] on div "Mudar o status do lead" at bounding box center [802, 655] width 158 height 24
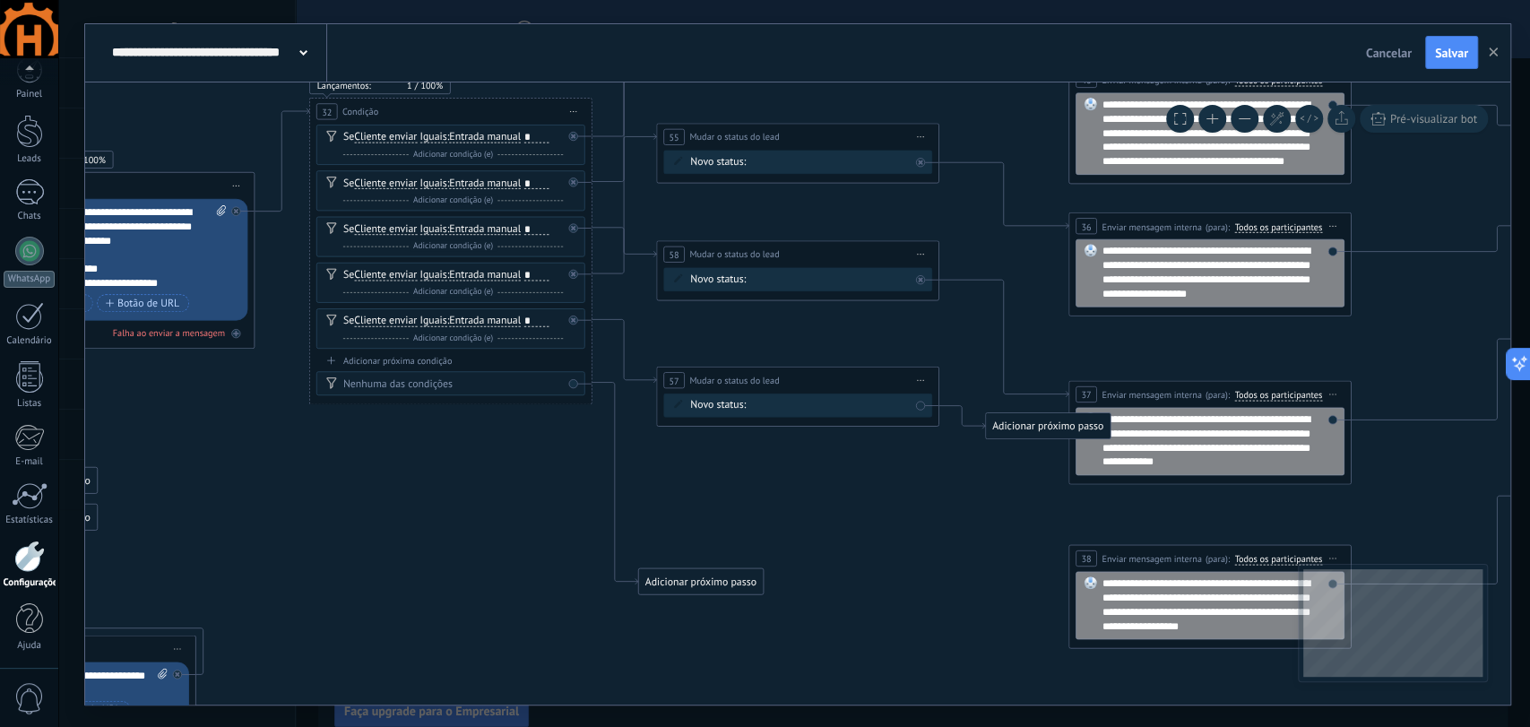
click at [0, 0] on div "Contato Inicial Qualificação (MQL - BANT) Proposta Enviada Follow Up (Acompanha…" at bounding box center [0, 0] width 0 height 0
click at [0, 0] on label "Qualificação (MQL - BANT)" at bounding box center [0, 0] width 0 height 0
drag, startPoint x: 1027, startPoint y: 450, endPoint x: 1135, endPoint y: 602, distance: 186.5
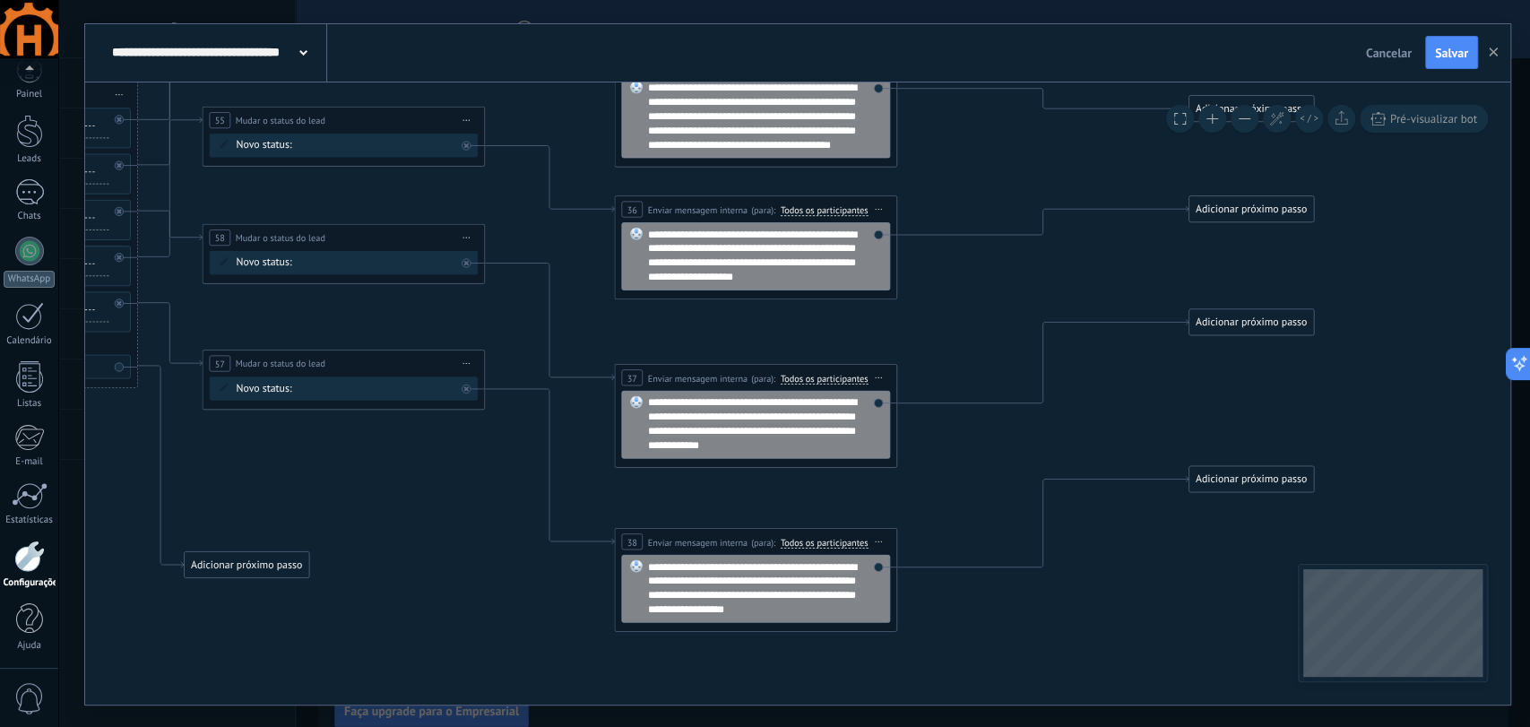
drag, startPoint x: 889, startPoint y: 549, endPoint x: 421, endPoint y: 529, distance: 468.4
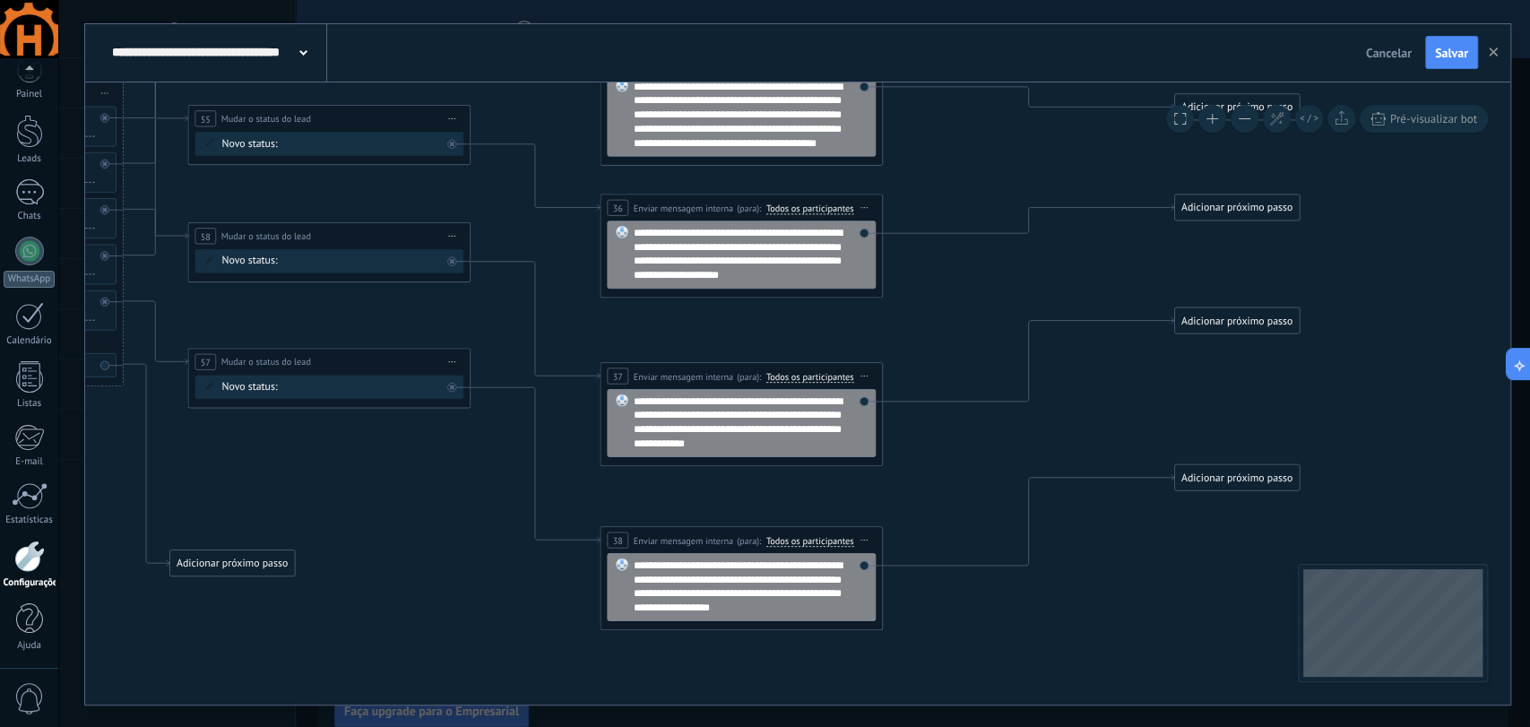
click at [825, 540] on span "Todos os participantes" at bounding box center [810, 541] width 88 height 12
click at [825, 540] on button "Todos os participantes" at bounding box center [847, 540] width 177 height 25
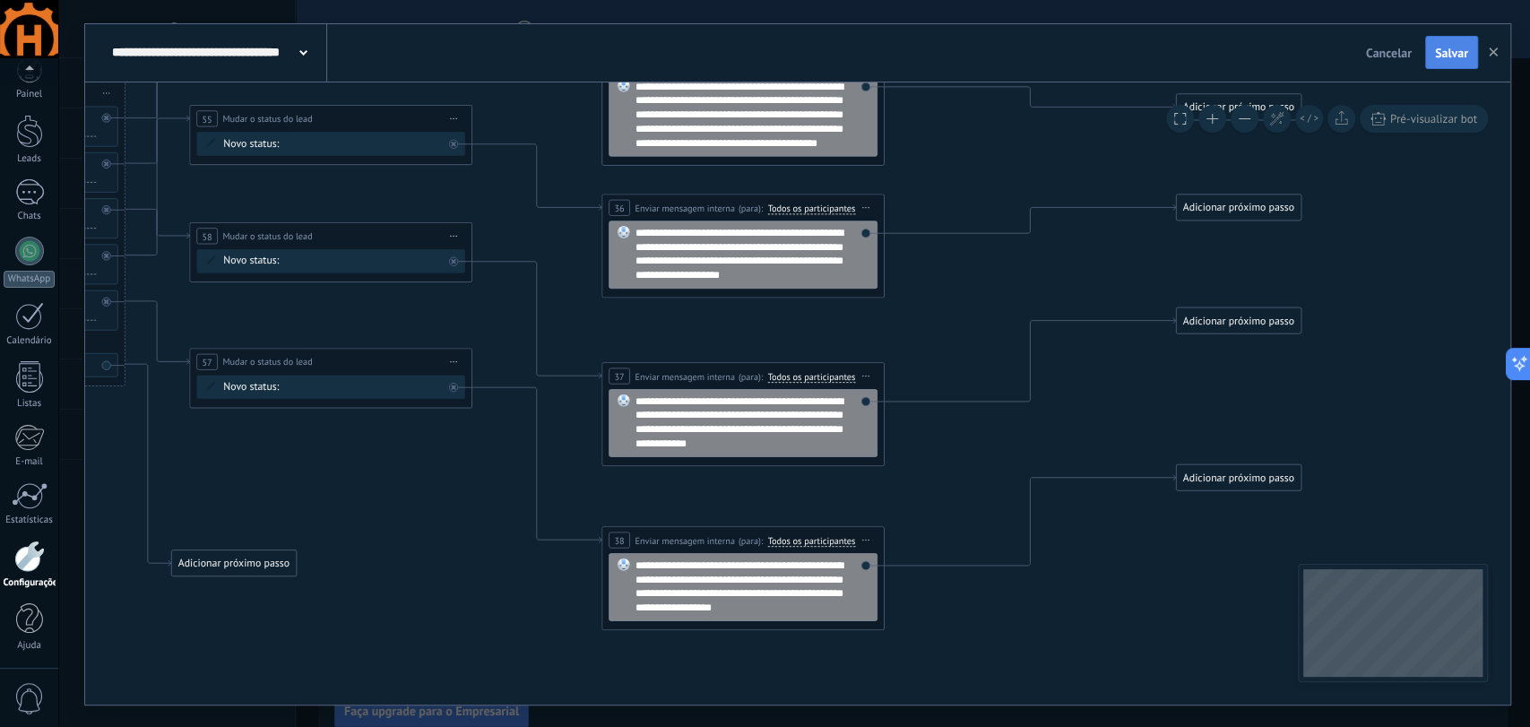
click at [1438, 56] on span "Salvar" at bounding box center [1451, 53] width 33 height 13
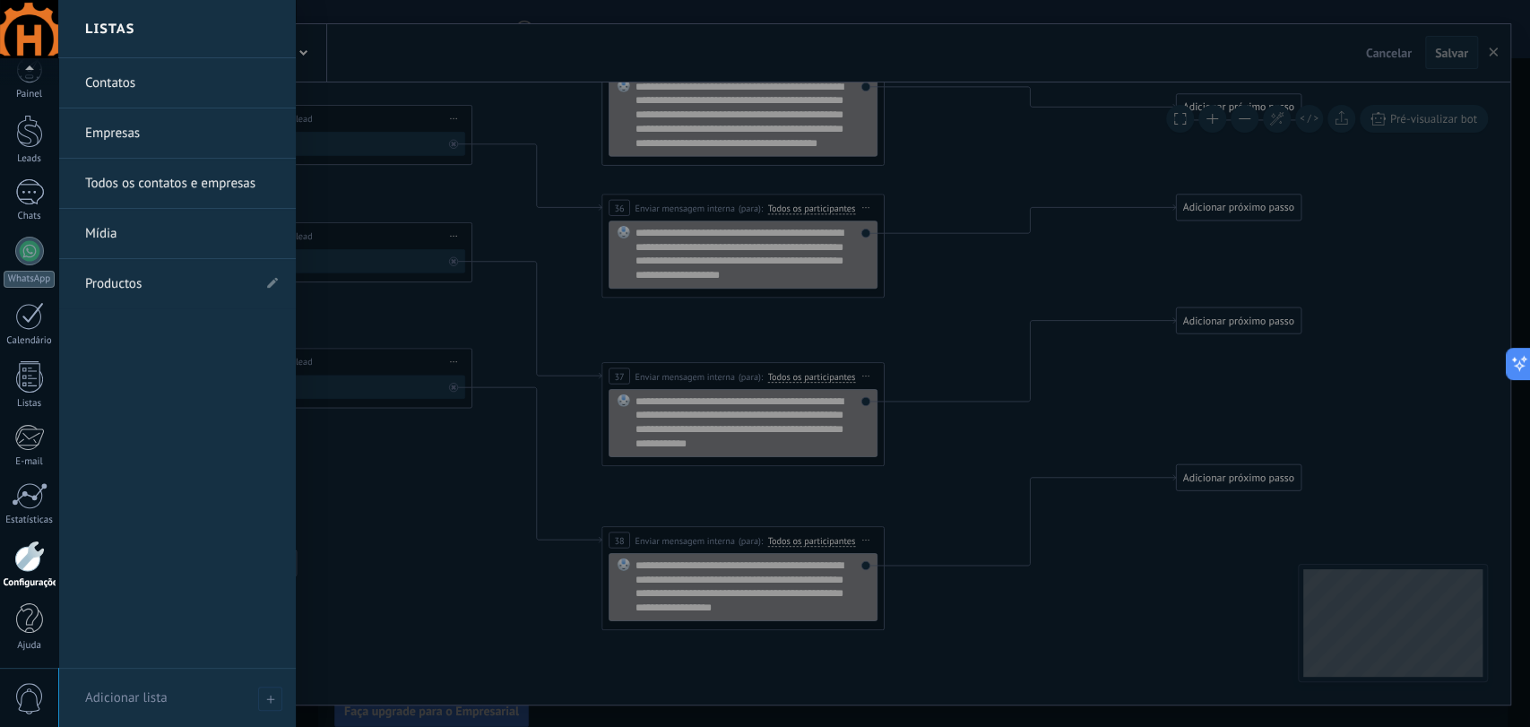
click at [117, 84] on link "Contatos" at bounding box center [181, 83] width 193 height 50
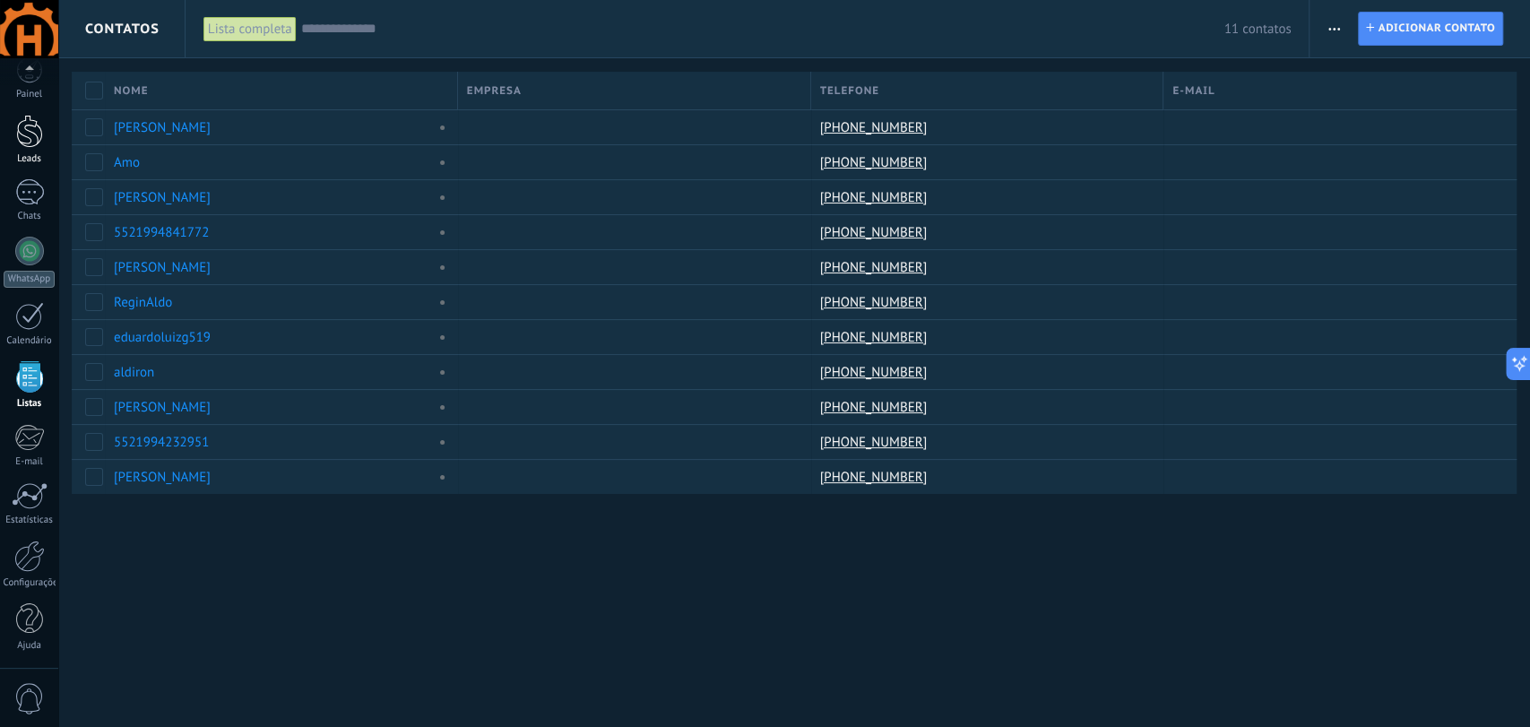
click at [30, 129] on div at bounding box center [29, 131] width 27 height 33
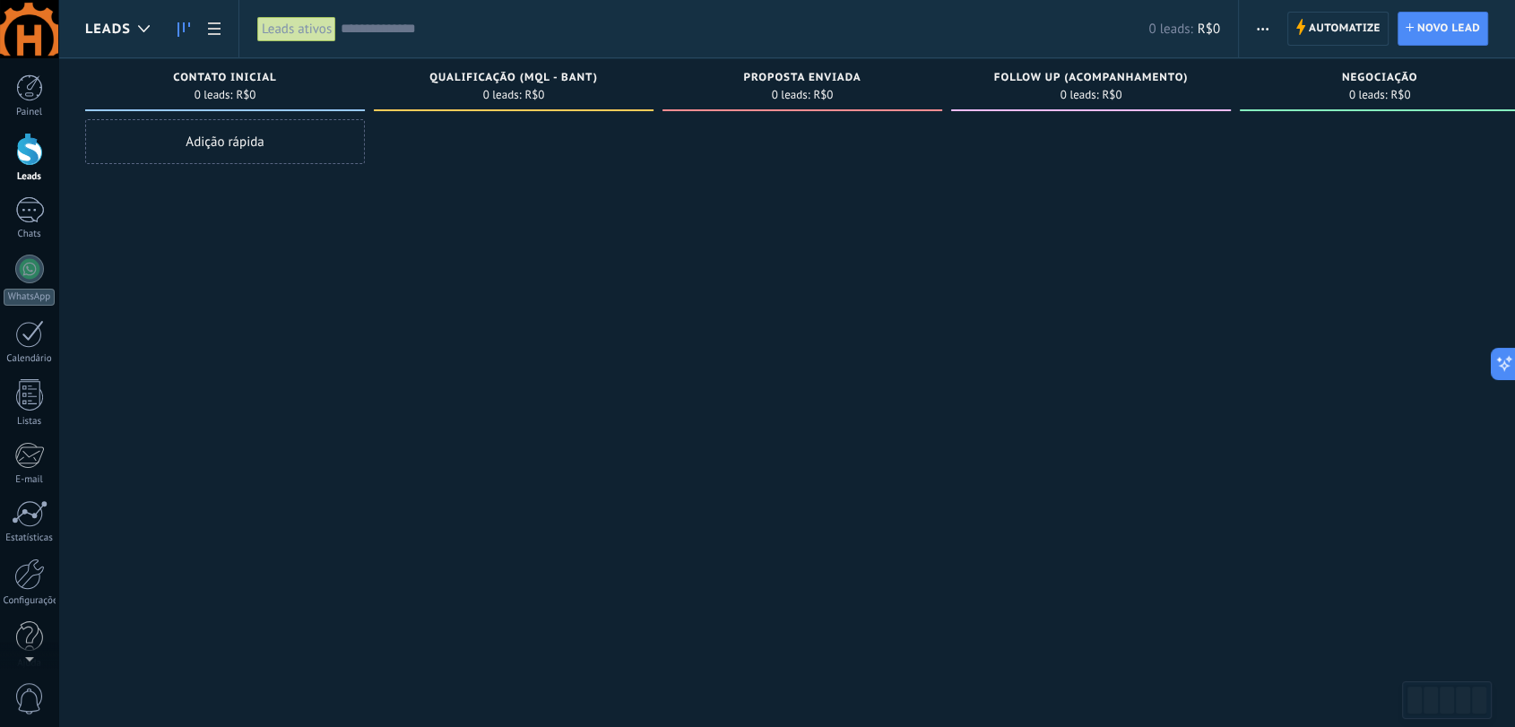
click at [34, 157] on div at bounding box center [29, 149] width 27 height 33
click at [212, 30] on icon at bounding box center [214, 28] width 13 height 13
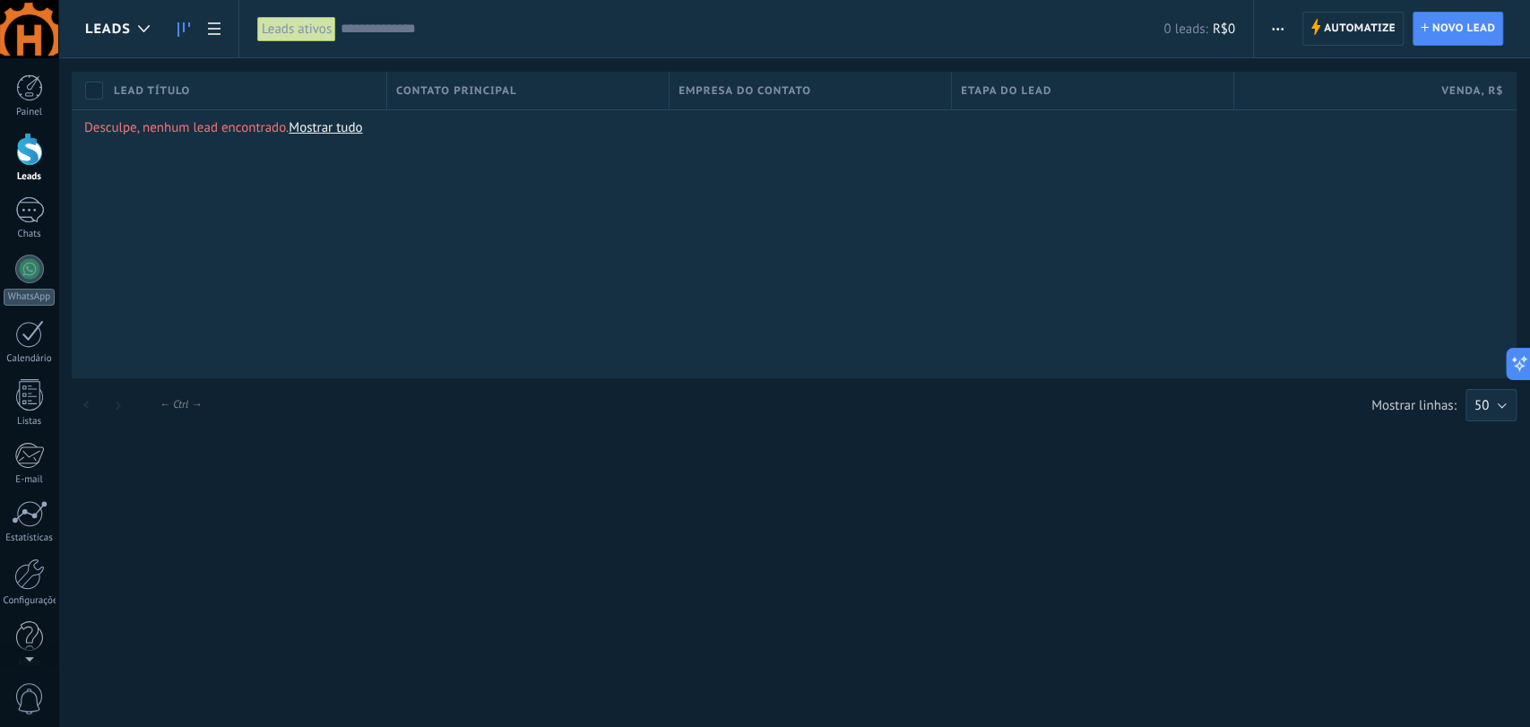
click at [172, 30] on link at bounding box center [184, 29] width 30 height 35
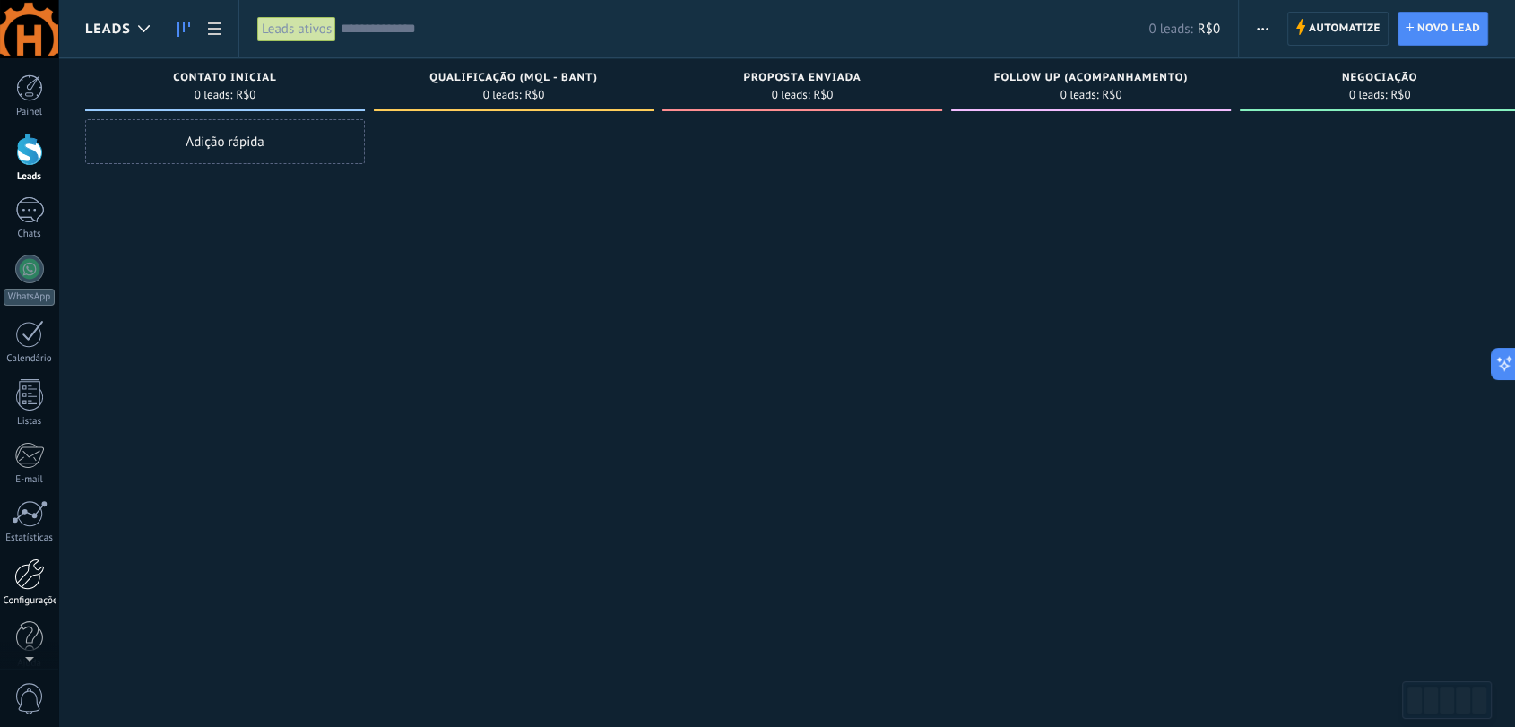
click at [30, 584] on div at bounding box center [29, 574] width 30 height 31
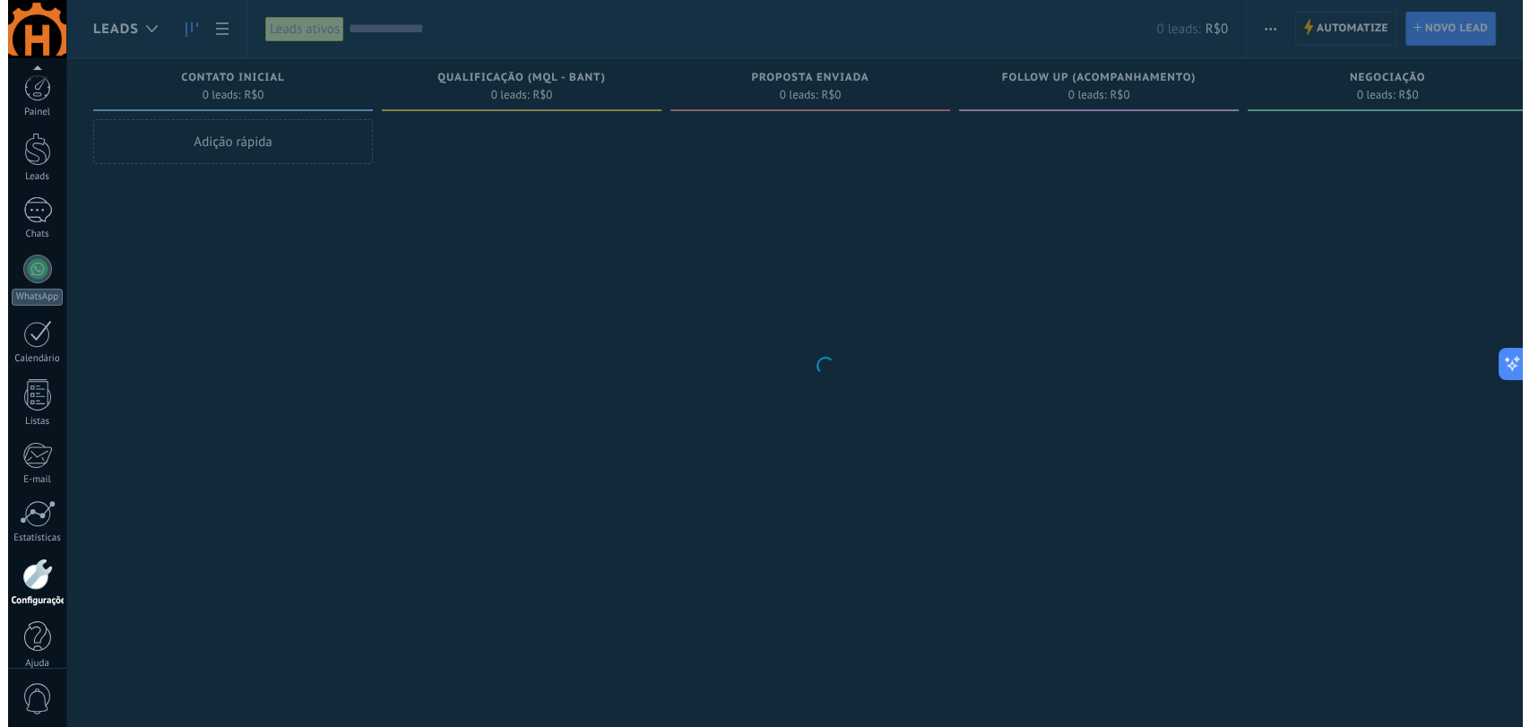
scroll to position [18, 0]
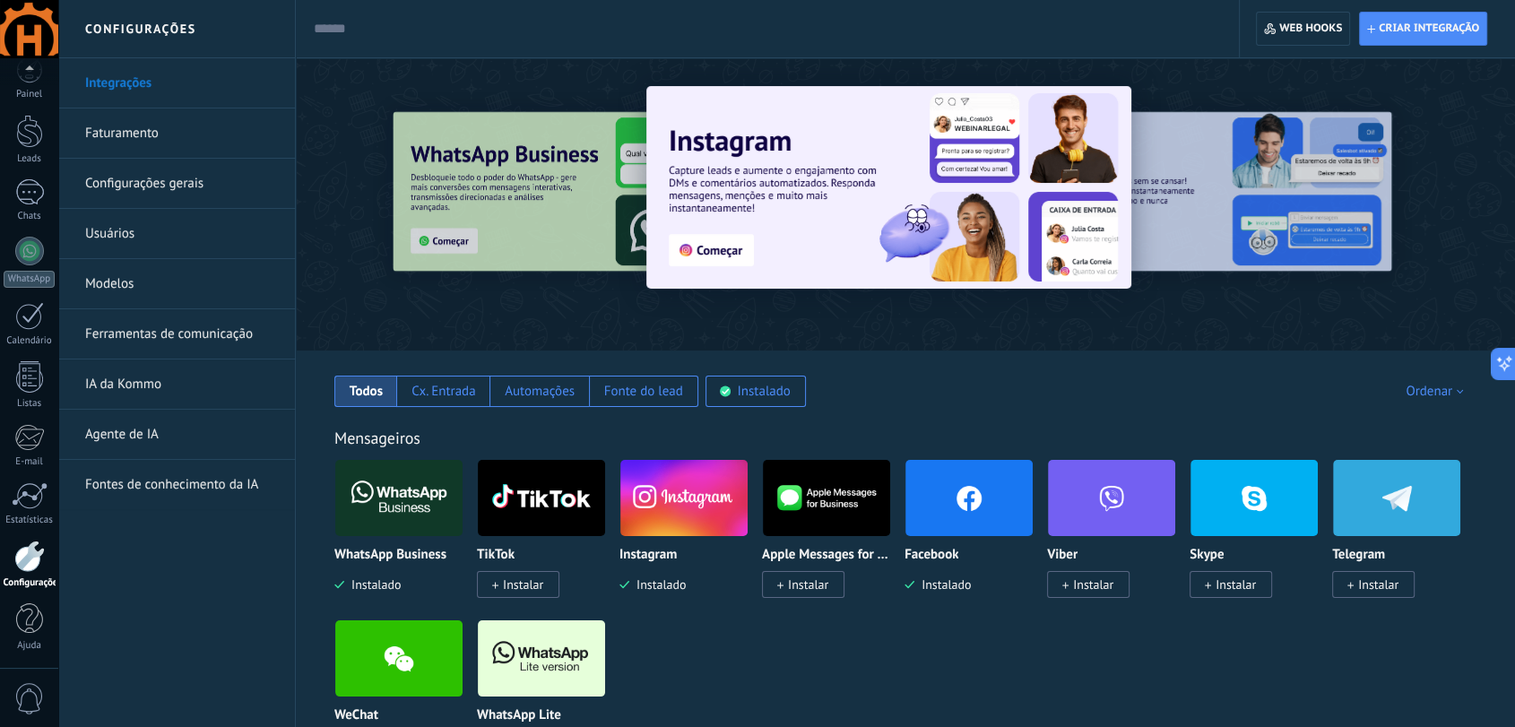
click at [158, 229] on link "Usuários" at bounding box center [181, 234] width 192 height 50
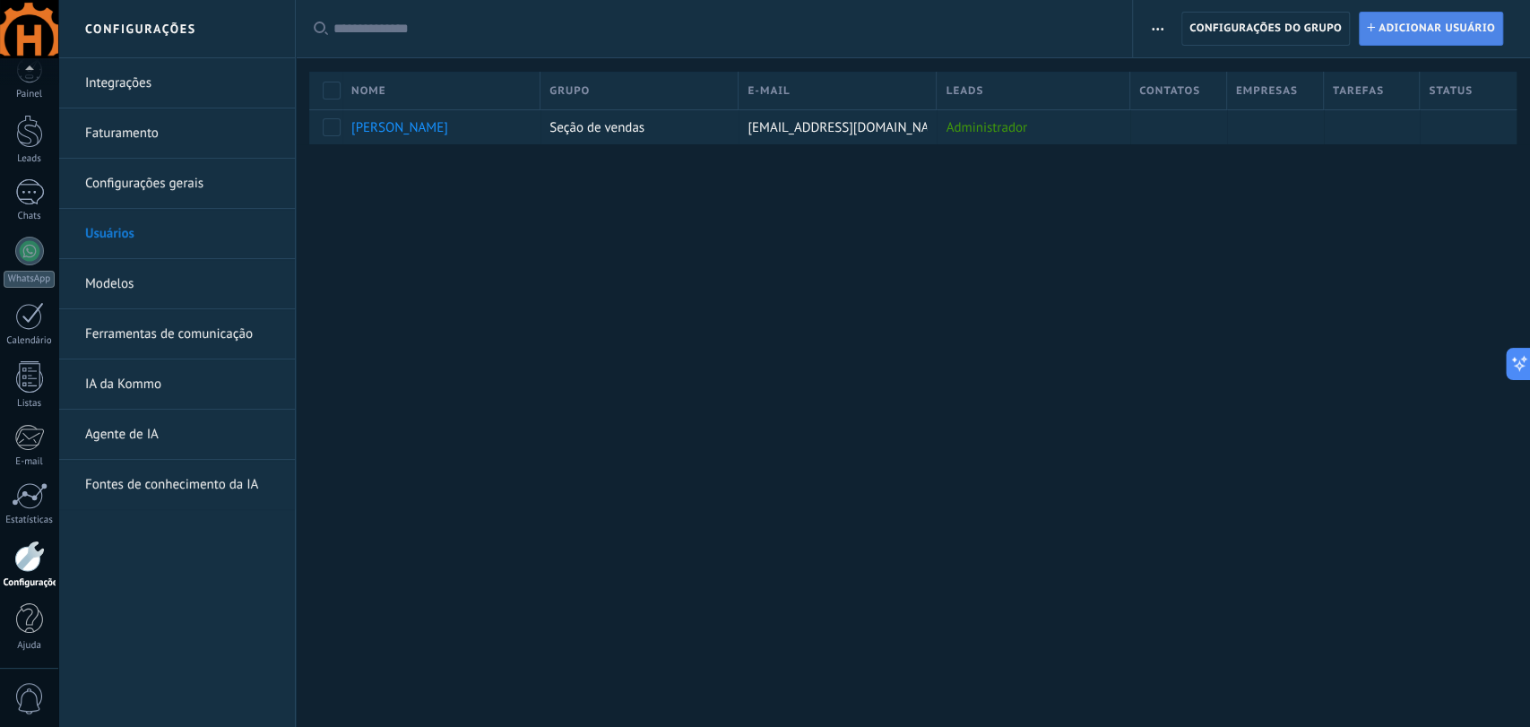
click at [1416, 29] on span "Adicionar usuário" at bounding box center [1437, 29] width 117 height 32
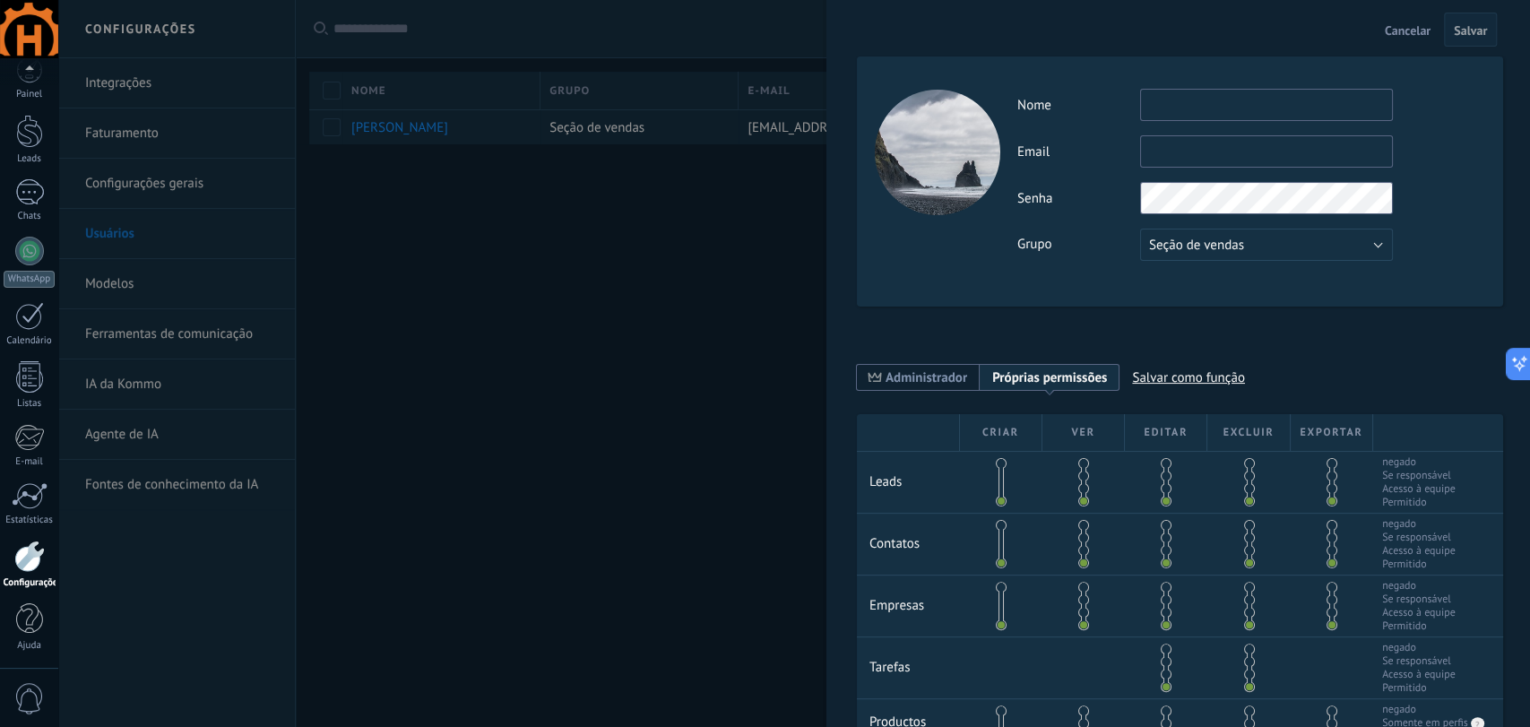
click at [1220, 108] on input "text" at bounding box center [1266, 105] width 253 height 32
type input "******"
click at [1171, 152] on input "text" at bounding box center [1266, 151] width 253 height 32
type input "*"
click at [1360, 238] on button "Seção de vendas" at bounding box center [1266, 245] width 253 height 32
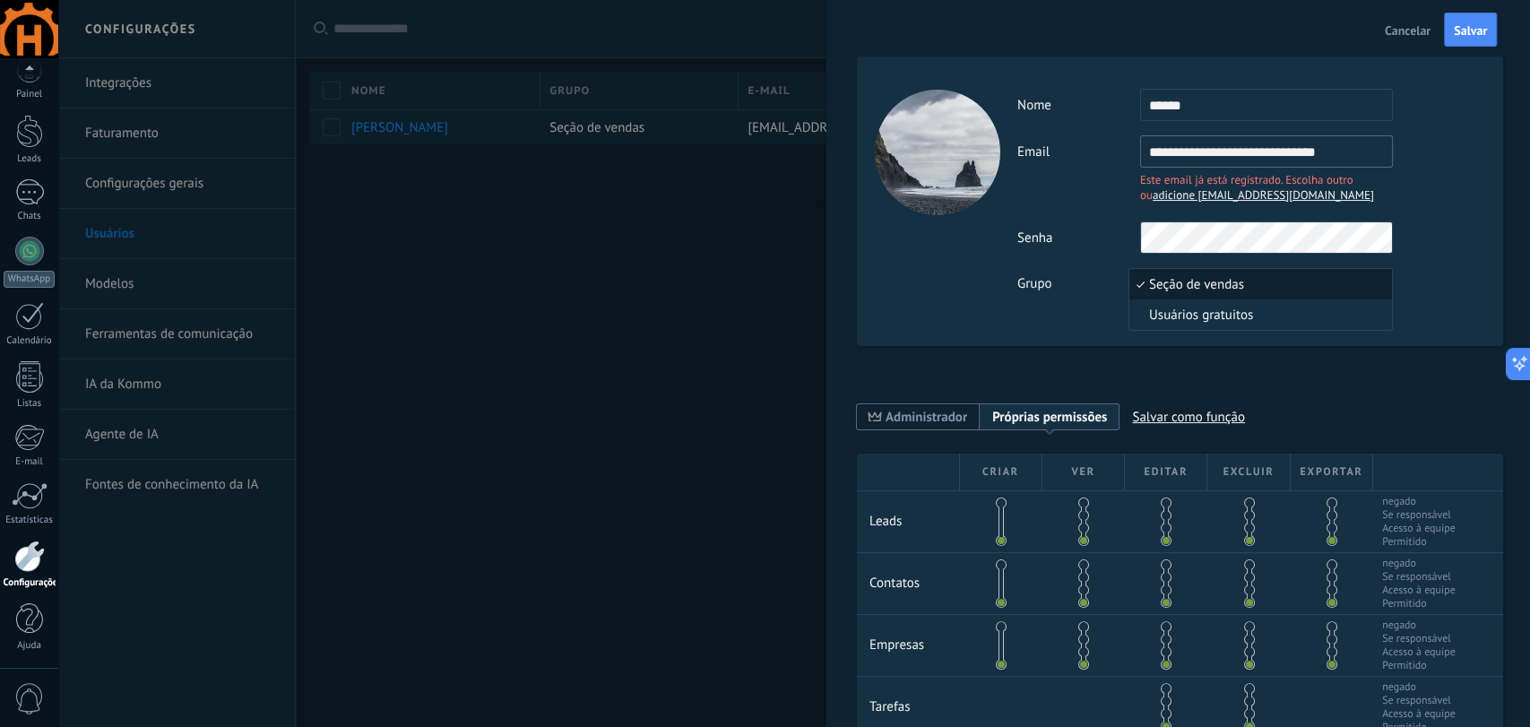
click at [1416, 203] on div "**********" at bounding box center [1251, 171] width 467 height 72
drag, startPoint x: 1362, startPoint y: 150, endPoint x: 963, endPoint y: 169, distance: 399.4
click at [990, 165] on div "**********" at bounding box center [1180, 201] width 646 height 290
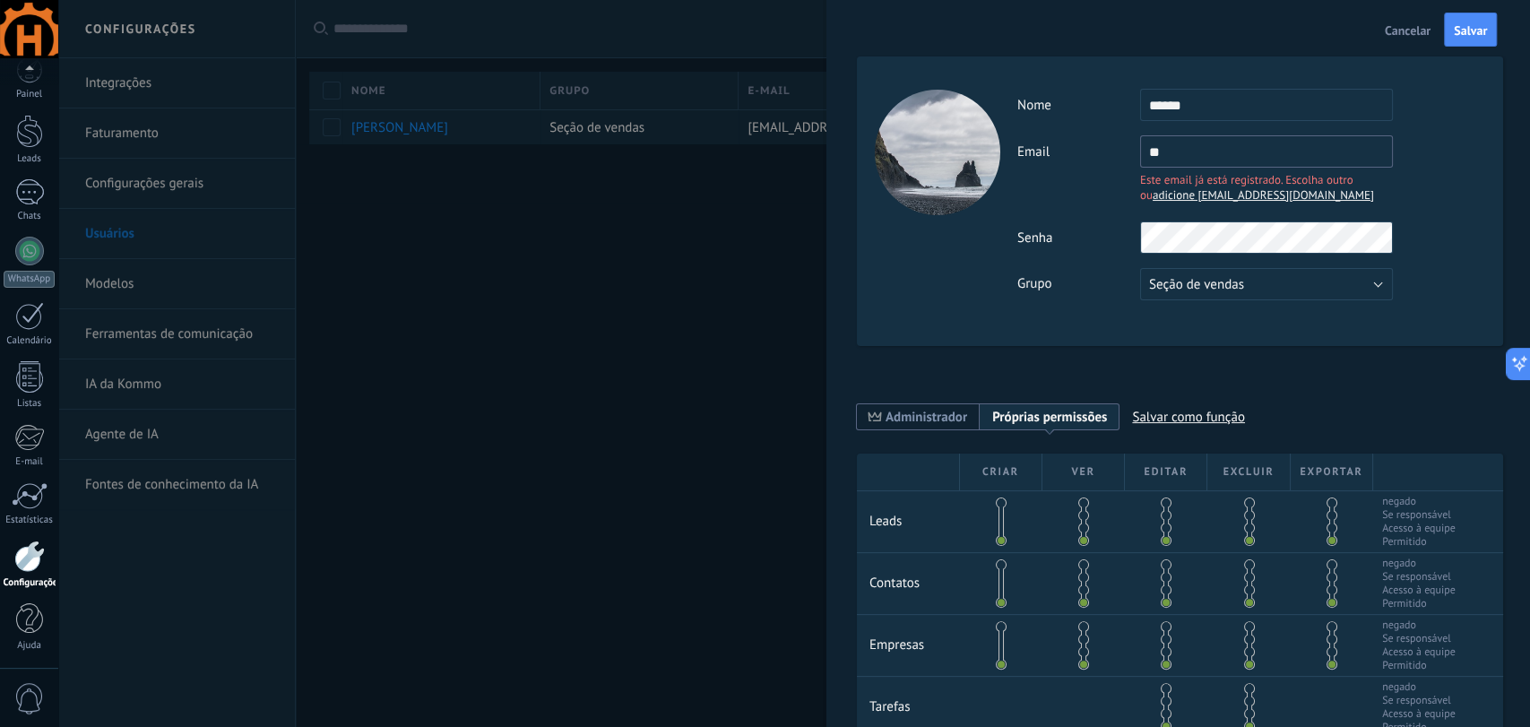
type input "*"
click at [939, 274] on div "Atividade Nome ****** Email Este email já está registrado. Escolha outro ou adi…" at bounding box center [1180, 201] width 646 height 290
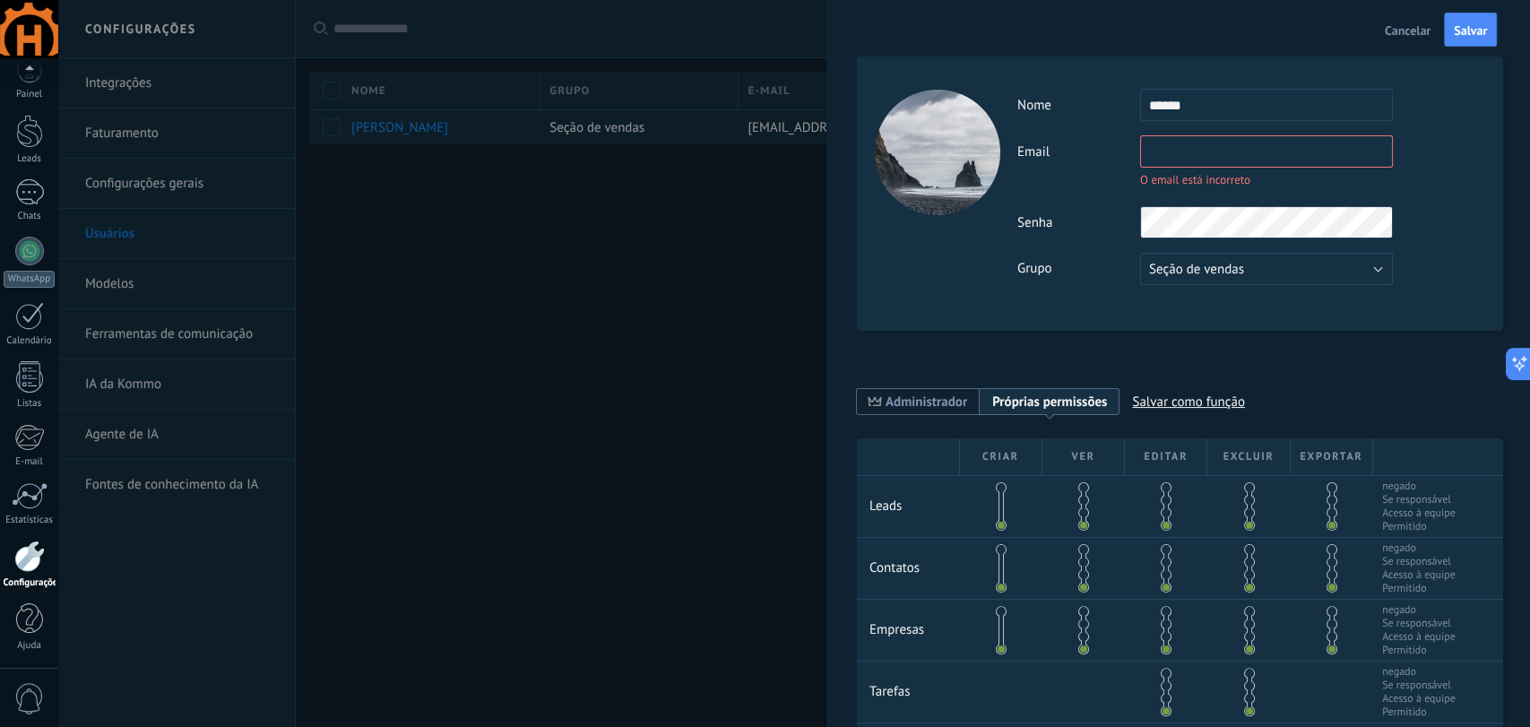
click at [1428, 111] on div "Nome ******" at bounding box center [1251, 105] width 467 height 32
click at [1229, 137] on input "text" at bounding box center [1266, 151] width 253 height 32
click at [1485, 37] on button "Salvar" at bounding box center [1470, 30] width 53 height 34
click at [1173, 167] on input "text" at bounding box center [1266, 151] width 253 height 32
click at [1032, 166] on div "Email O email está incorreto Você não pode editar este email porque o usuário a…" at bounding box center [1251, 163] width 467 height 56
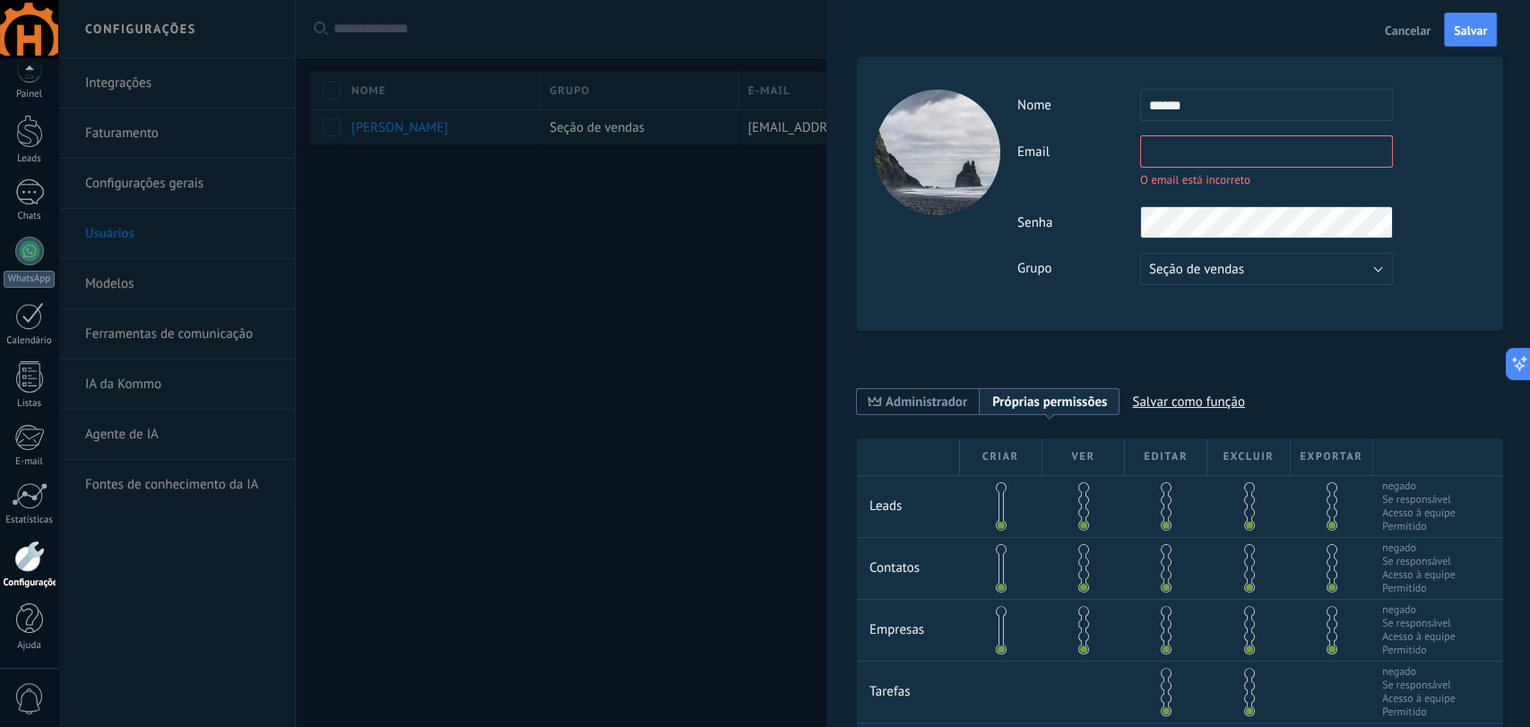
click at [1378, 31] on button "Cancelar" at bounding box center [1408, 29] width 60 height 29
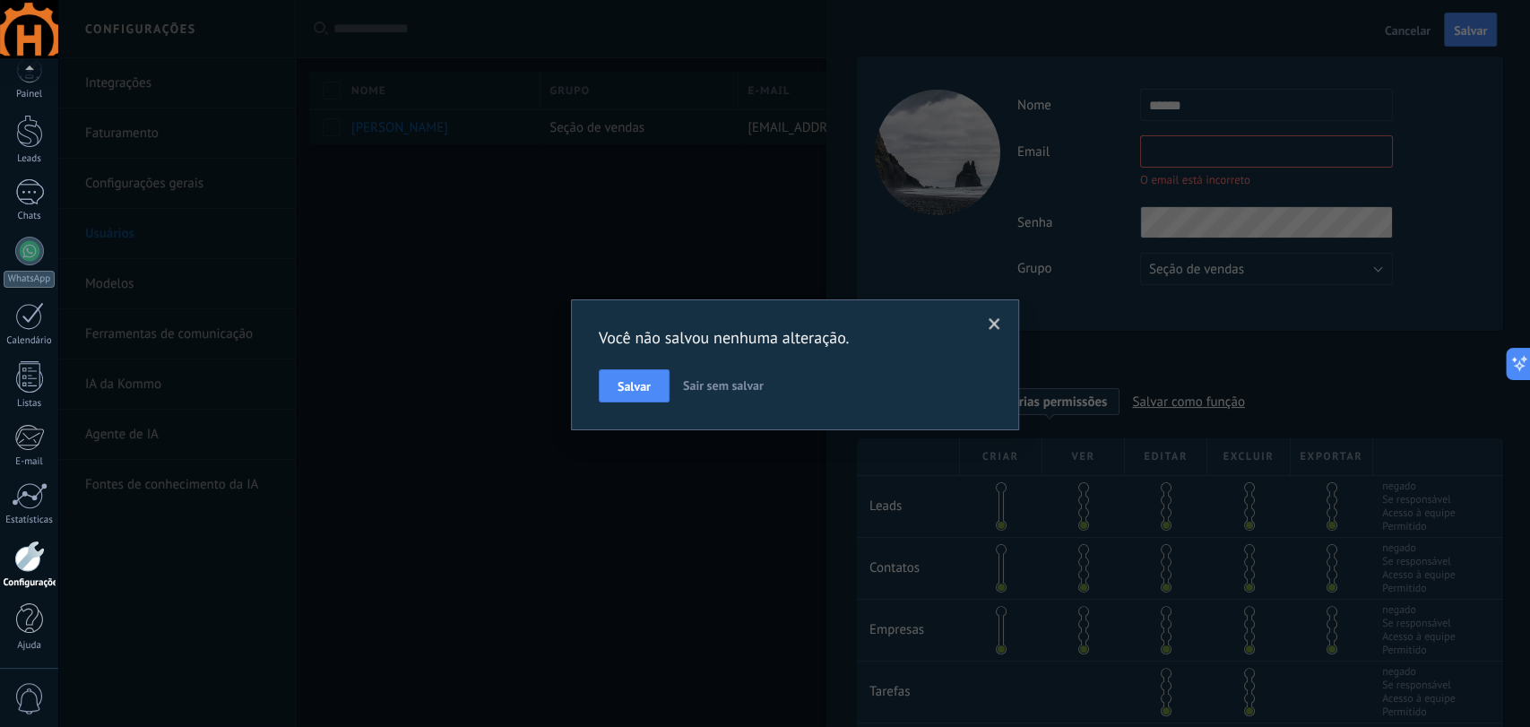
click at [1387, 30] on div "Você não salvou nenhuma alteração. [PERSON_NAME] sem salvar" at bounding box center [794, 363] width 1472 height 727
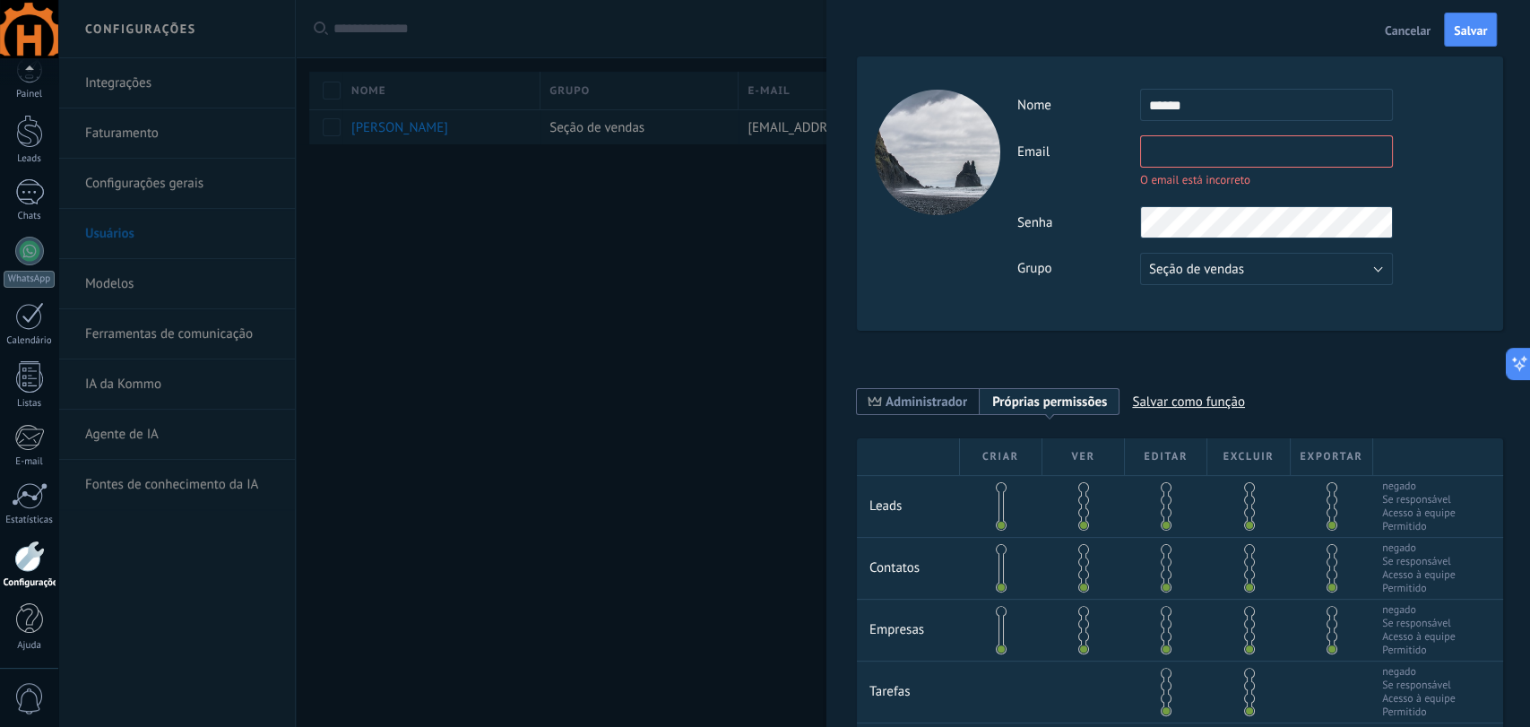
click at [1416, 25] on span "Cancelar" at bounding box center [1408, 30] width 46 height 13
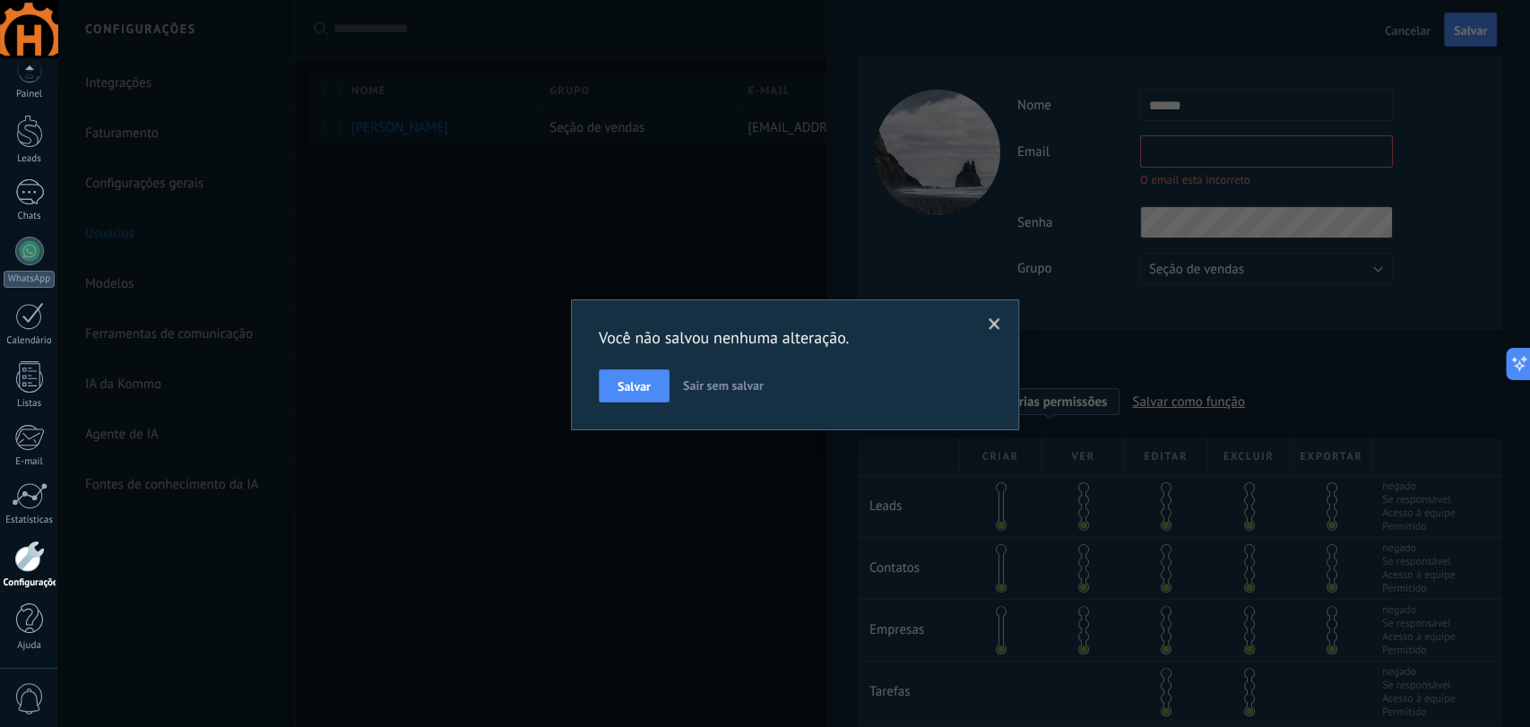
click at [688, 379] on span "Sair sem salvar" at bounding box center [723, 385] width 81 height 16
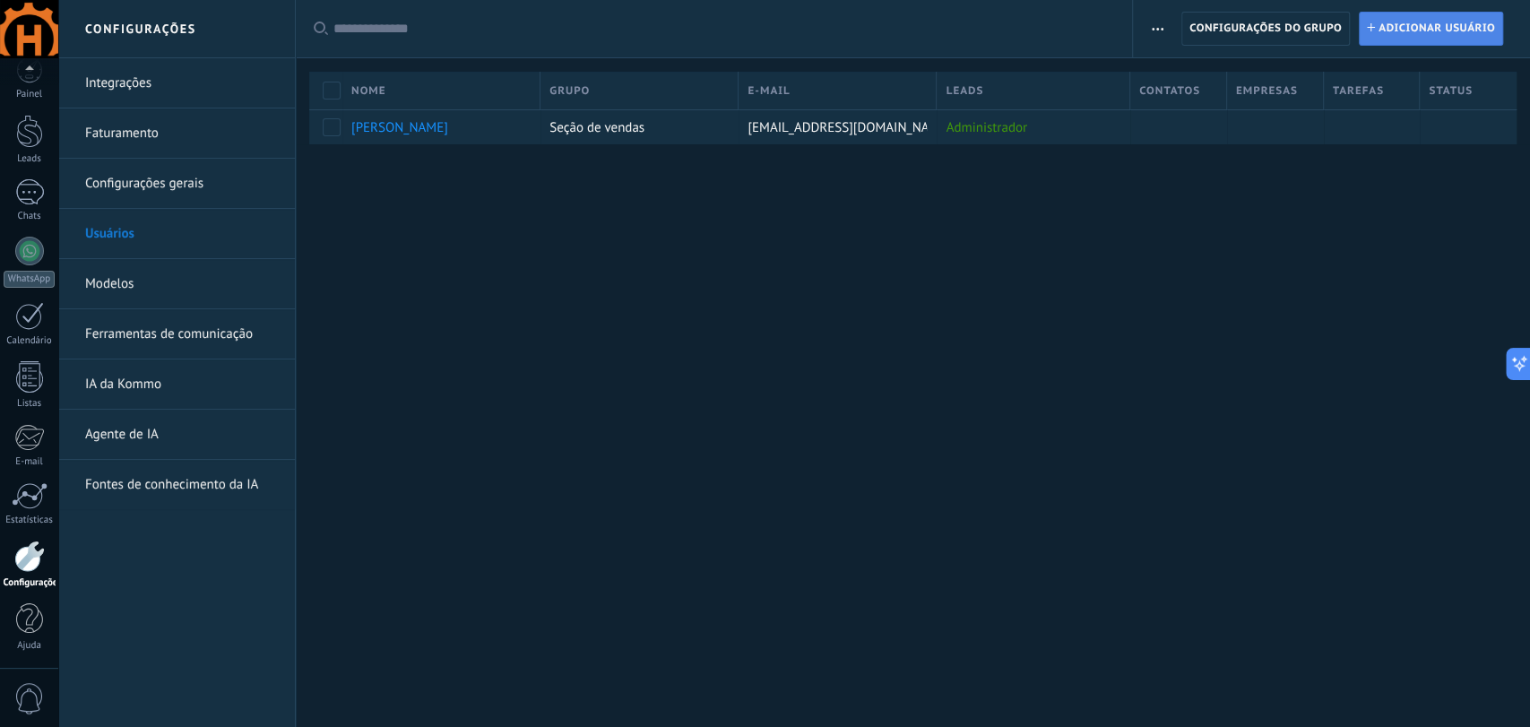
click at [1446, 39] on span "Adicionar usuário" at bounding box center [1437, 29] width 117 height 32
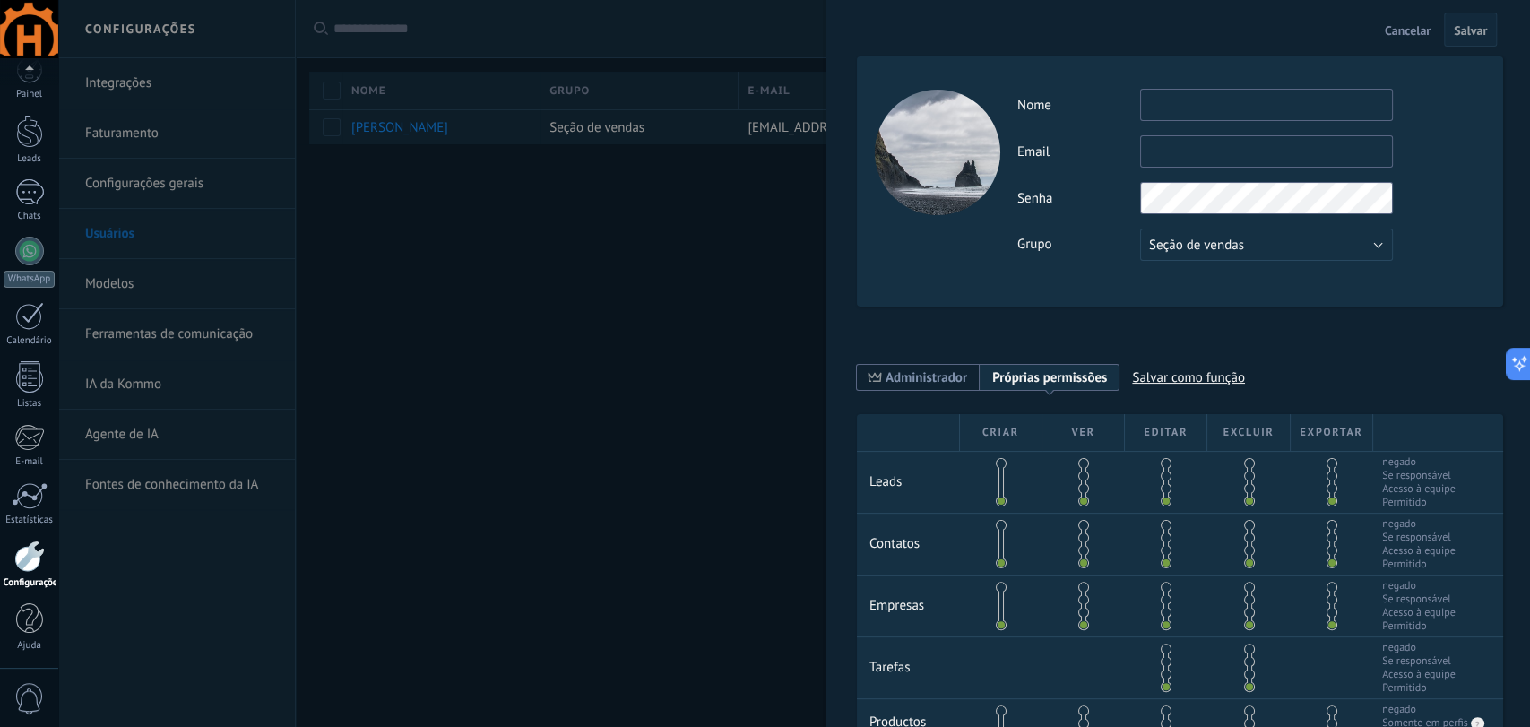
click at [1157, 109] on input "text" at bounding box center [1266, 105] width 253 height 32
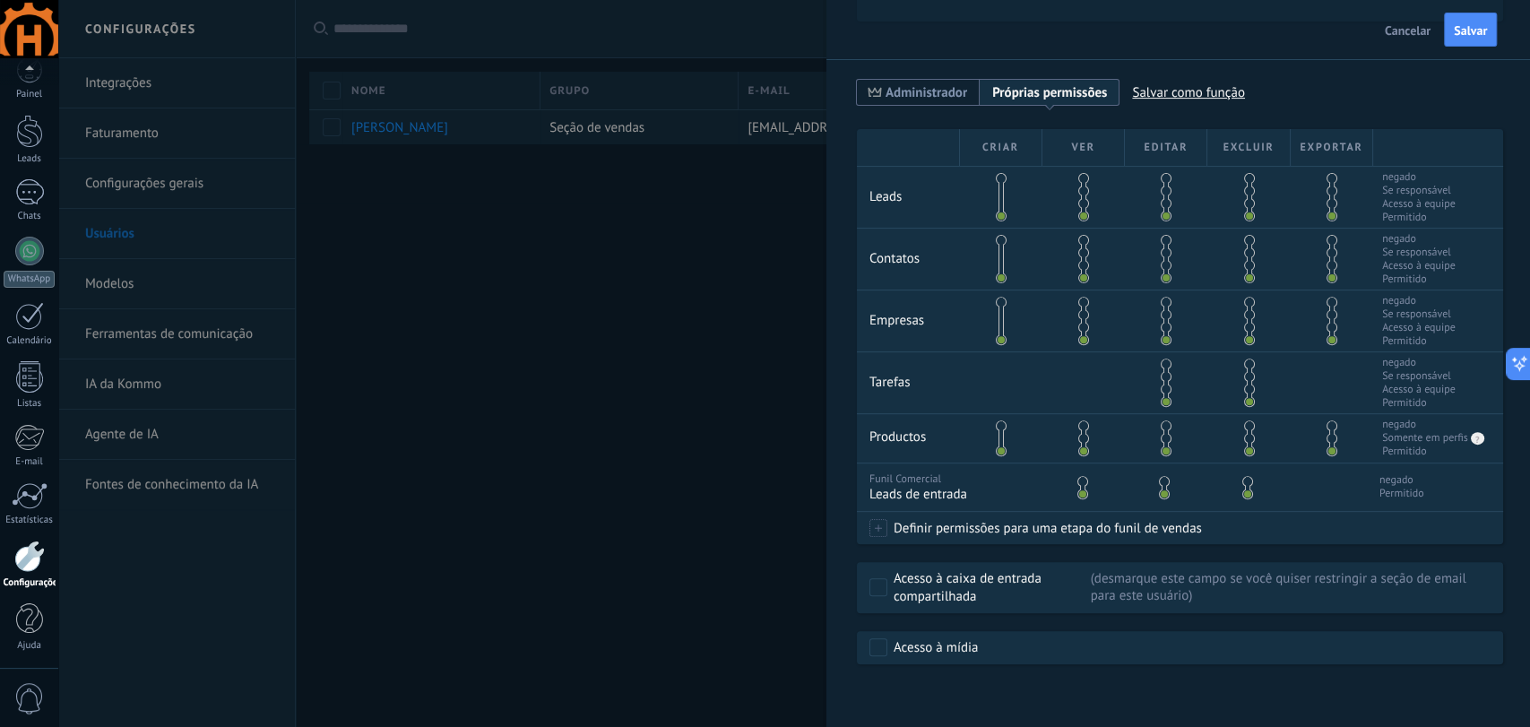
scroll to position [299, 0]
type input "******"
click at [885, 524] on span at bounding box center [879, 528] width 18 height 18
click at [0, 0] on label "Qualificação (MQL - BANT)" at bounding box center [0, 0] width 0 height 0
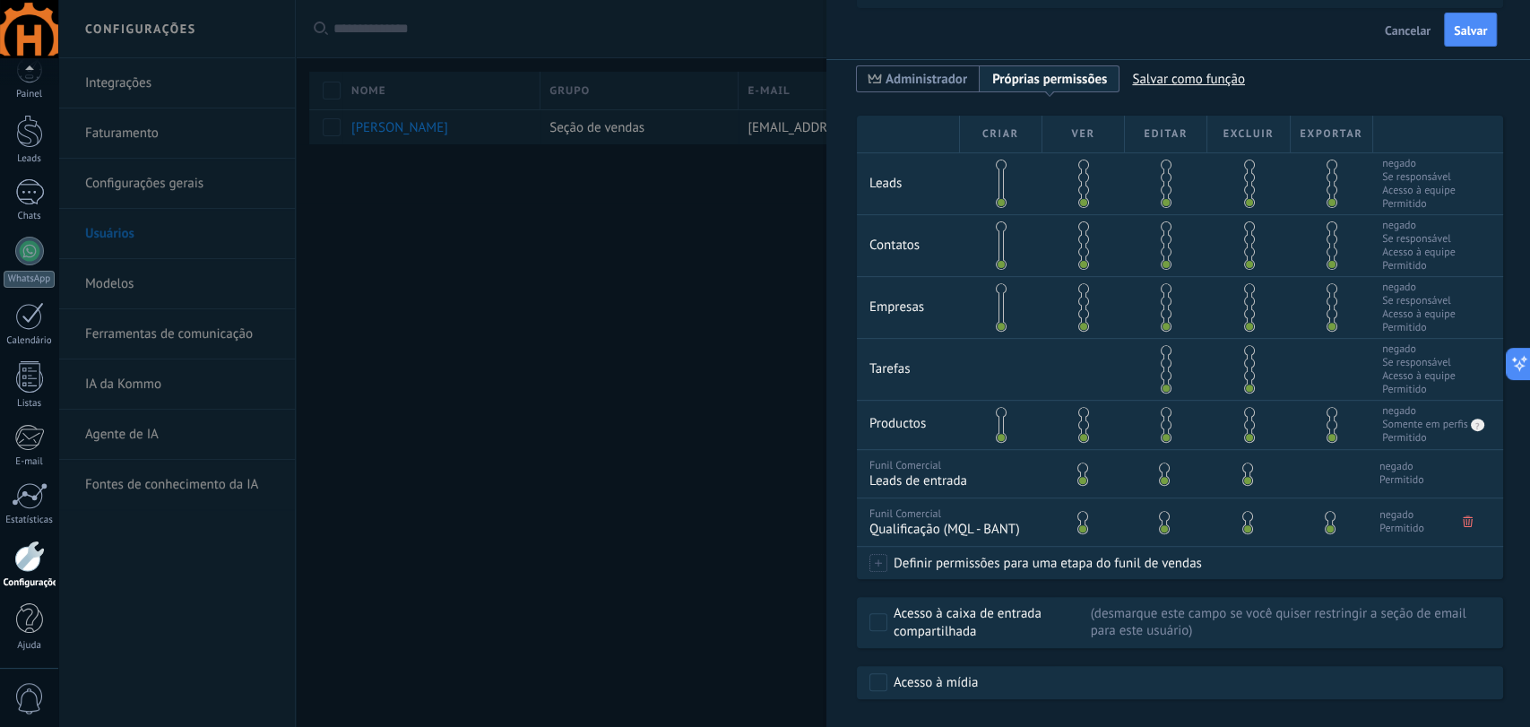
click at [1466, 527] on icon at bounding box center [1468, 521] width 10 height 12
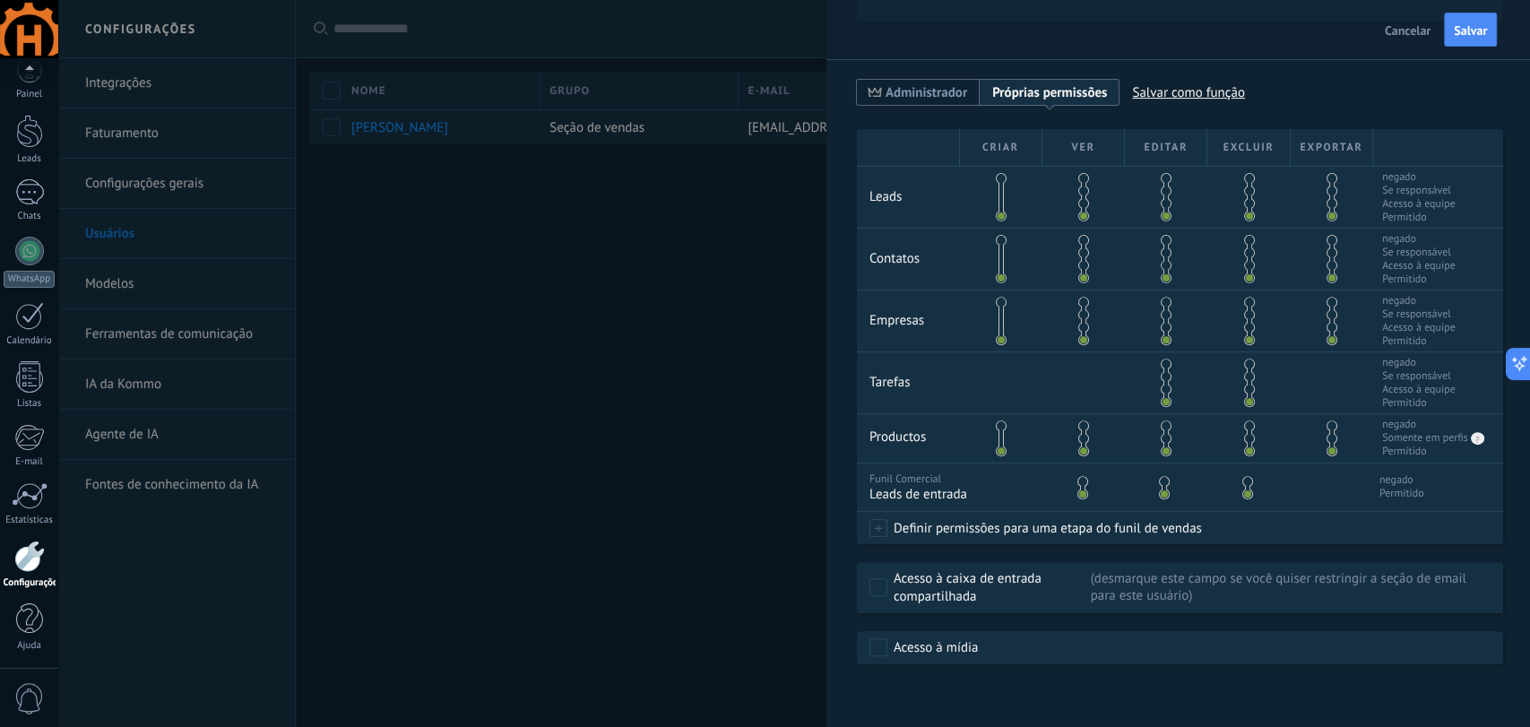
click at [882, 521] on span at bounding box center [879, 528] width 18 height 18
click at [739, 463] on div at bounding box center [794, 363] width 1472 height 727
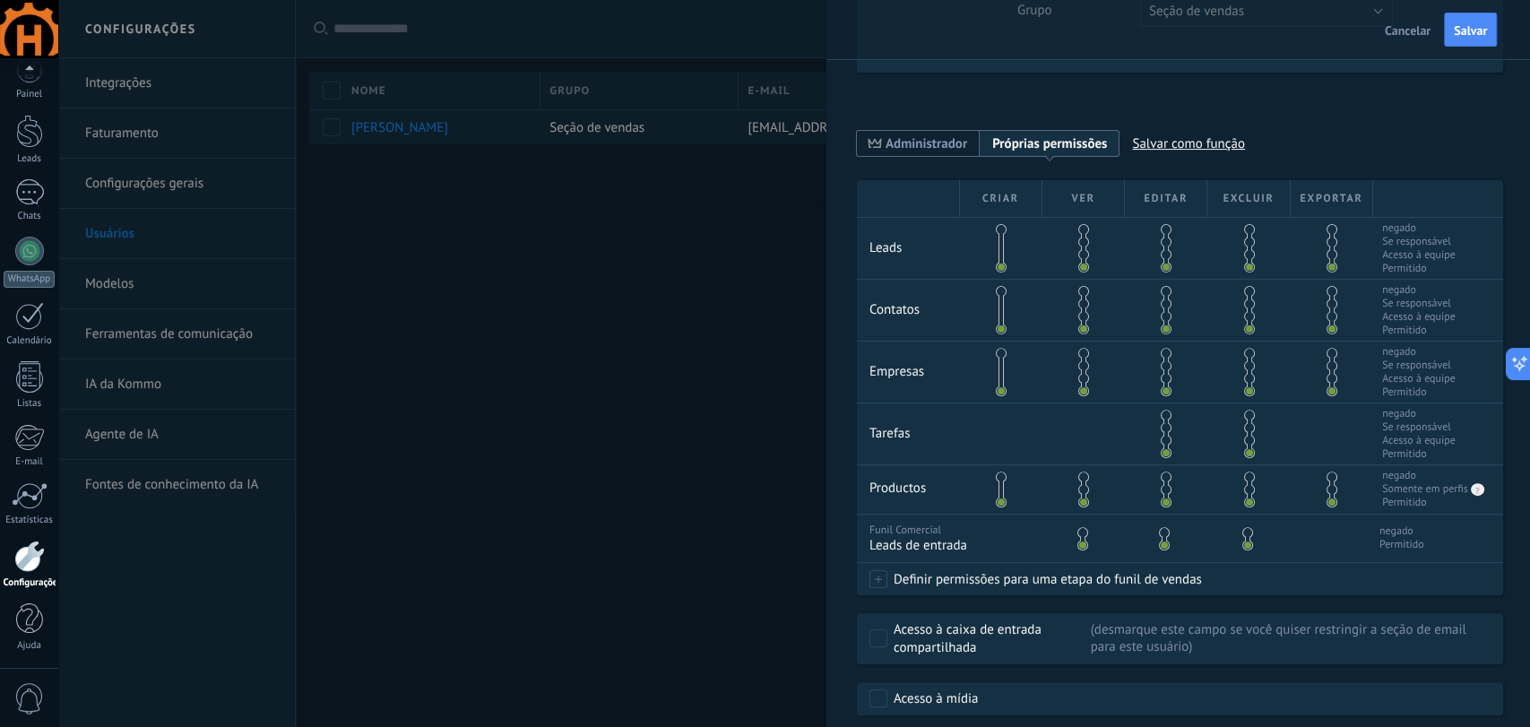
scroll to position [199, 0]
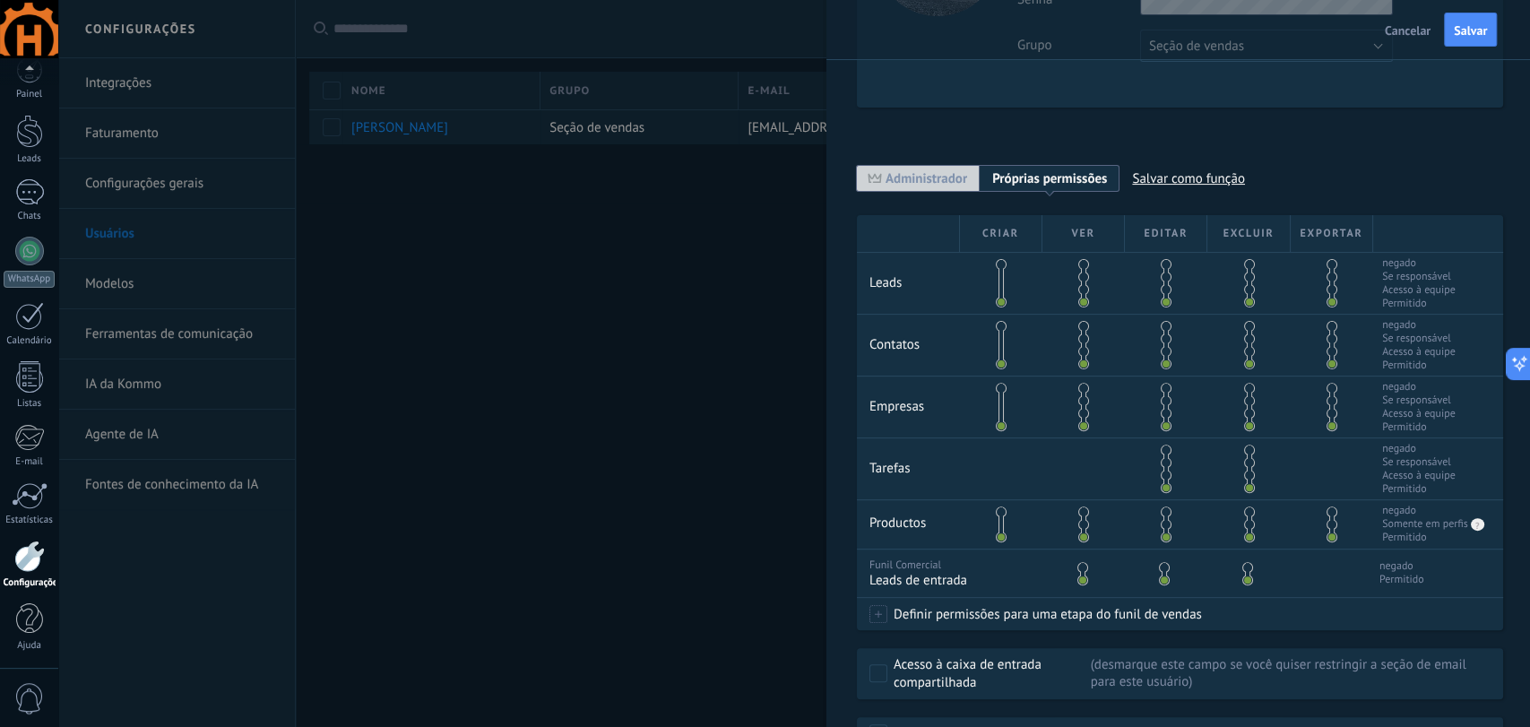
click at [937, 176] on span "Administrador" at bounding box center [927, 178] width 82 height 17
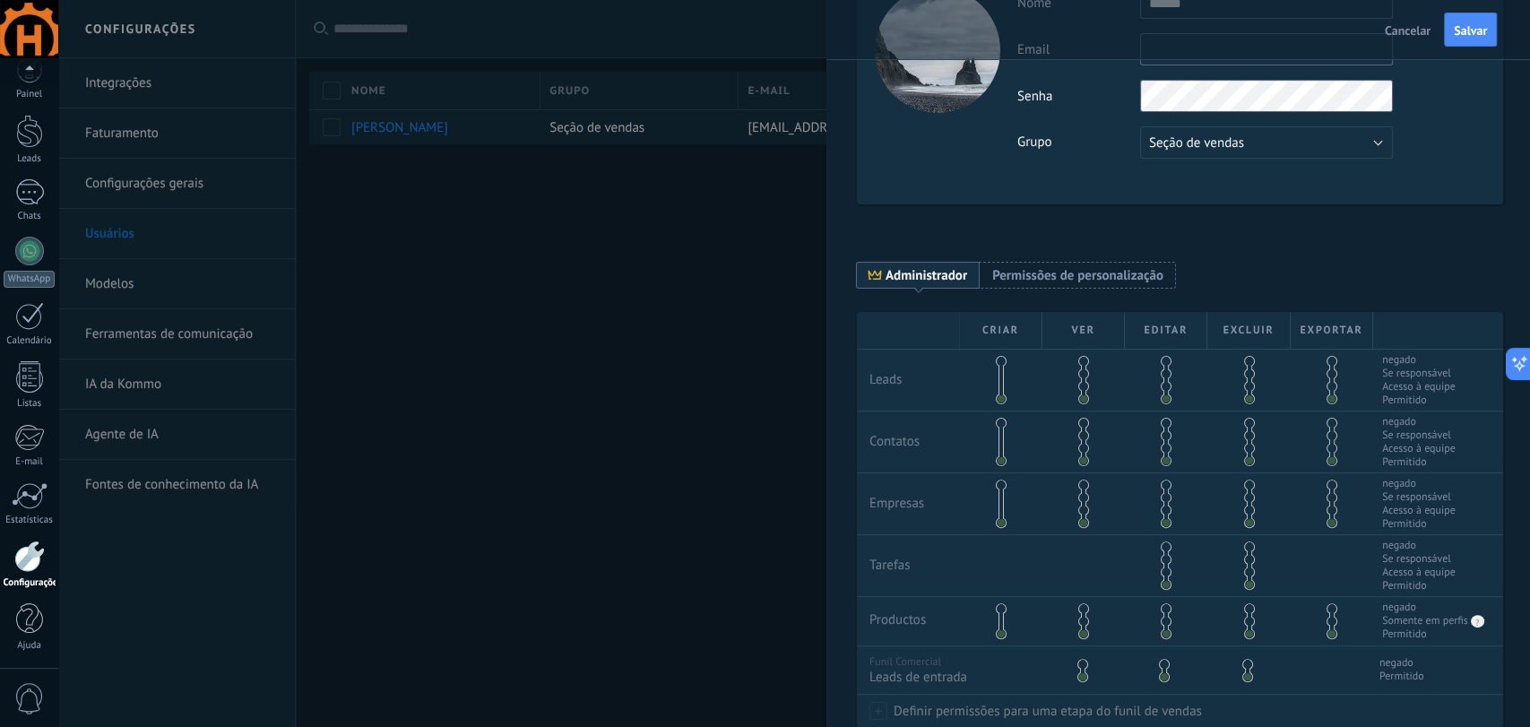
scroll to position [3, 0]
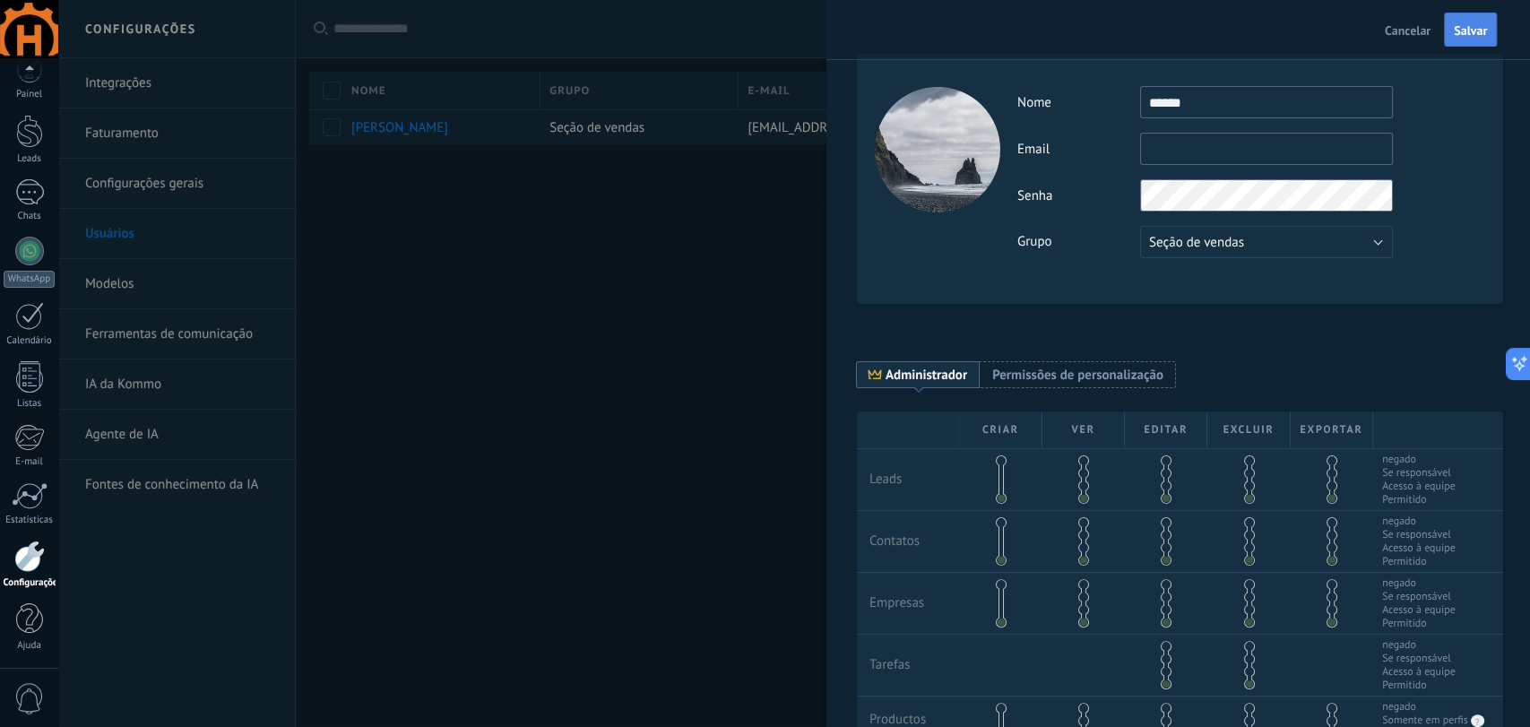
click at [1476, 24] on span "Salvar" at bounding box center [1470, 30] width 33 height 13
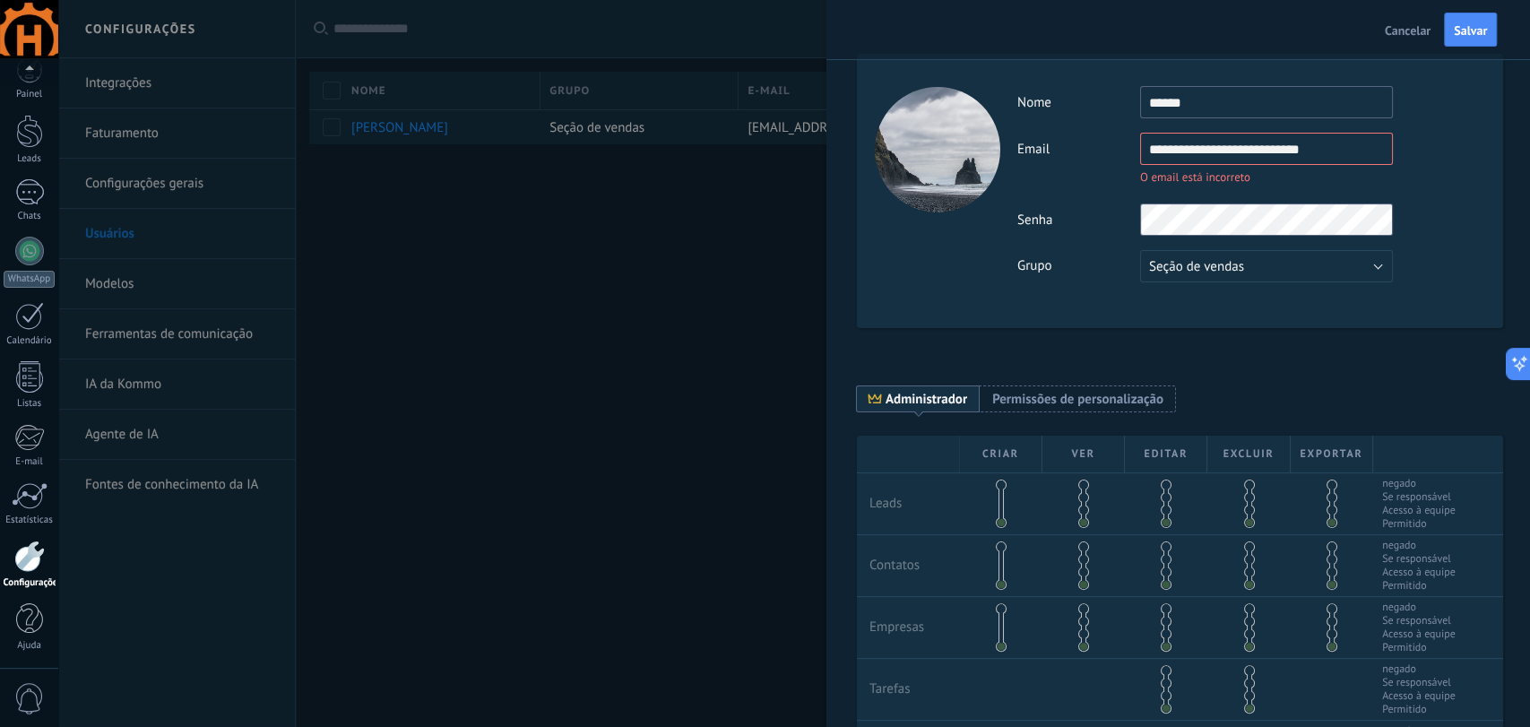
type input "**********"
click at [1325, 212] on div "**********" at bounding box center [1251, 184] width 467 height 196
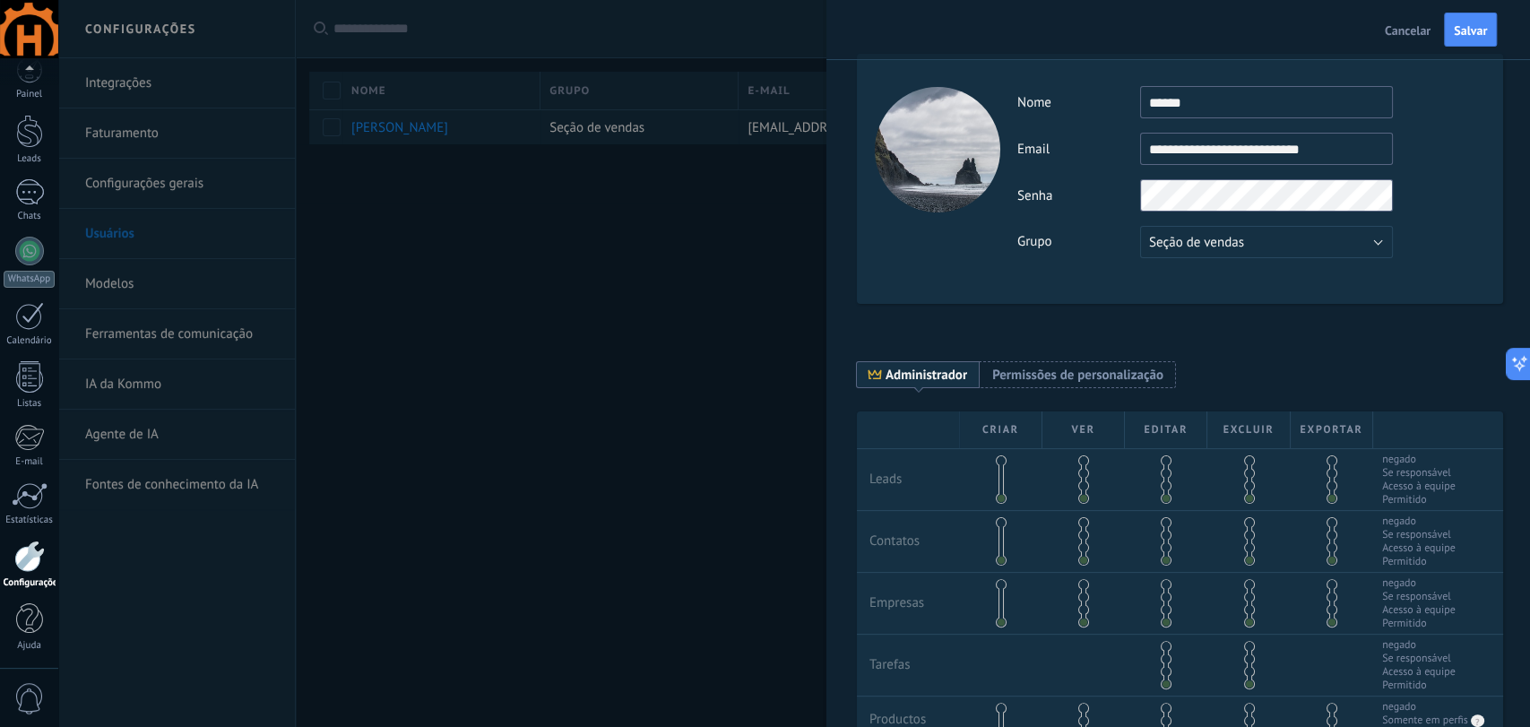
click at [1000, 267] on div "**********" at bounding box center [1180, 179] width 646 height 250
click at [1460, 25] on span "Salvar" at bounding box center [1470, 30] width 33 height 13
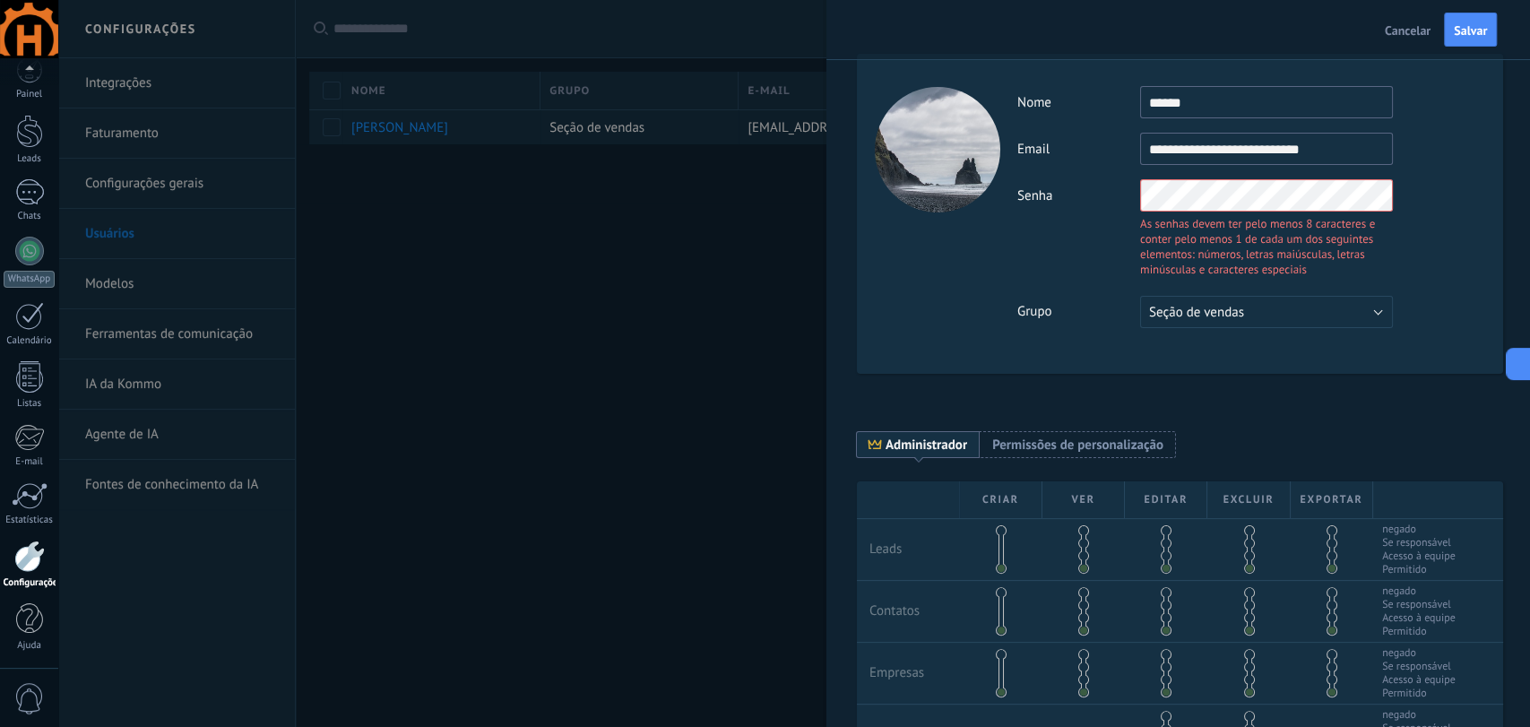
click at [820, 248] on body ".abccls-1,.abccls-2{fill-rule:evenodd}.abccls-2{fill:#fff} .abfcls-1{fill:none}…" at bounding box center [765, 363] width 1530 height 727
click at [940, 247] on div "**********" at bounding box center [1180, 214] width 646 height 320
click at [975, 213] on div "**********" at bounding box center [1180, 214] width 646 height 320
click at [965, 214] on div "**********" at bounding box center [1180, 214] width 646 height 320
click at [1466, 34] on span "Salvar" at bounding box center [1470, 30] width 33 height 13
